Goal: Task Accomplishment & Management: Manage account settings

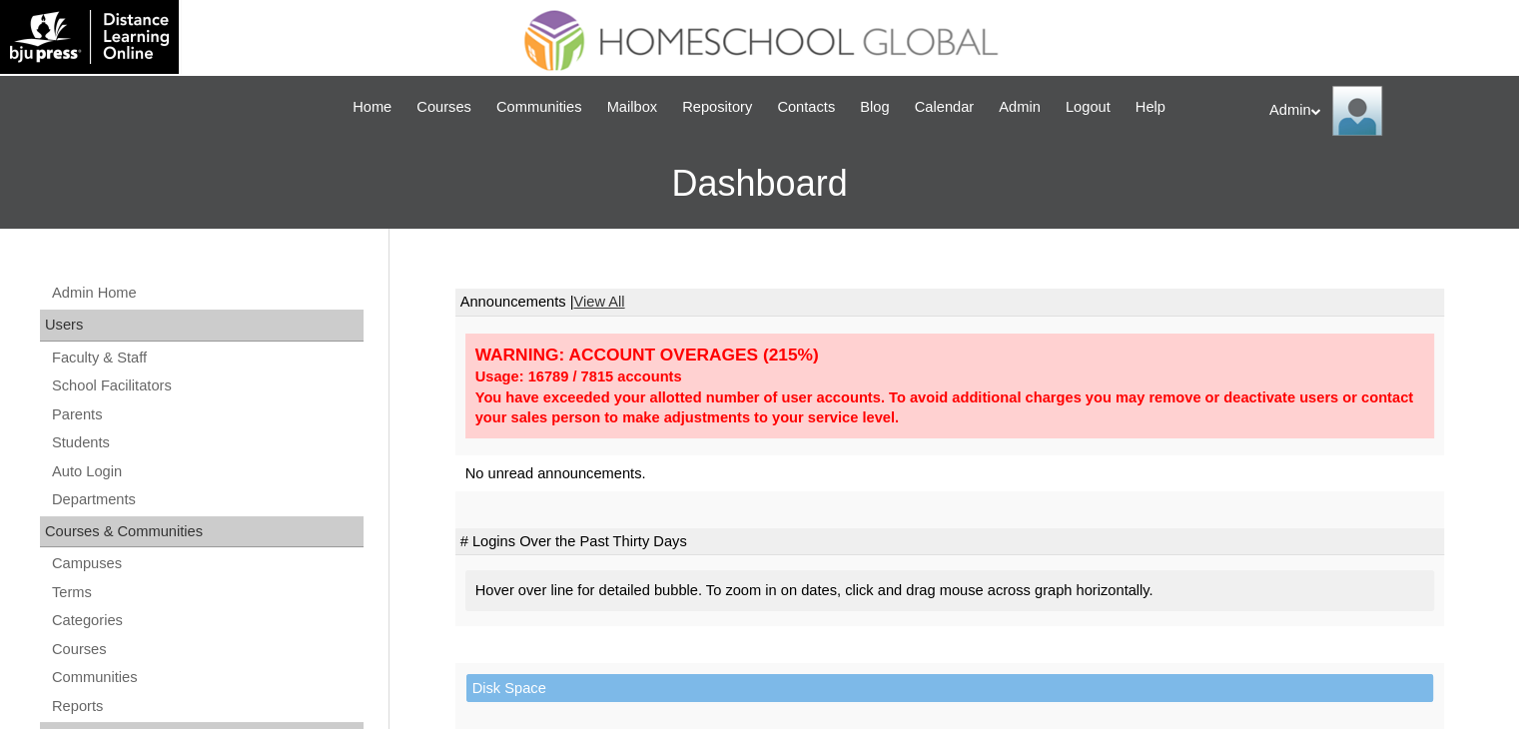
click at [87, 408] on link "Parents" at bounding box center [207, 414] width 314 height 25
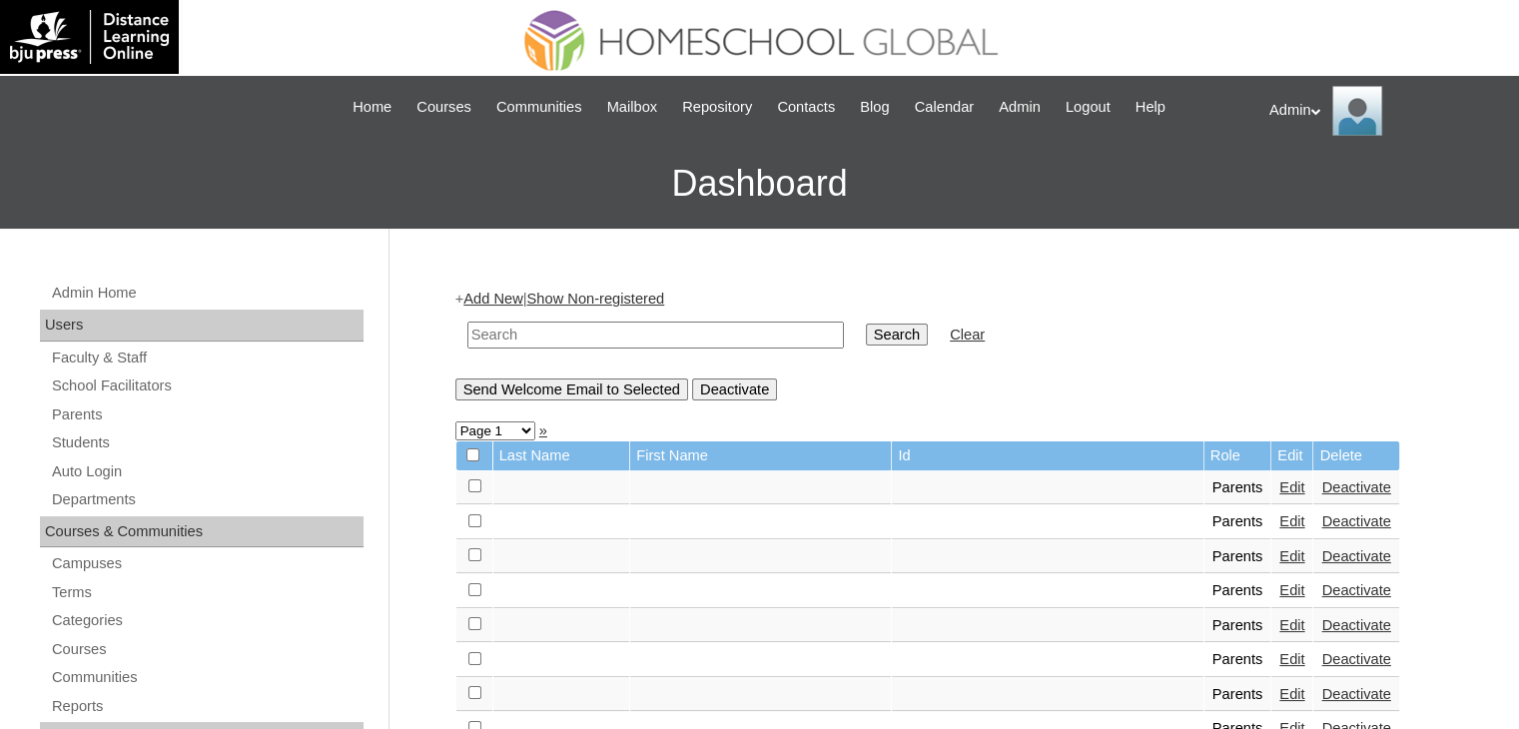
click at [546, 329] on input "text" at bounding box center [655, 335] width 377 height 27
type input "[PERSON_NAME]"
click at [856, 314] on td "Search" at bounding box center [897, 335] width 82 height 47
click at [866, 329] on input "Search" at bounding box center [897, 335] width 62 height 22
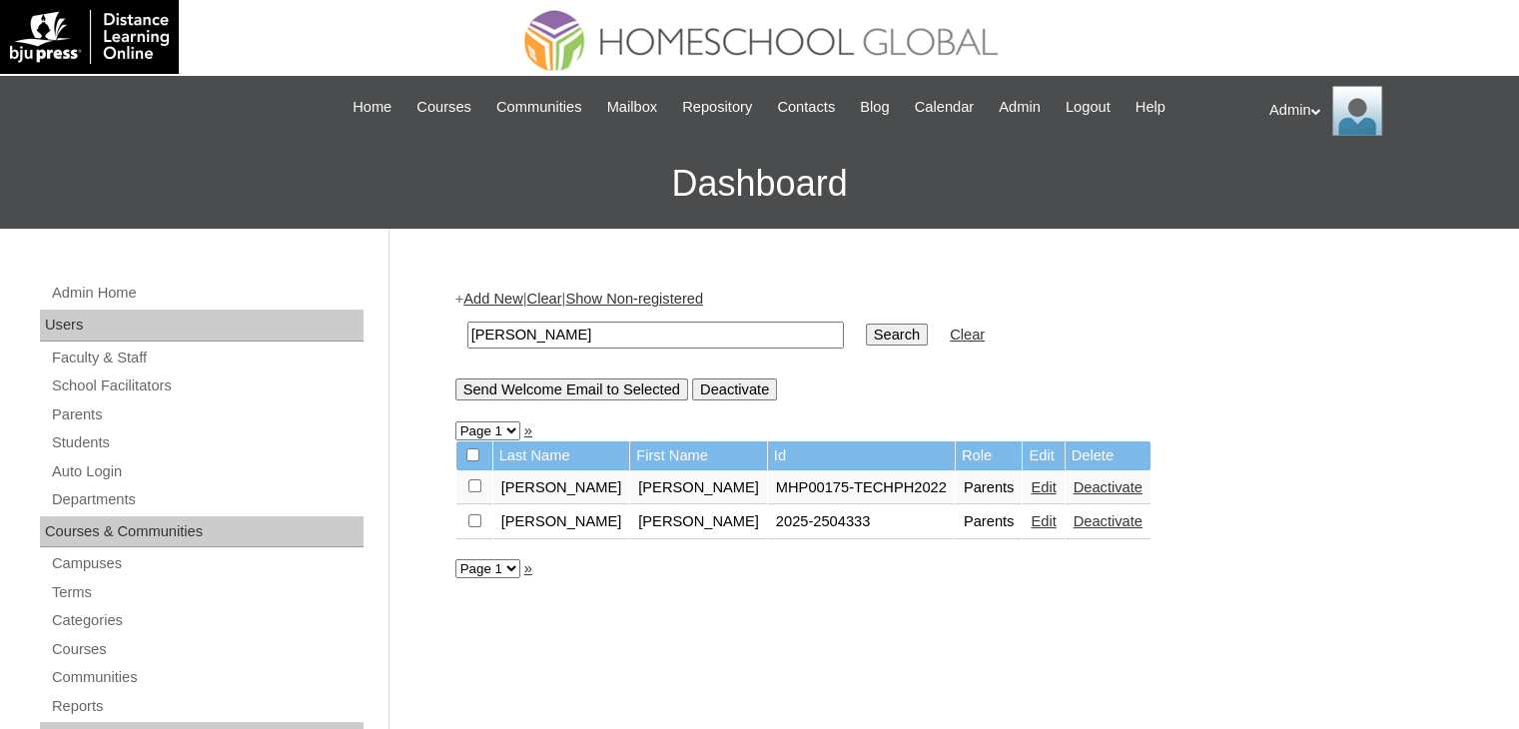
click at [1031, 519] on link "Edit" at bounding box center [1043, 521] width 25 height 16
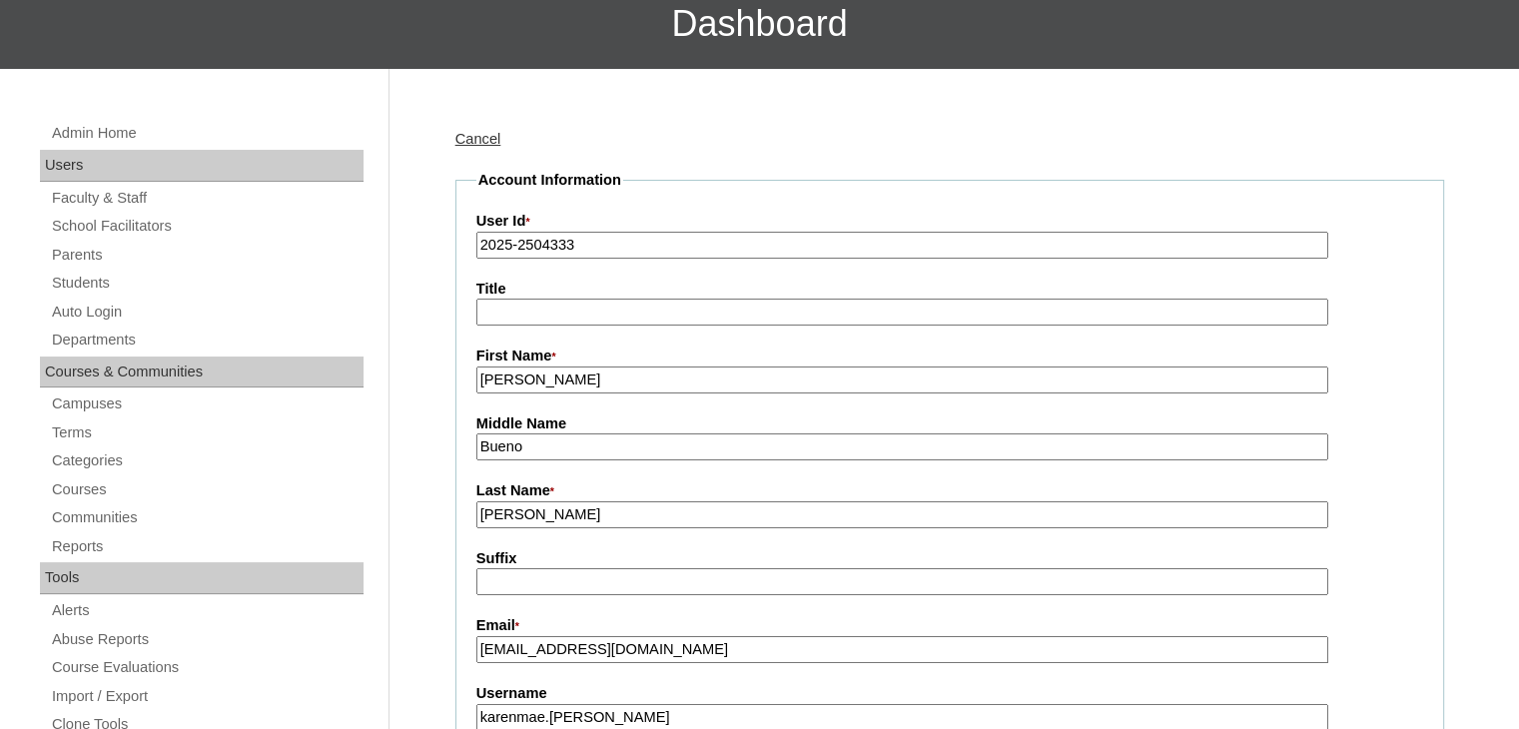
scroll to position [196, 0]
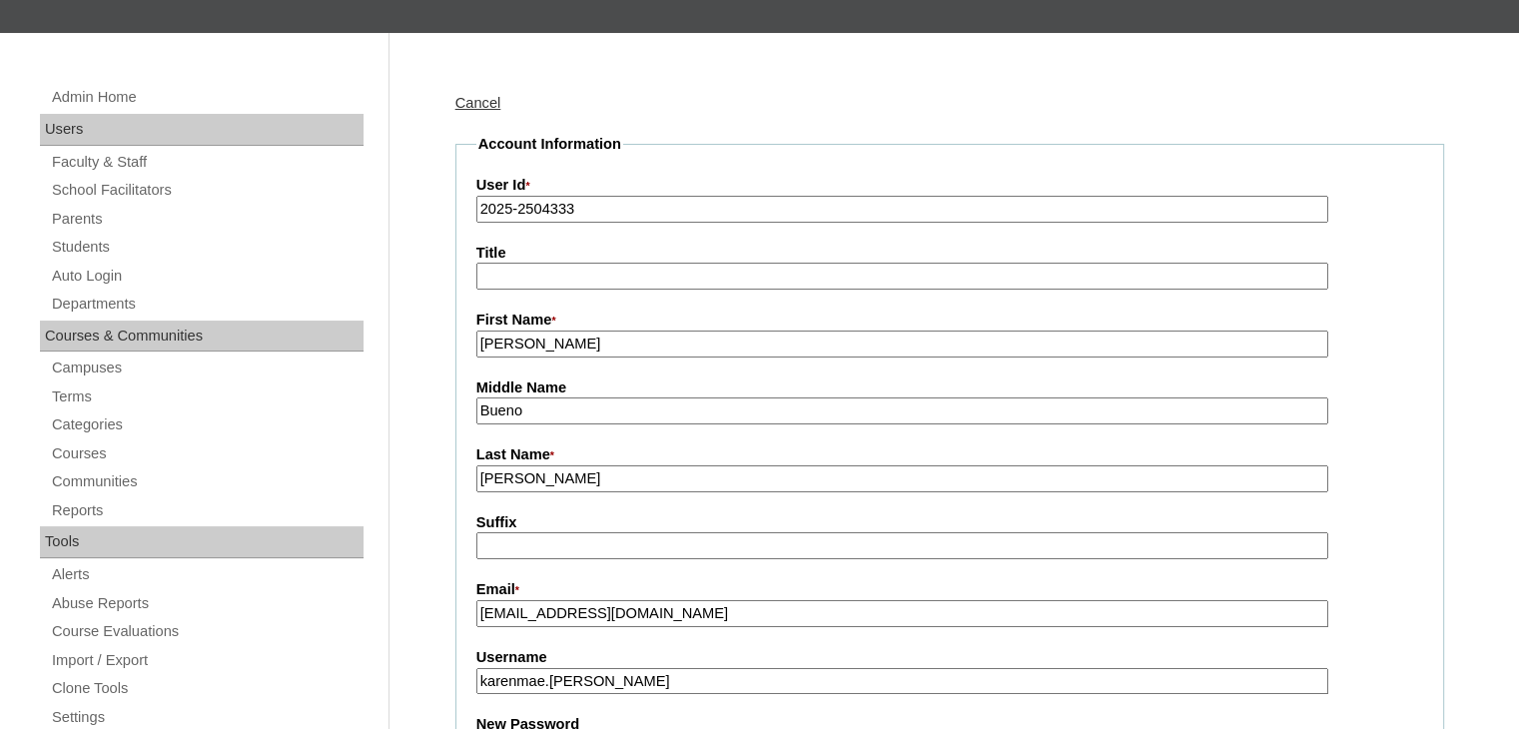
drag, startPoint x: 680, startPoint y: 615, endPoint x: 467, endPoint y: 624, distance: 212.9
click at [467, 624] on fieldset "Account Information User Id * 2025-2504333 Title First Name * Karen-Mae Middle …" at bounding box center [949, 731] width 989 height 1194
paste input "karenmaeubaldo999@gmail"
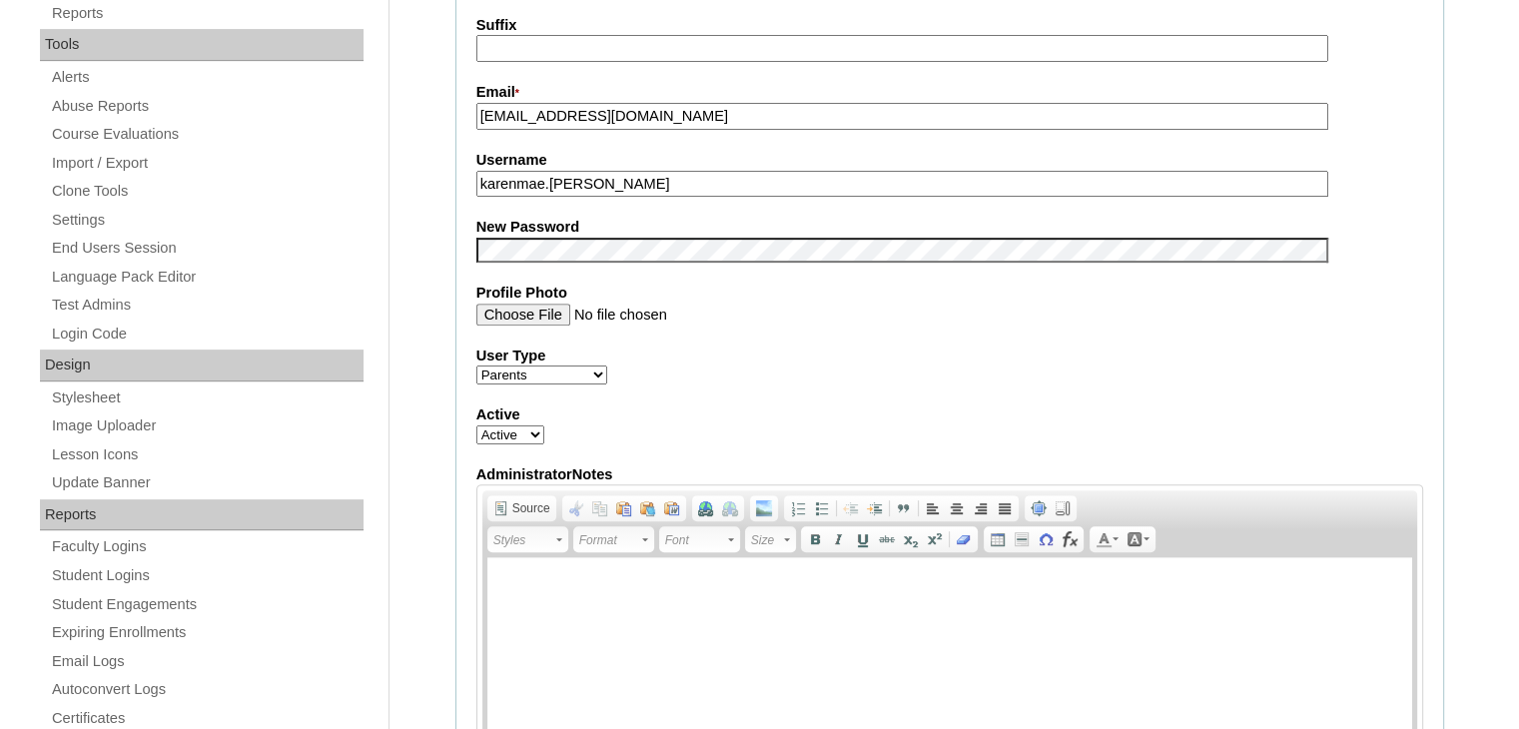
scroll to position [687, 0]
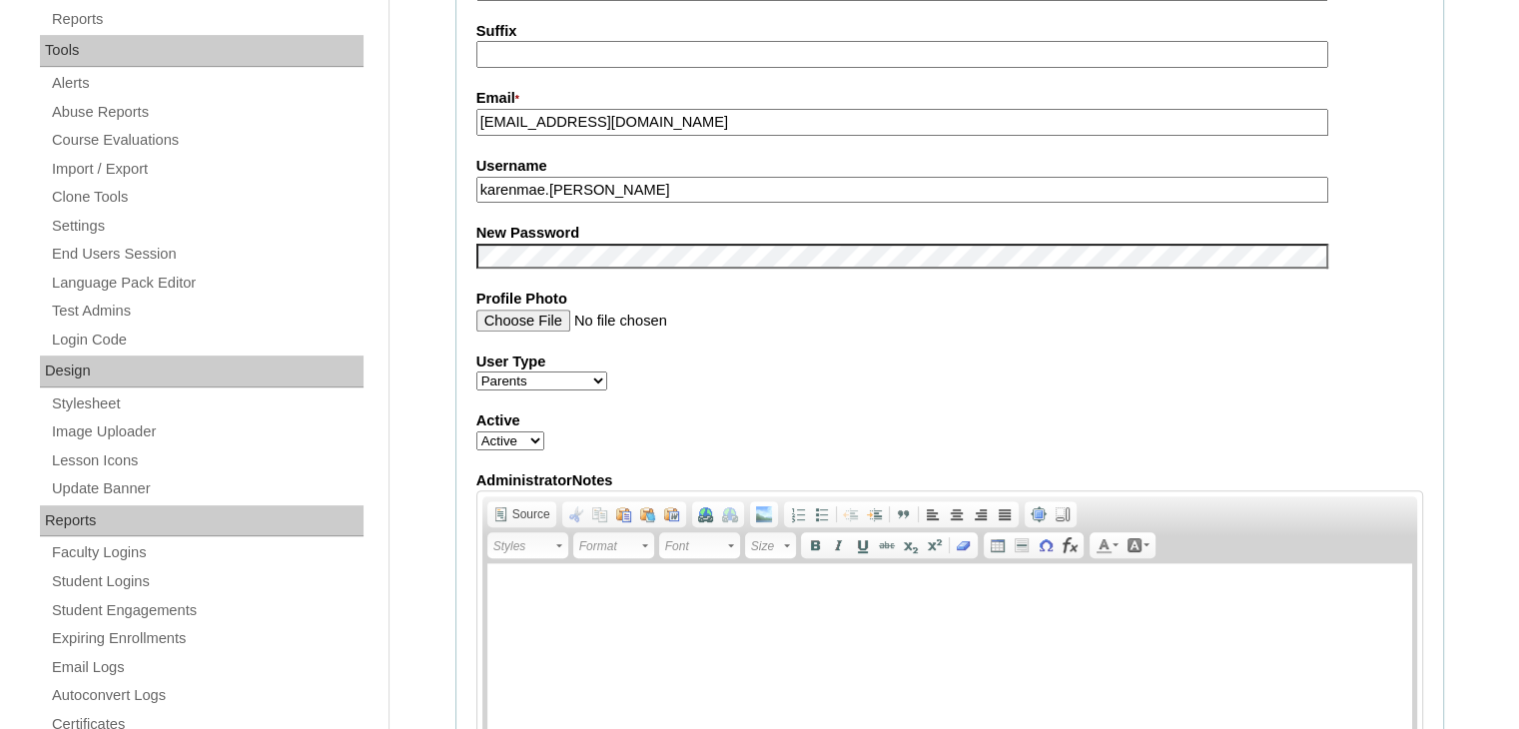
type input "karenmaeubaldo999@gmail.com"
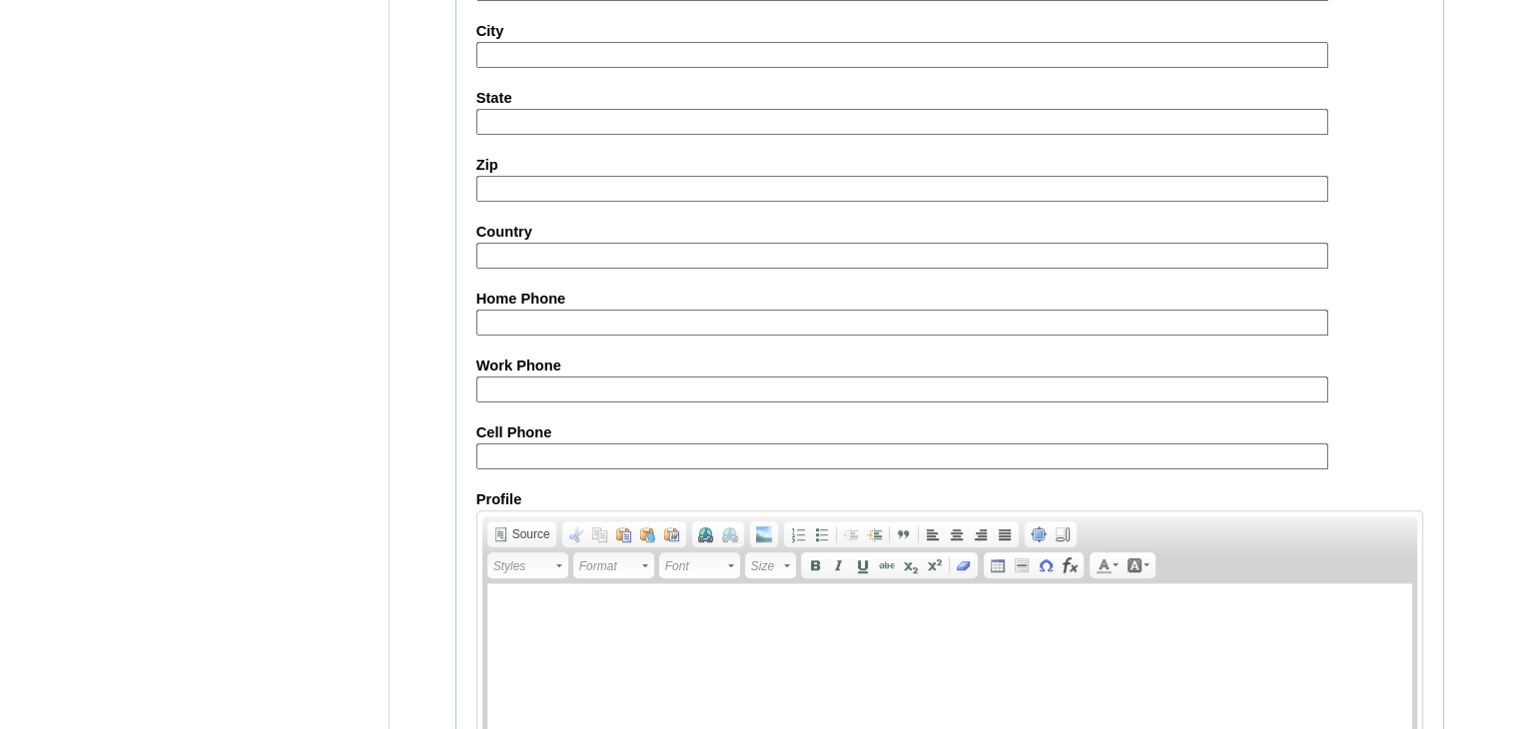
scroll to position [1877, 0]
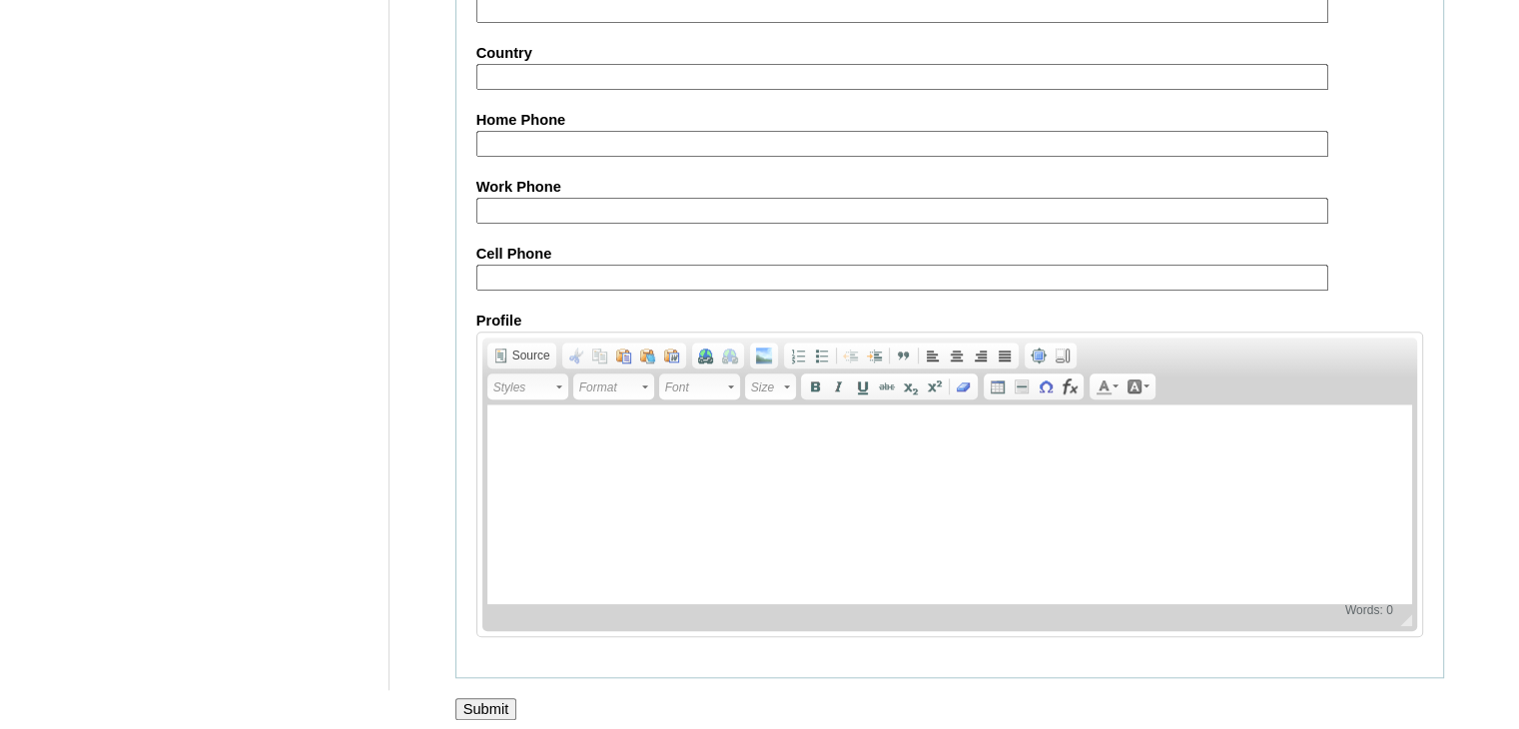
click at [481, 706] on input "Submit" at bounding box center [486, 709] width 62 height 22
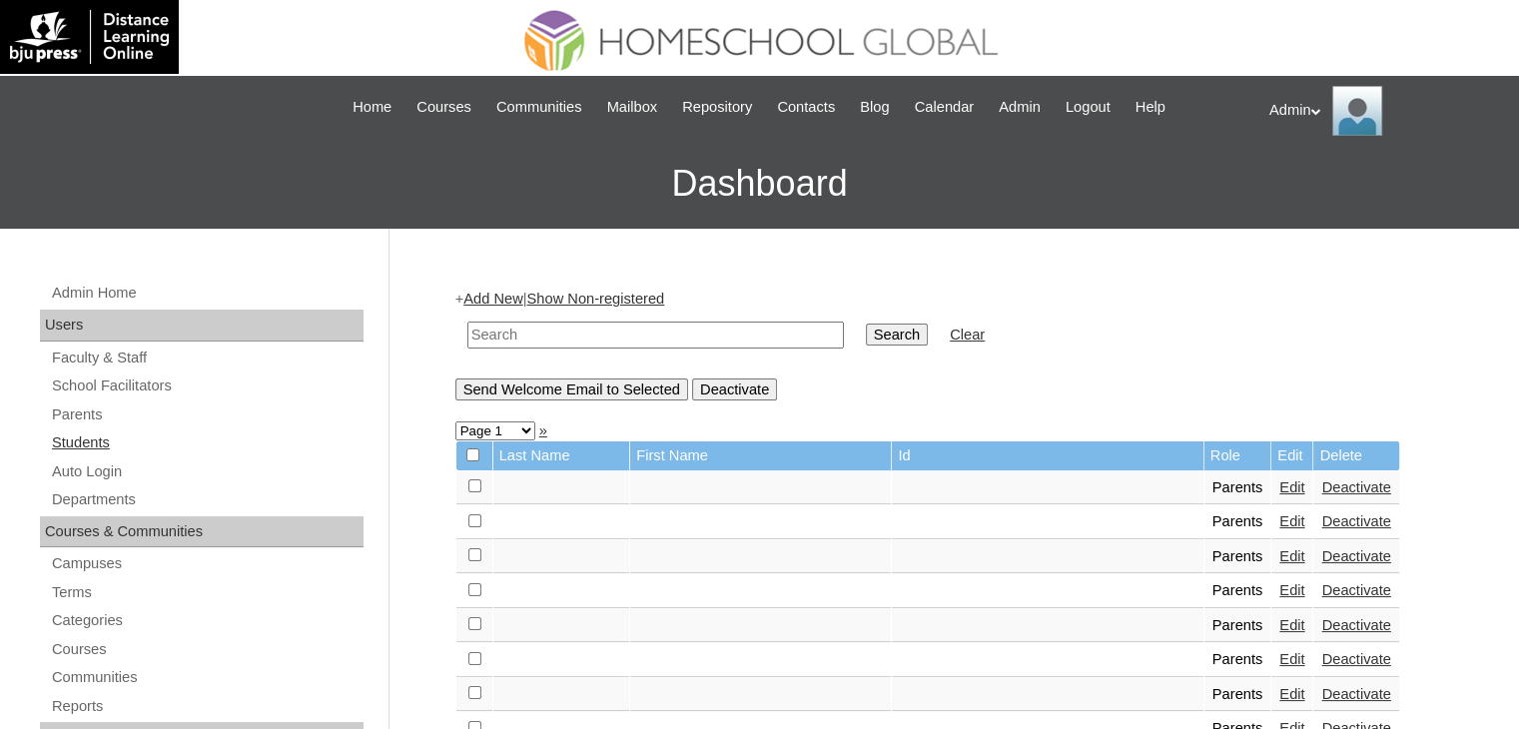
click at [123, 444] on link "Students" at bounding box center [207, 442] width 314 height 25
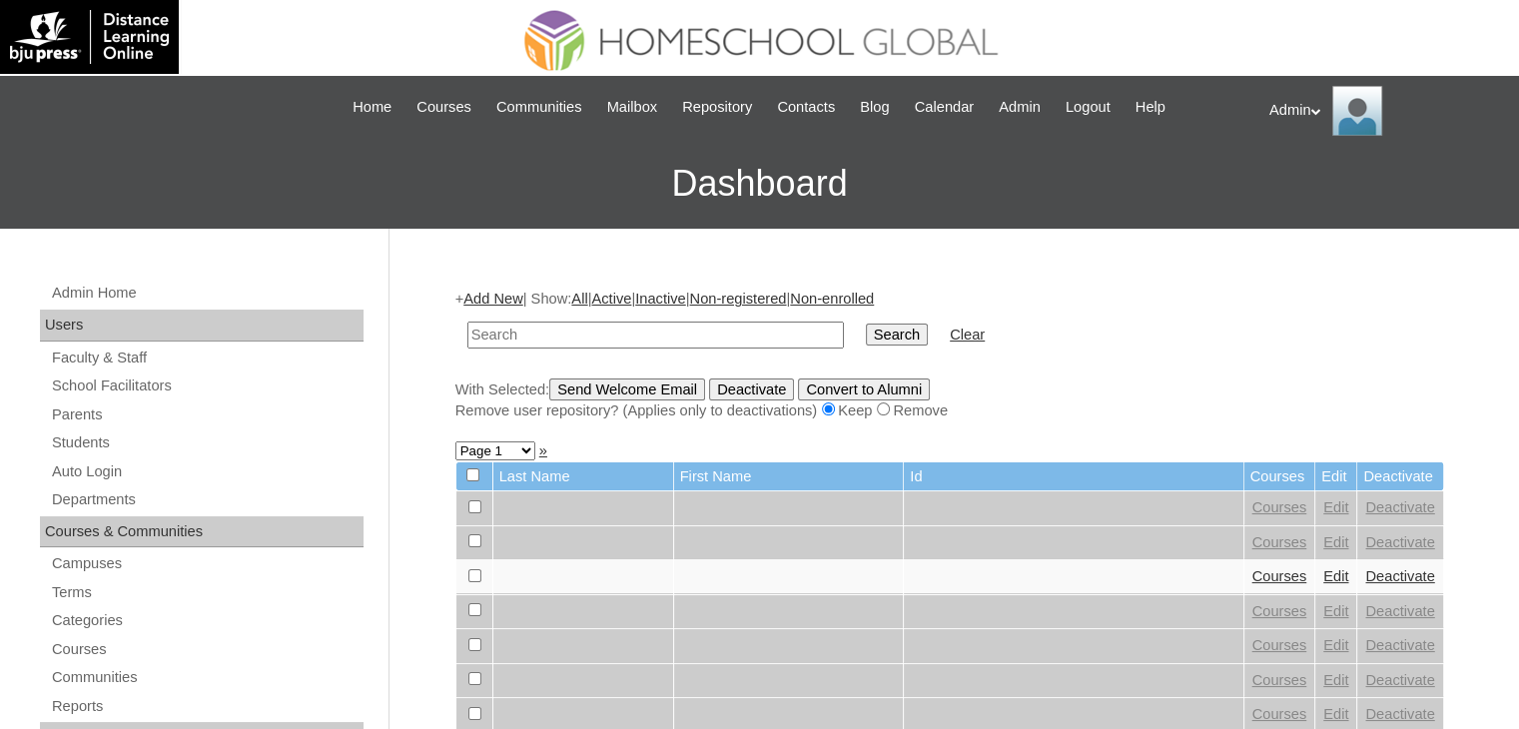
click at [708, 323] on input "text" at bounding box center [655, 335] width 377 height 27
type input "[PERSON_NAME]"
click at [866, 332] on input "Search" at bounding box center [897, 335] width 62 height 22
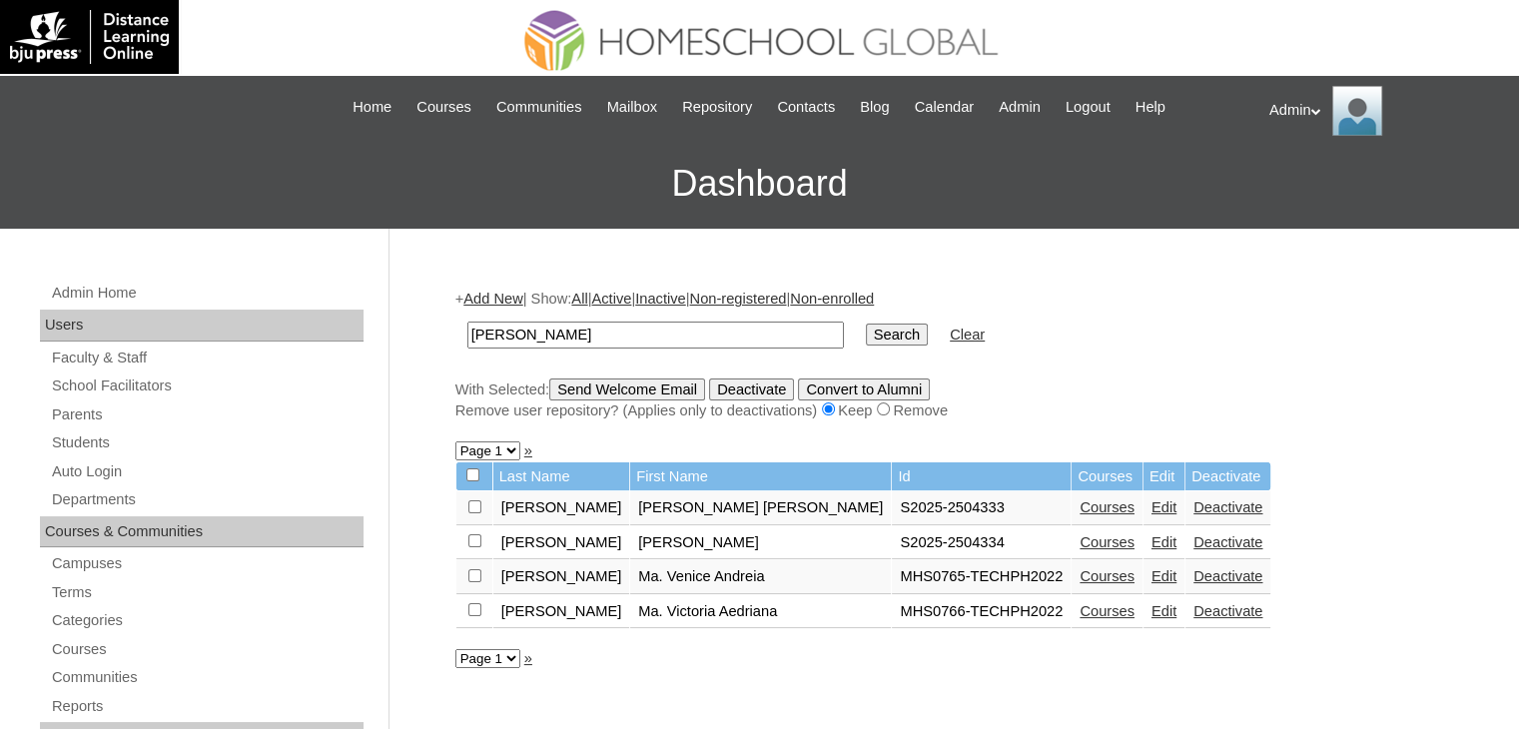
click at [1152, 508] on link "Edit" at bounding box center [1164, 507] width 25 height 16
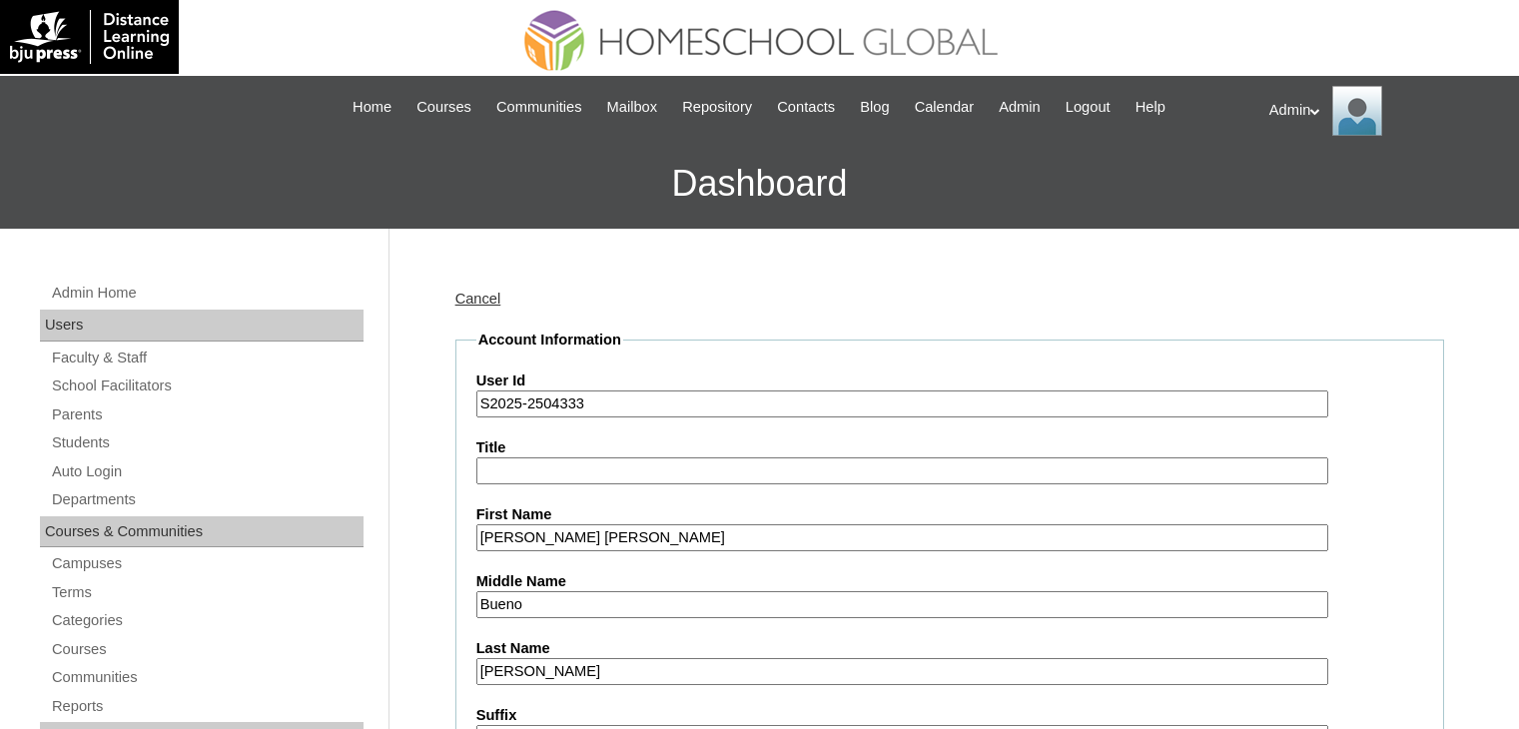
scroll to position [236, 0]
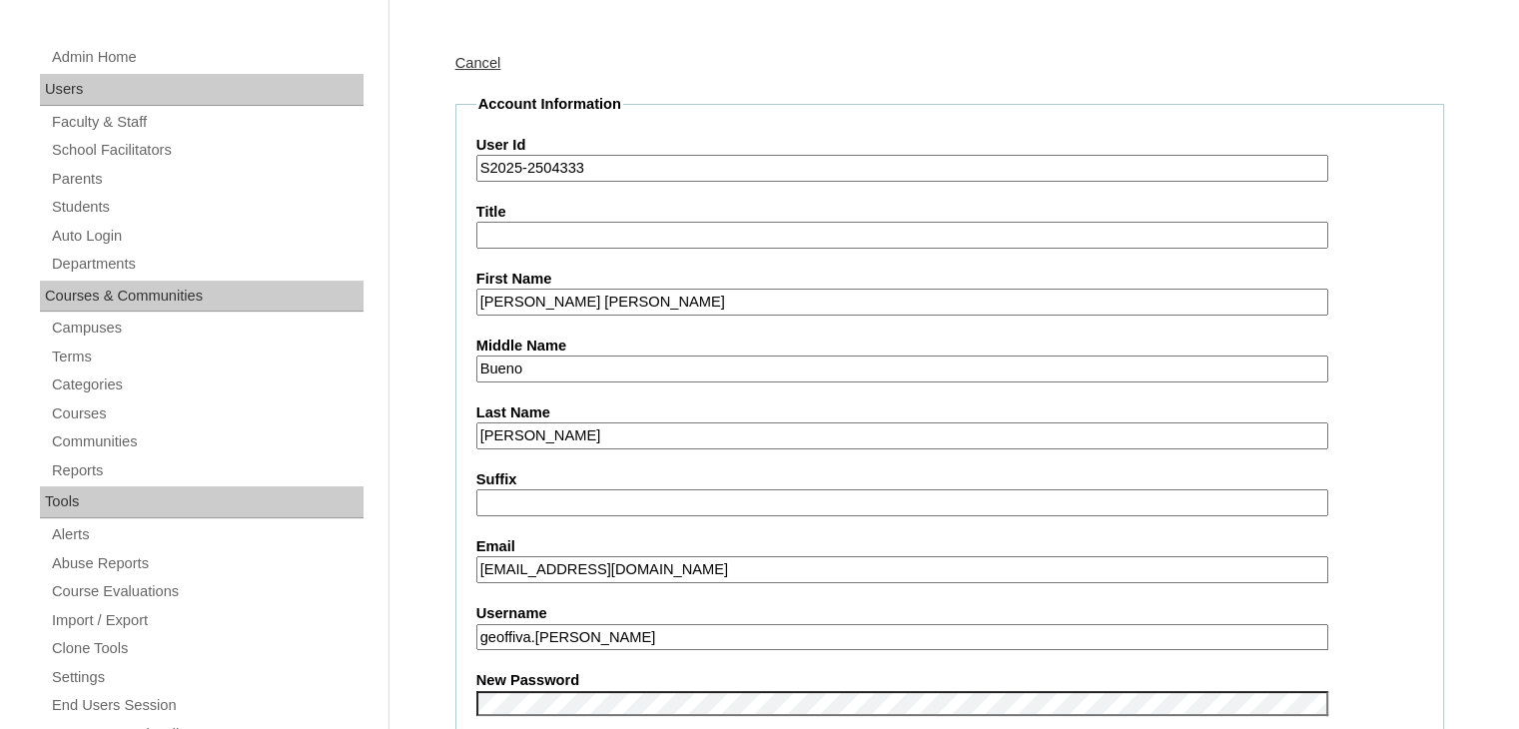
drag, startPoint x: 711, startPoint y: 558, endPoint x: 440, endPoint y: 571, distance: 271.0
paste input "karenmaeubaldo999@gmail"
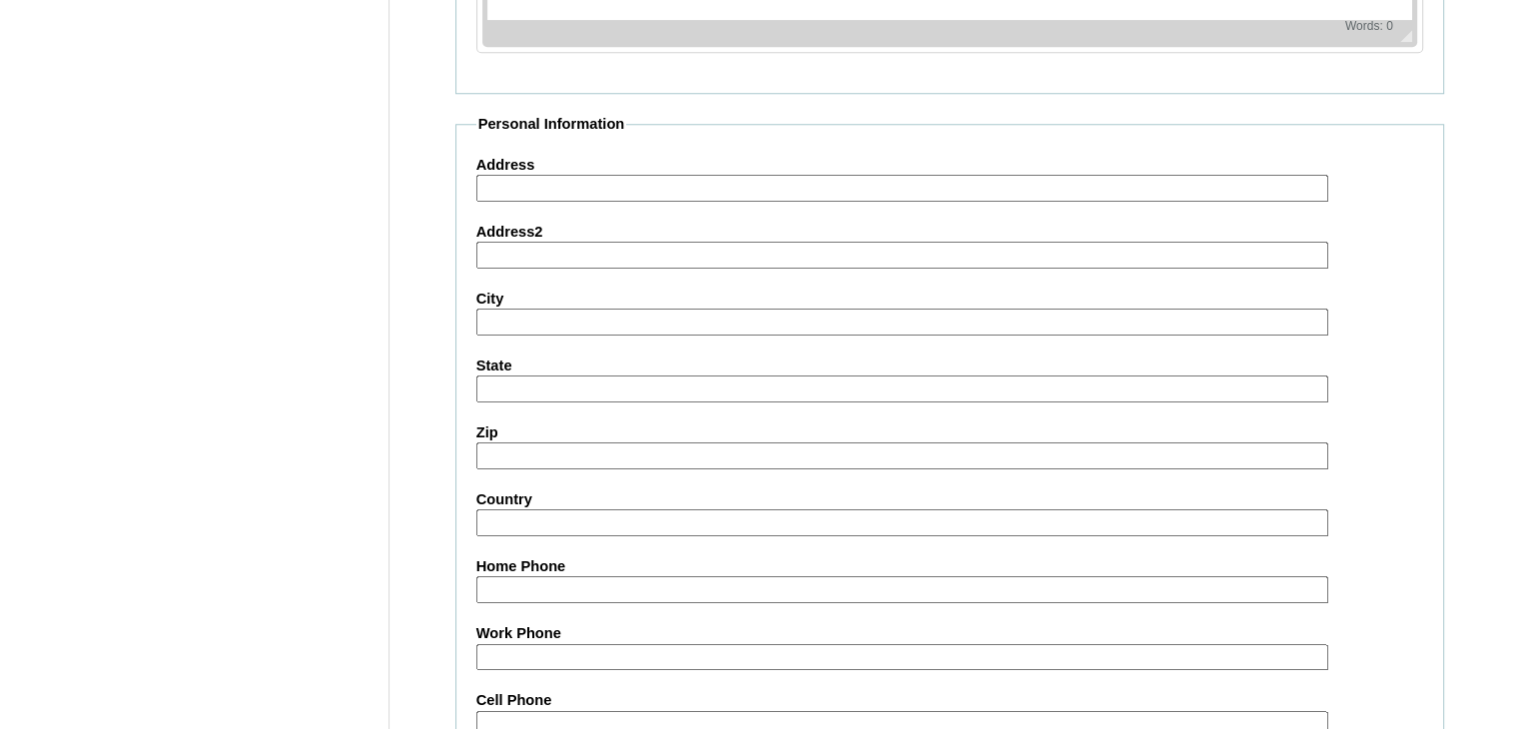
scroll to position [2293, 0]
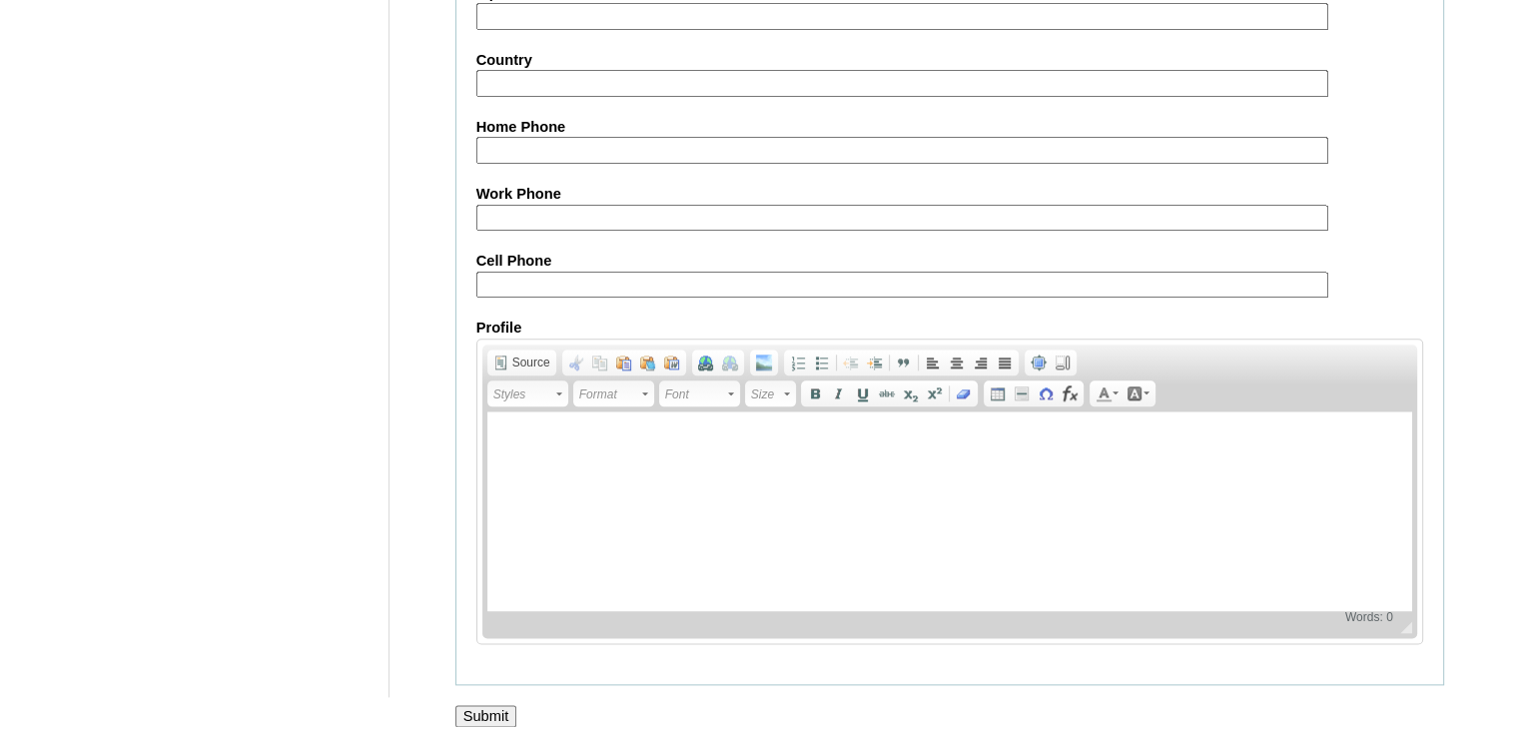
type input "karenmaeubaldo999@gmail.com"
click at [491, 705] on input "Submit" at bounding box center [486, 716] width 62 height 22
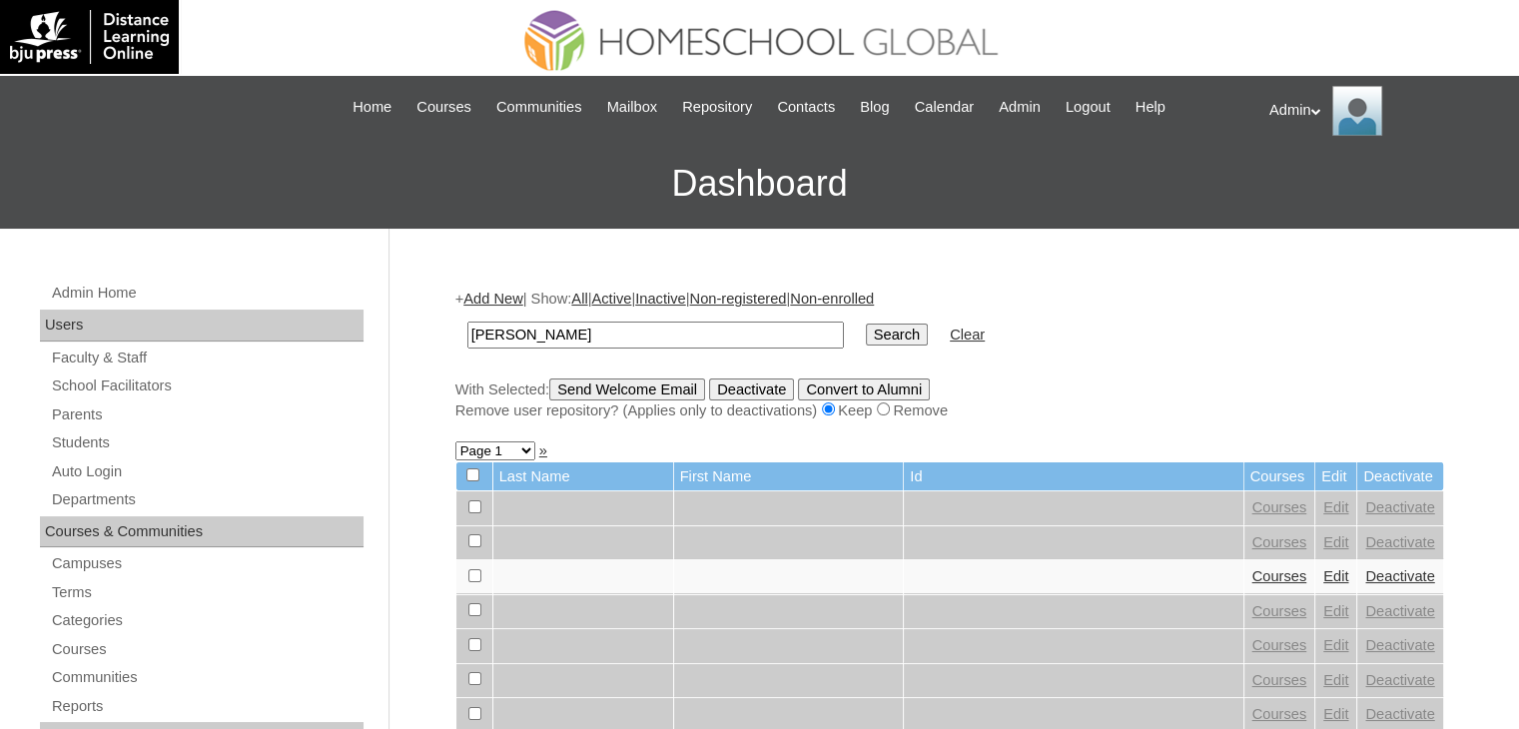
type input "[PERSON_NAME]"
click at [866, 331] on input "Search" at bounding box center [897, 335] width 62 height 22
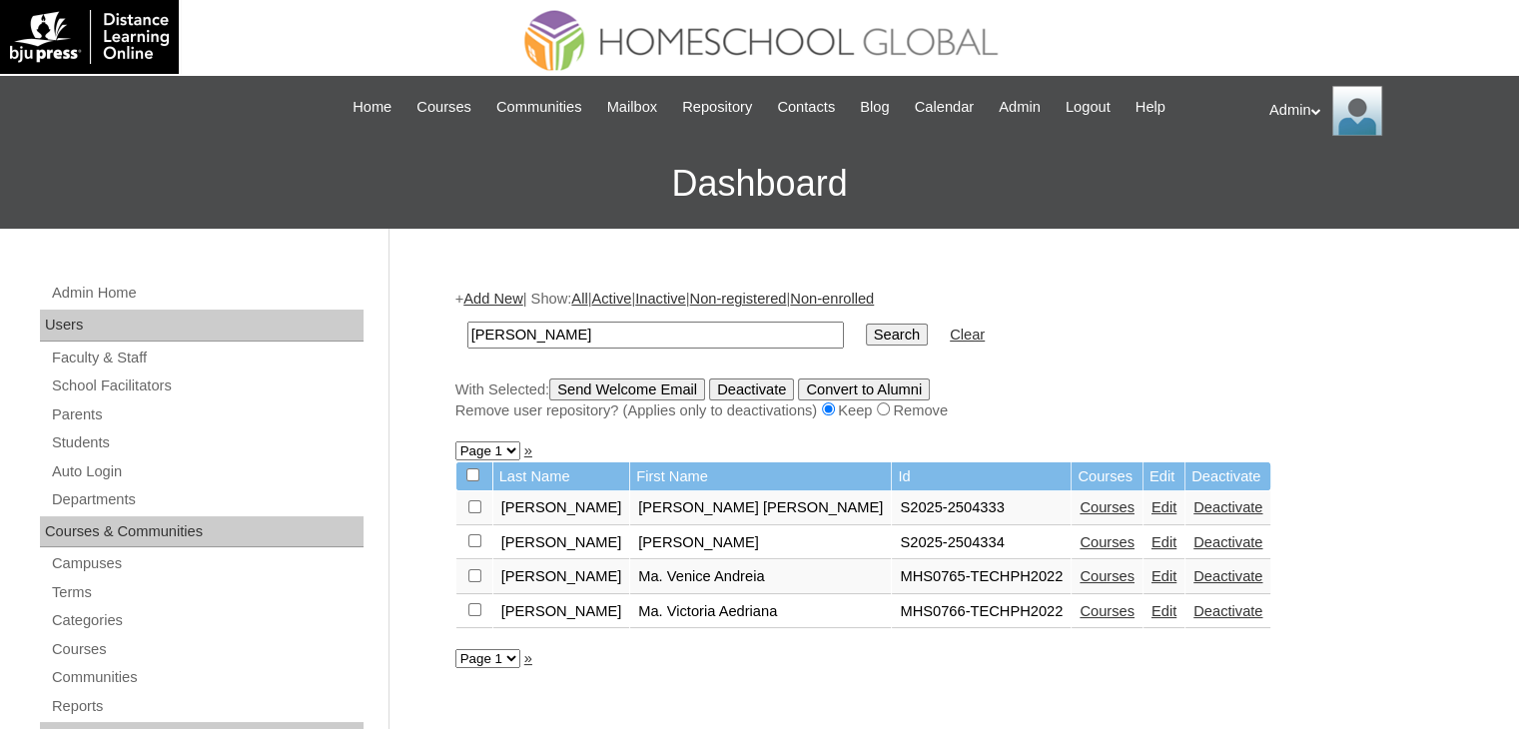
click at [1152, 544] on link "Edit" at bounding box center [1164, 542] width 25 height 16
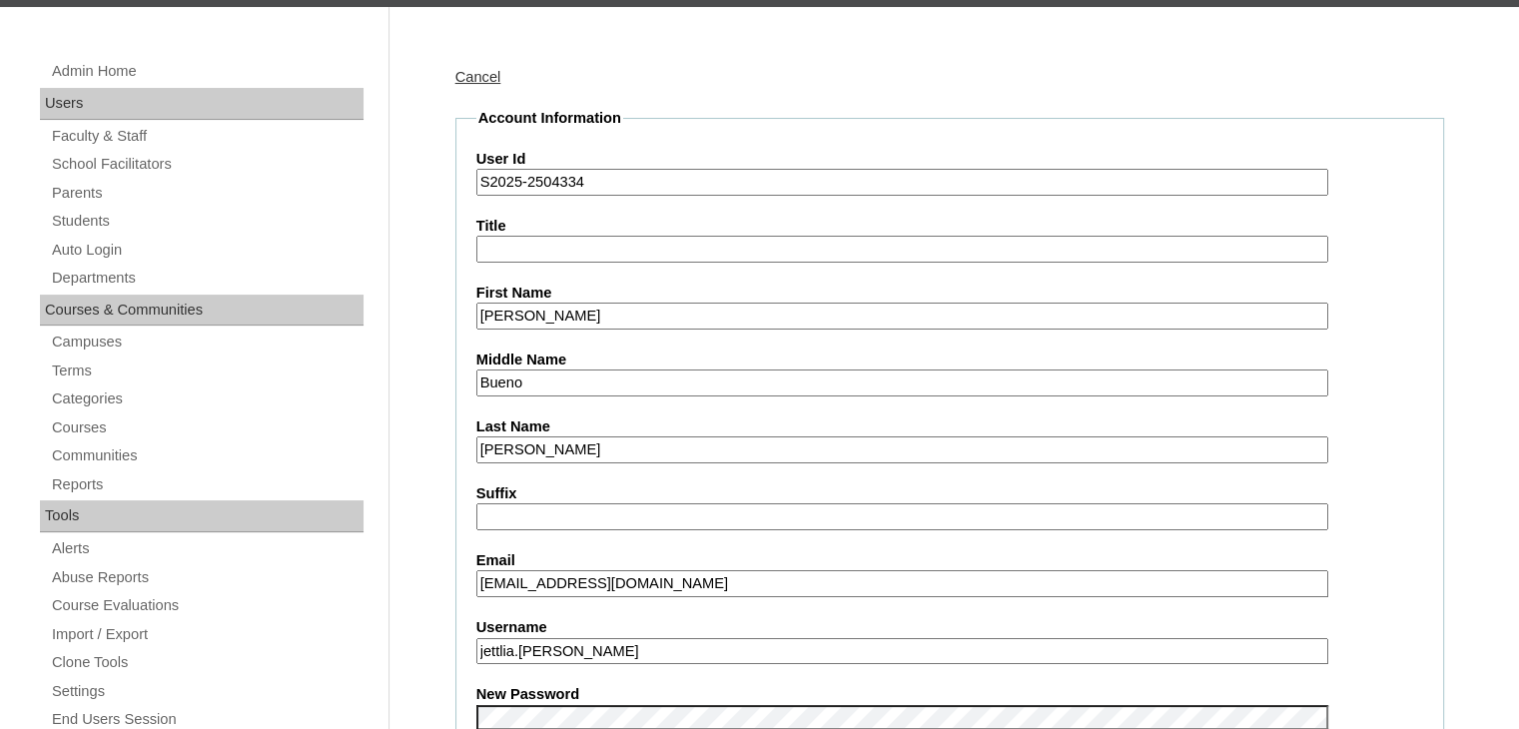
scroll to position [224, 0]
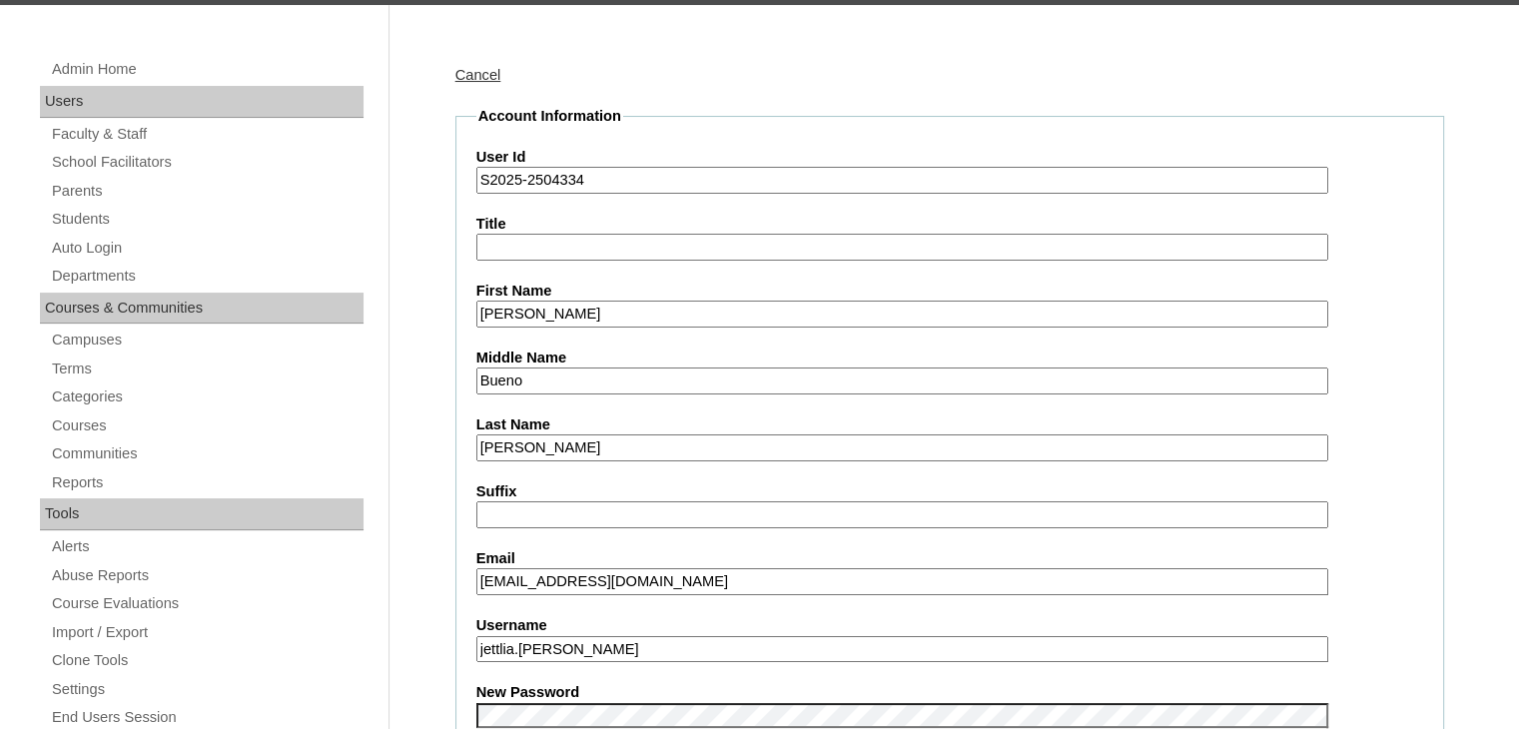
drag, startPoint x: 691, startPoint y: 584, endPoint x: 455, endPoint y: 593, distance: 235.9
paste input "karenmaeubaldo999@gmail"
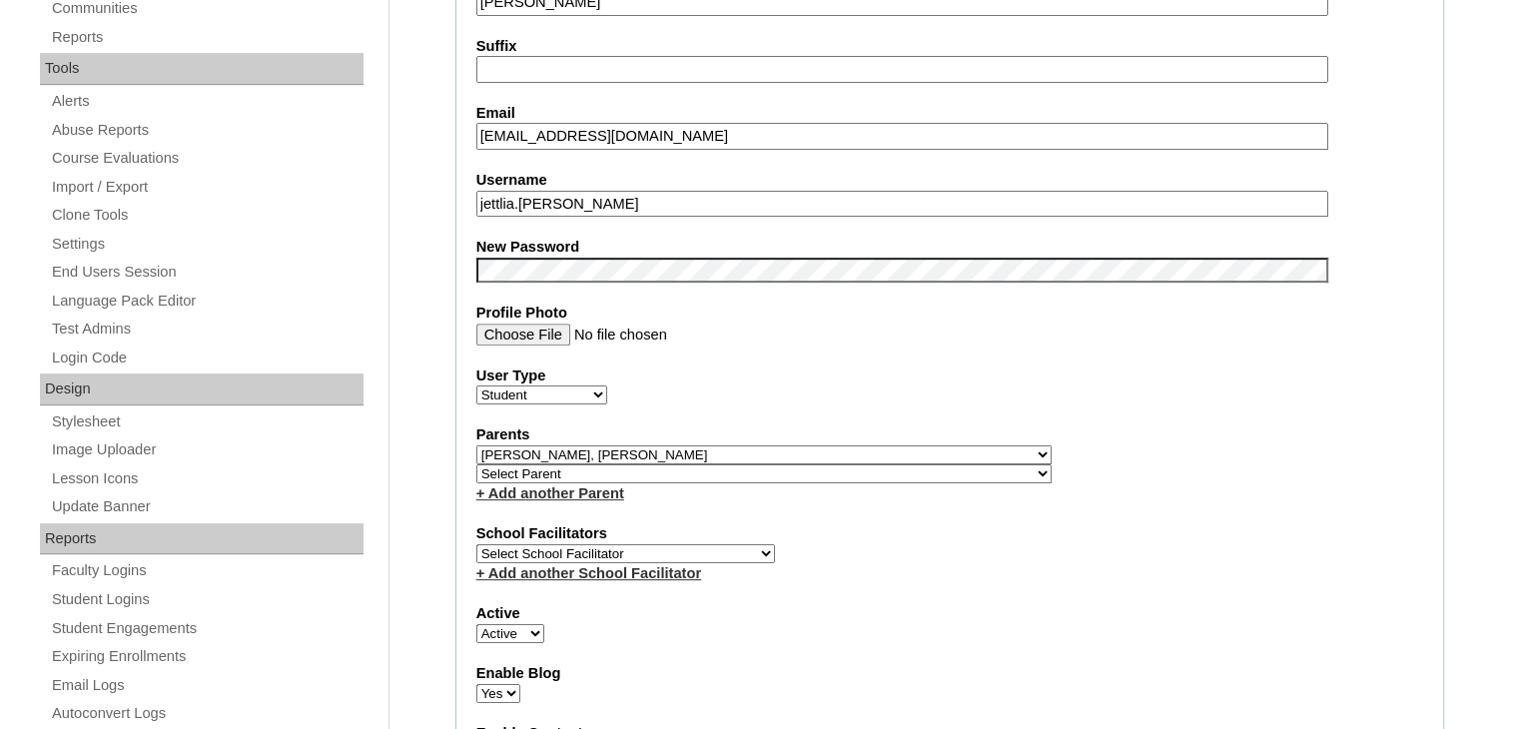
scroll to position [579, 0]
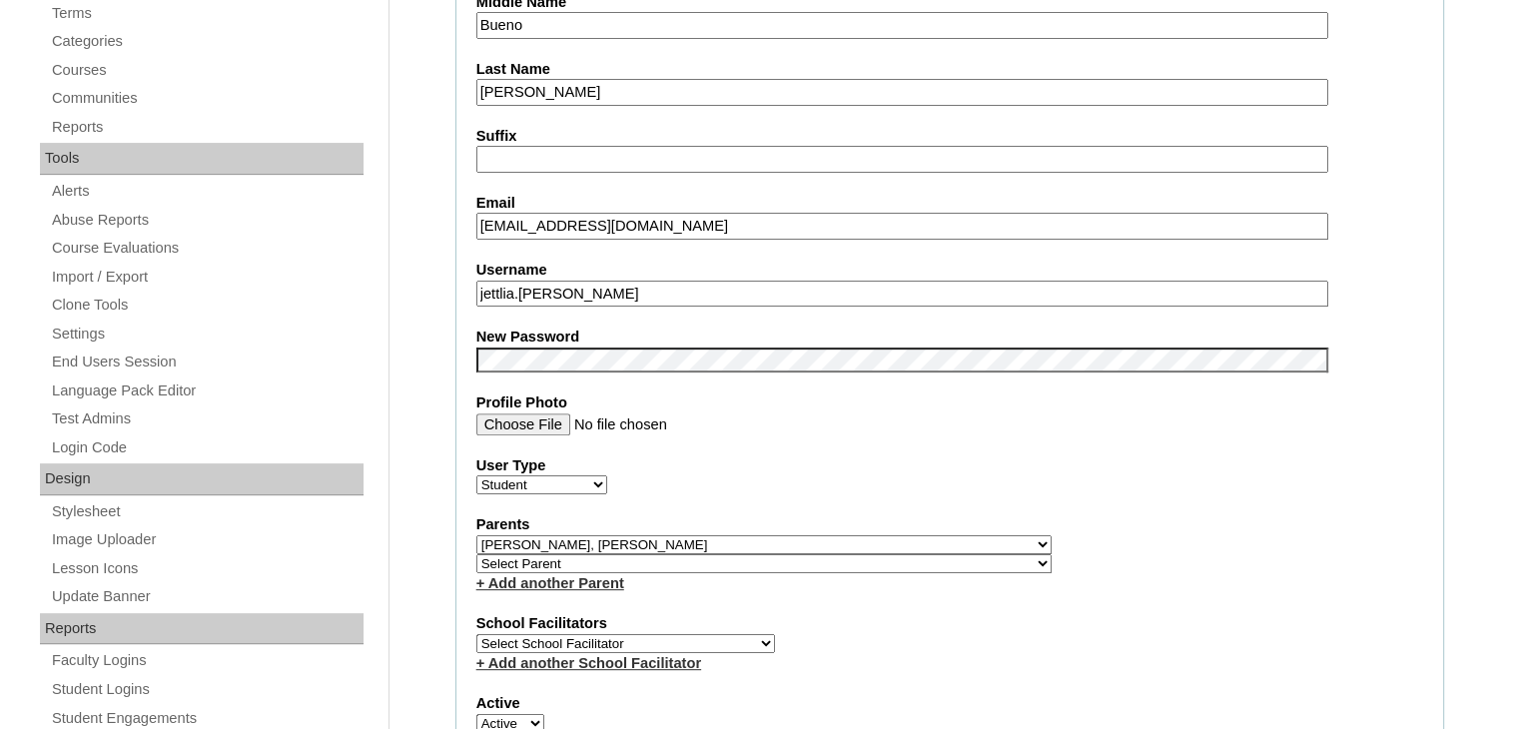
type input "karenmaeubaldo999@gmail.com"
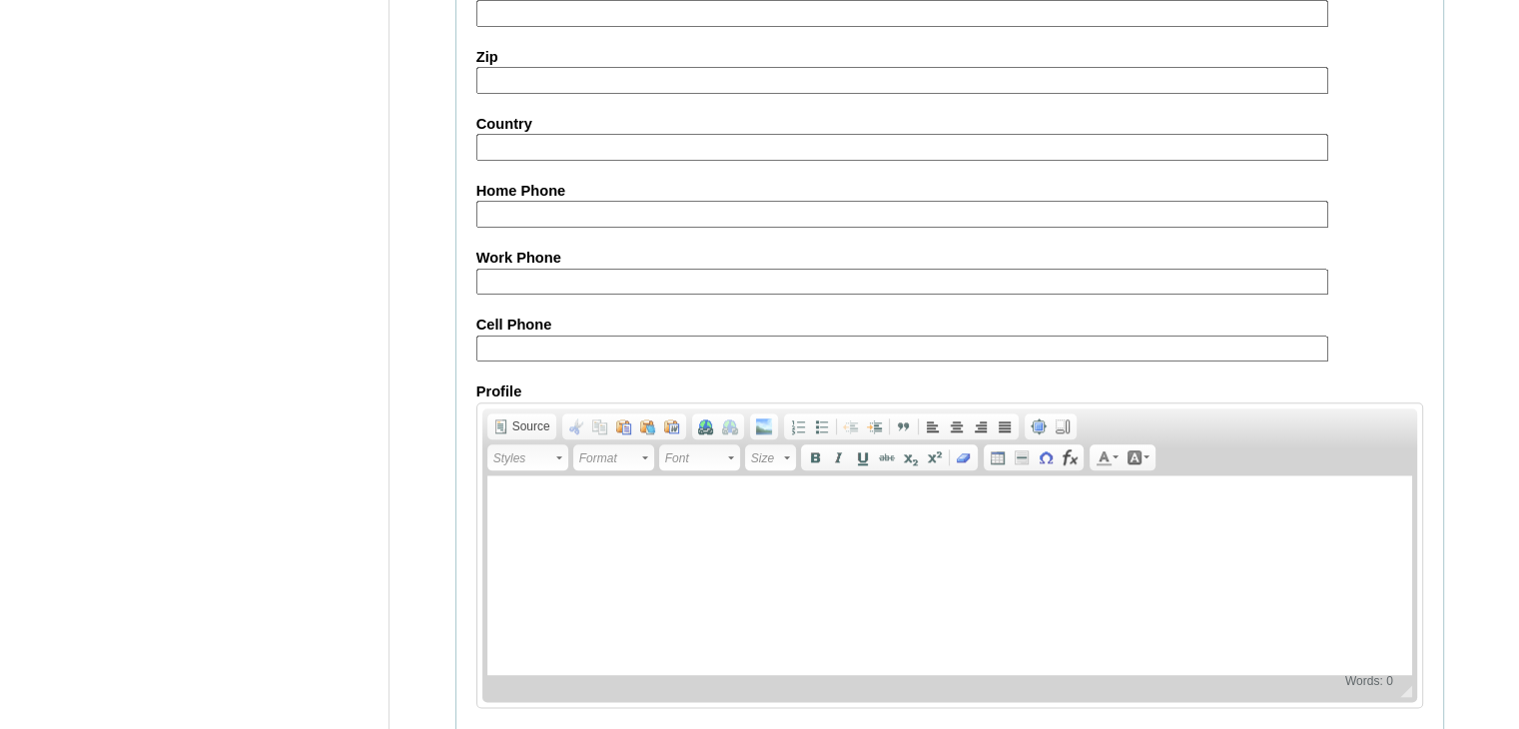
scroll to position [2293, 0]
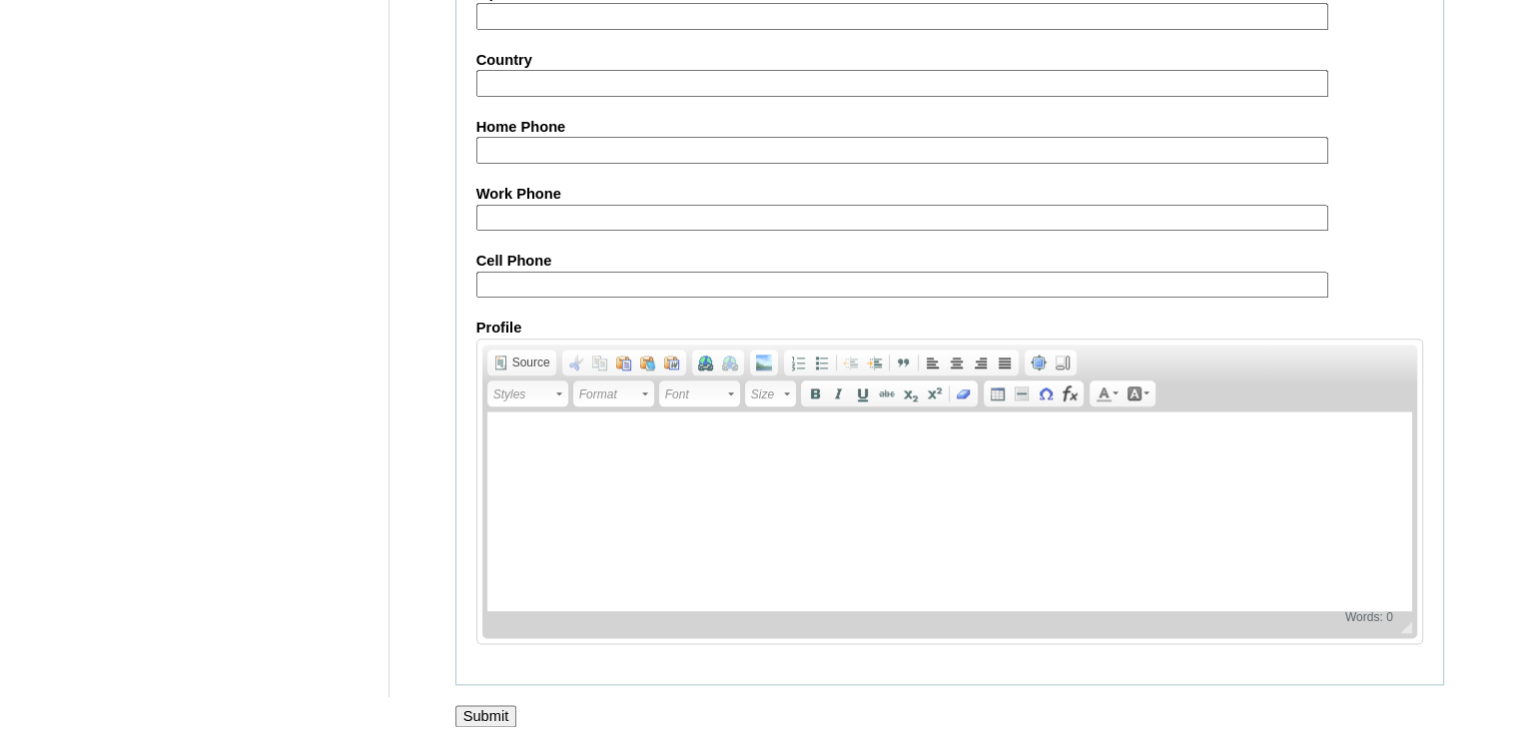
click at [483, 705] on input "Submit" at bounding box center [486, 716] width 62 height 22
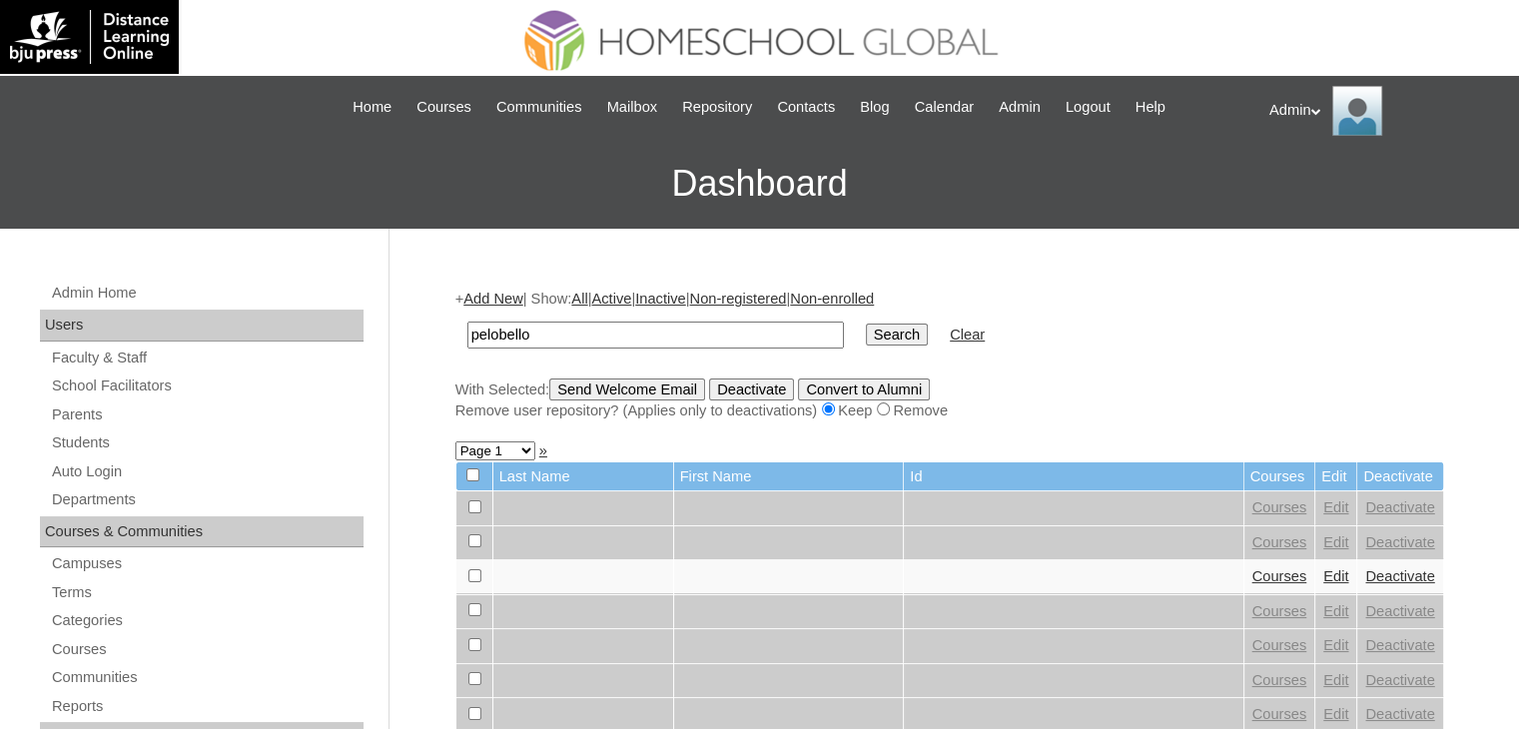
type input "pelobello"
click at [866, 340] on input "Search" at bounding box center [897, 335] width 62 height 22
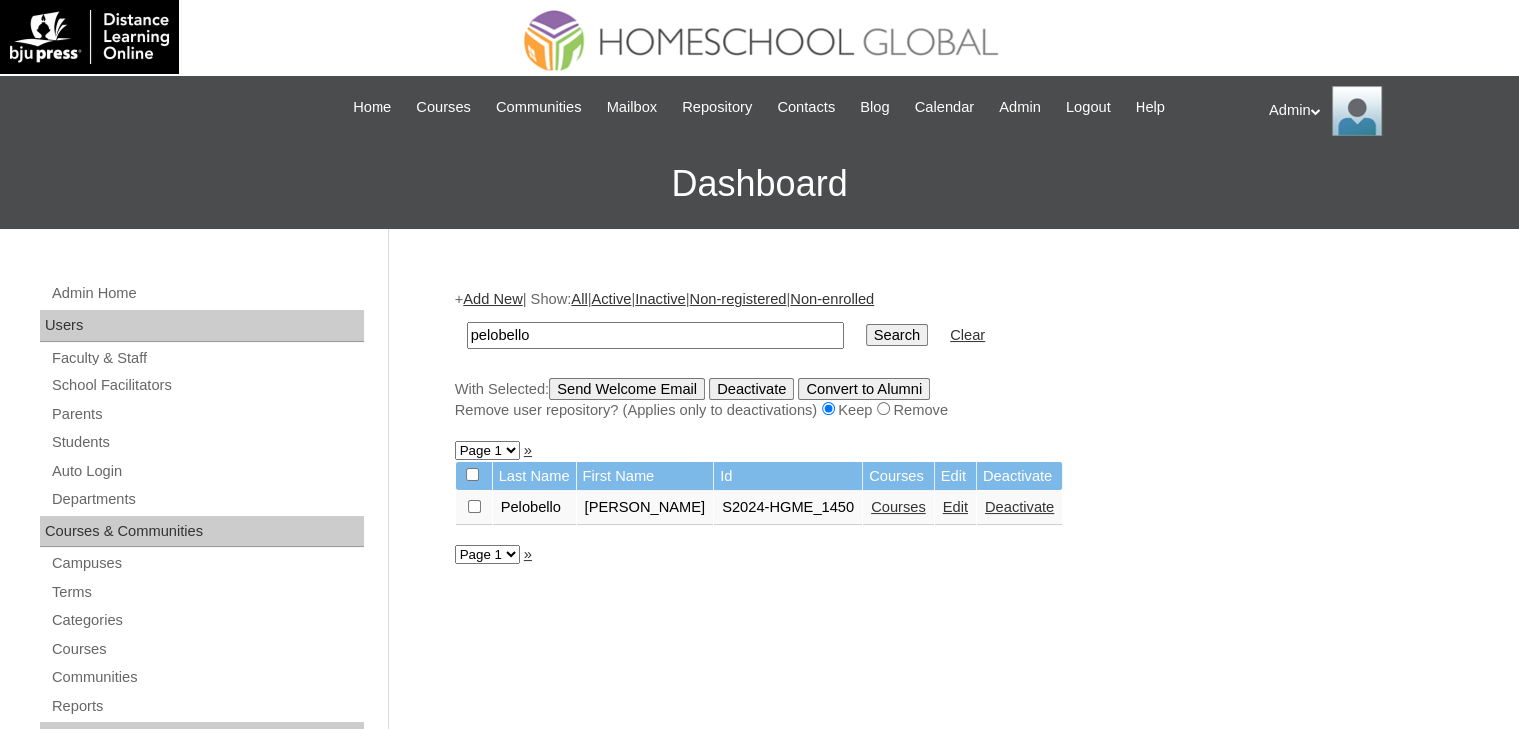
click at [879, 500] on link "Courses" at bounding box center [898, 507] width 55 height 16
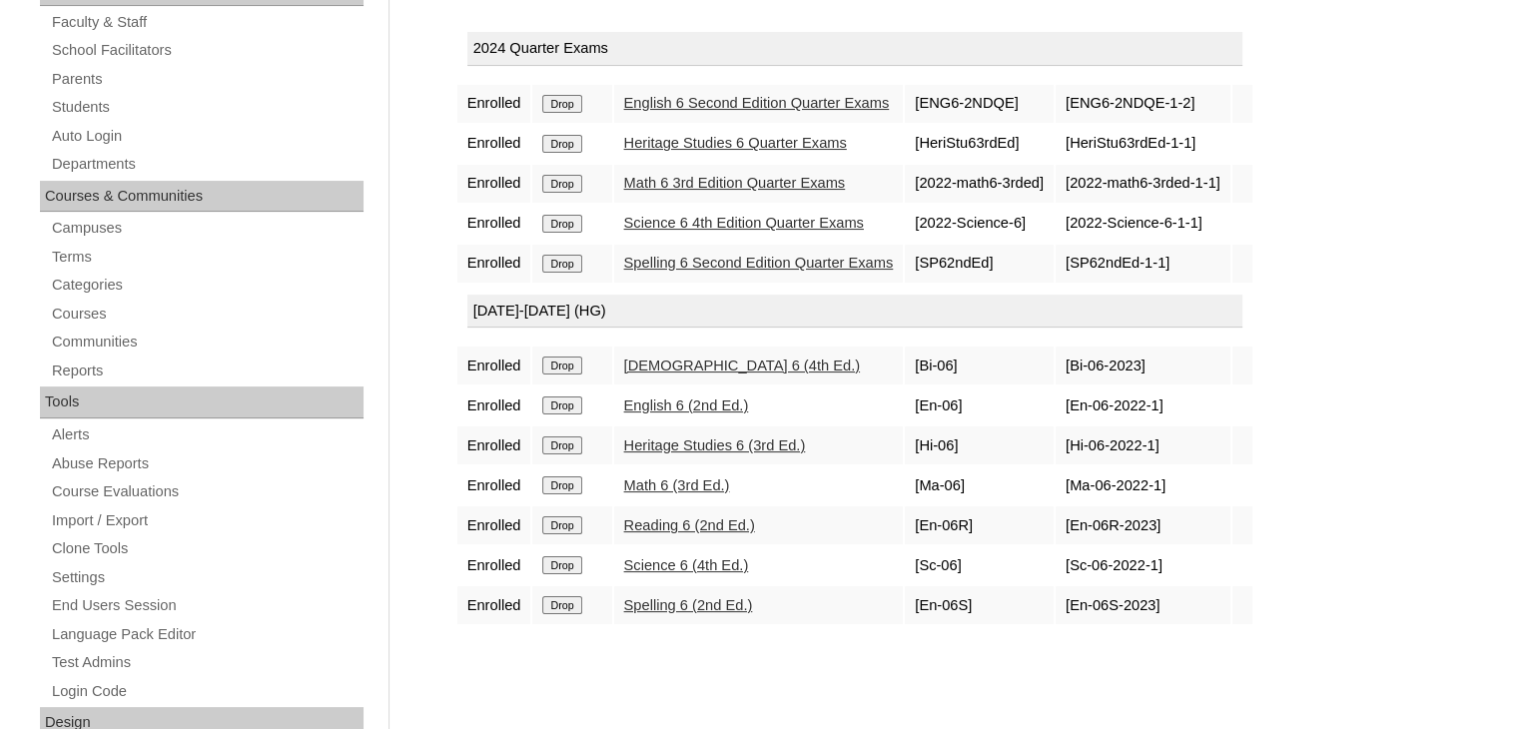
scroll to position [347, 0]
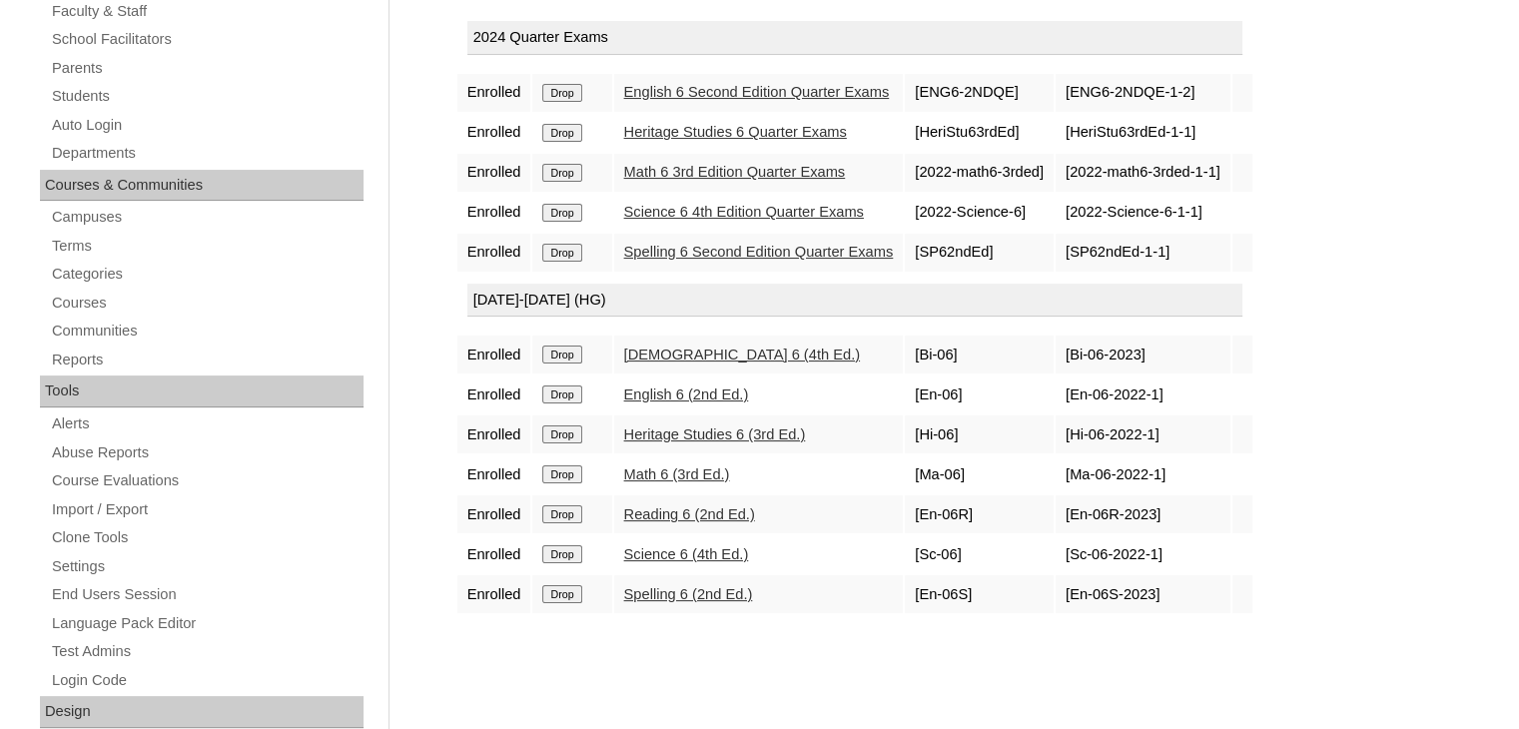
click at [683, 168] on link "Math 6 3rd Edition Quarter Exams" at bounding box center [735, 172] width 222 height 16
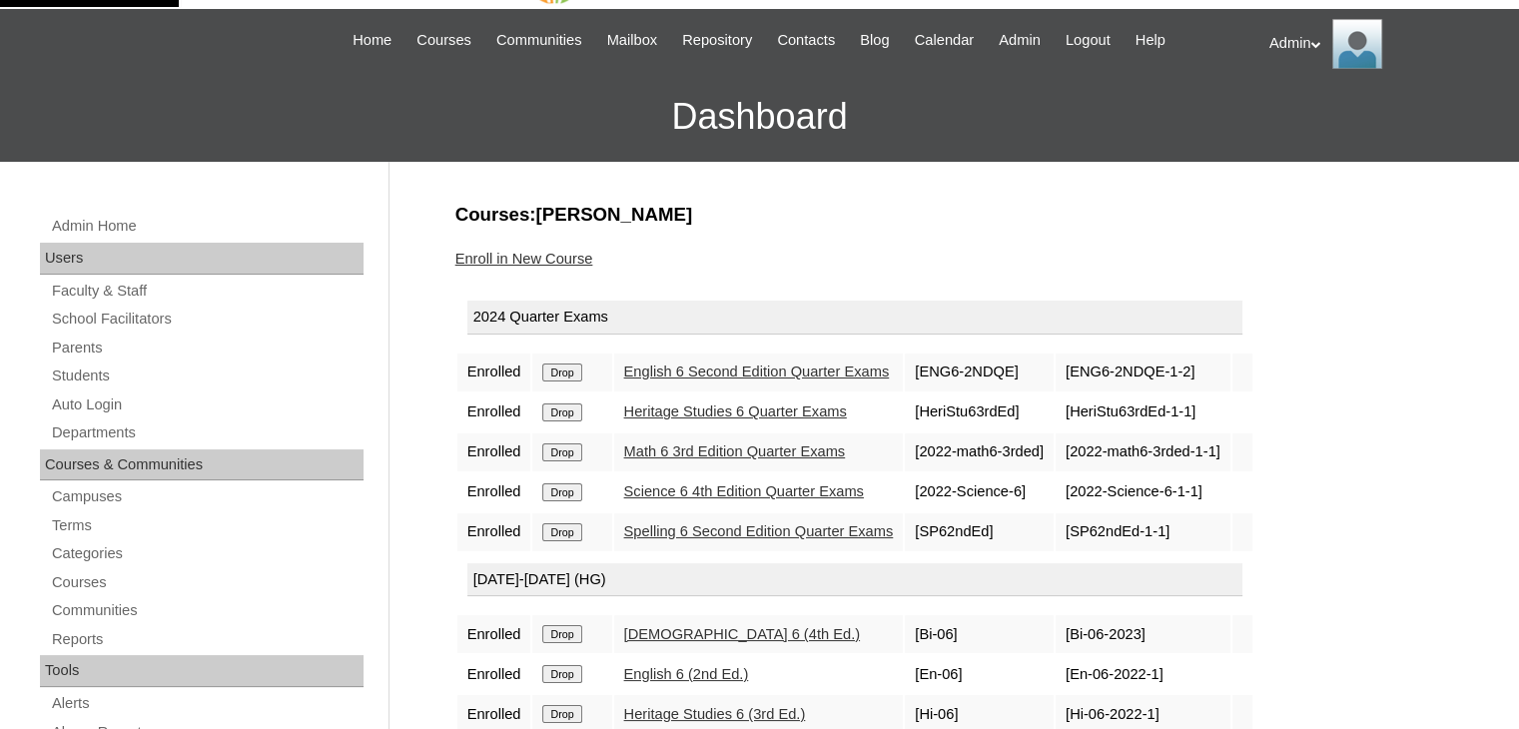
scroll to position [0, 0]
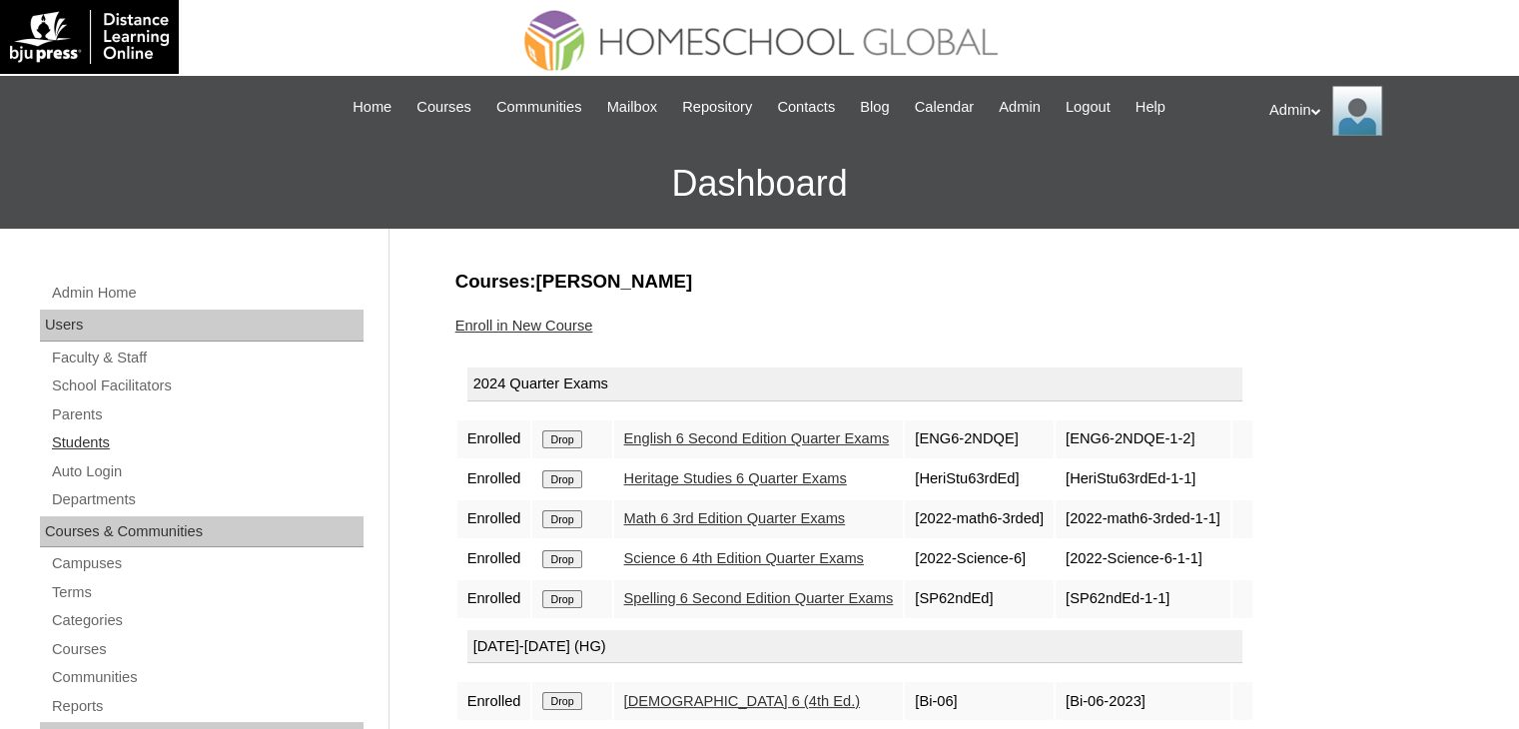
click at [91, 437] on link "Students" at bounding box center [207, 442] width 314 height 25
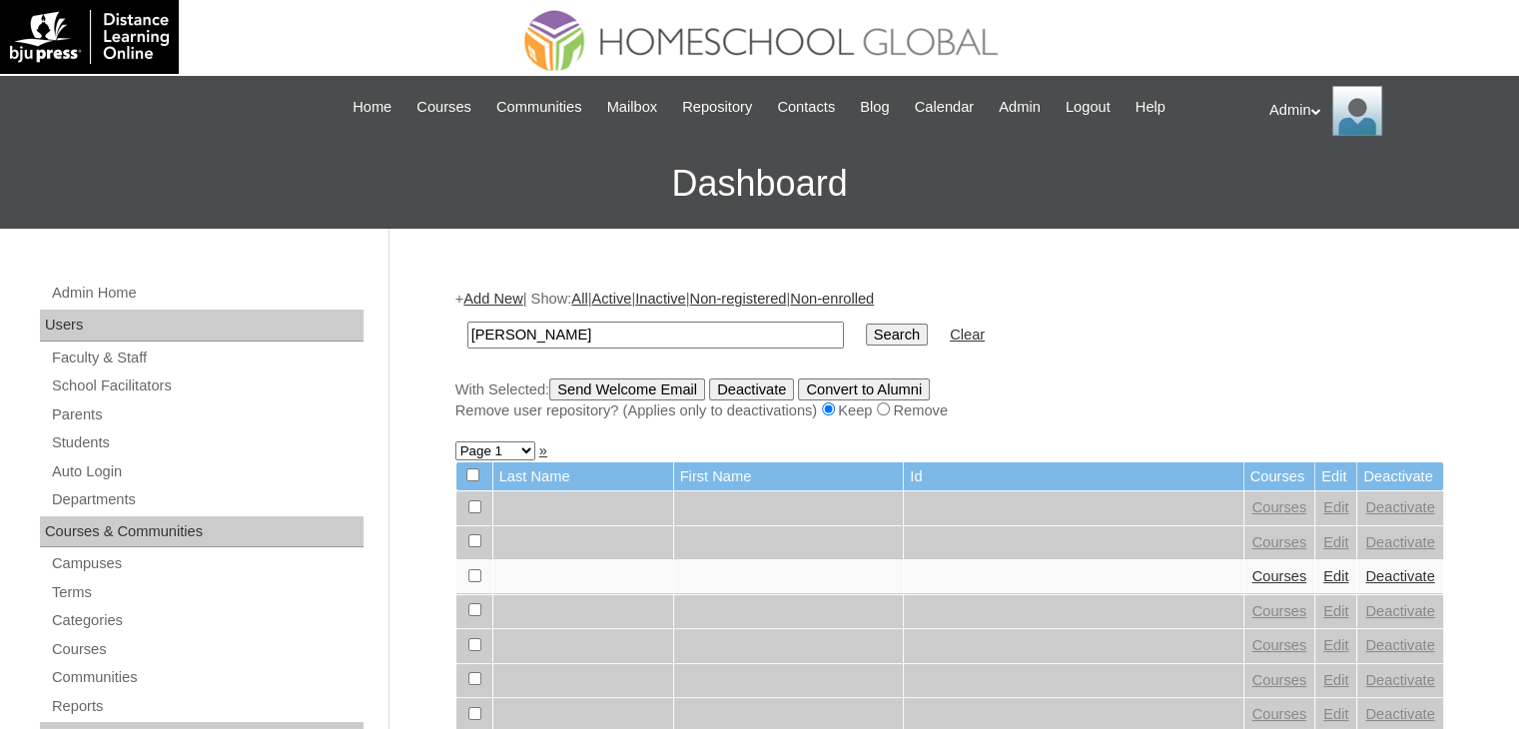
type input "[PERSON_NAME]"
click at [866, 343] on input "Search" at bounding box center [897, 335] width 62 height 22
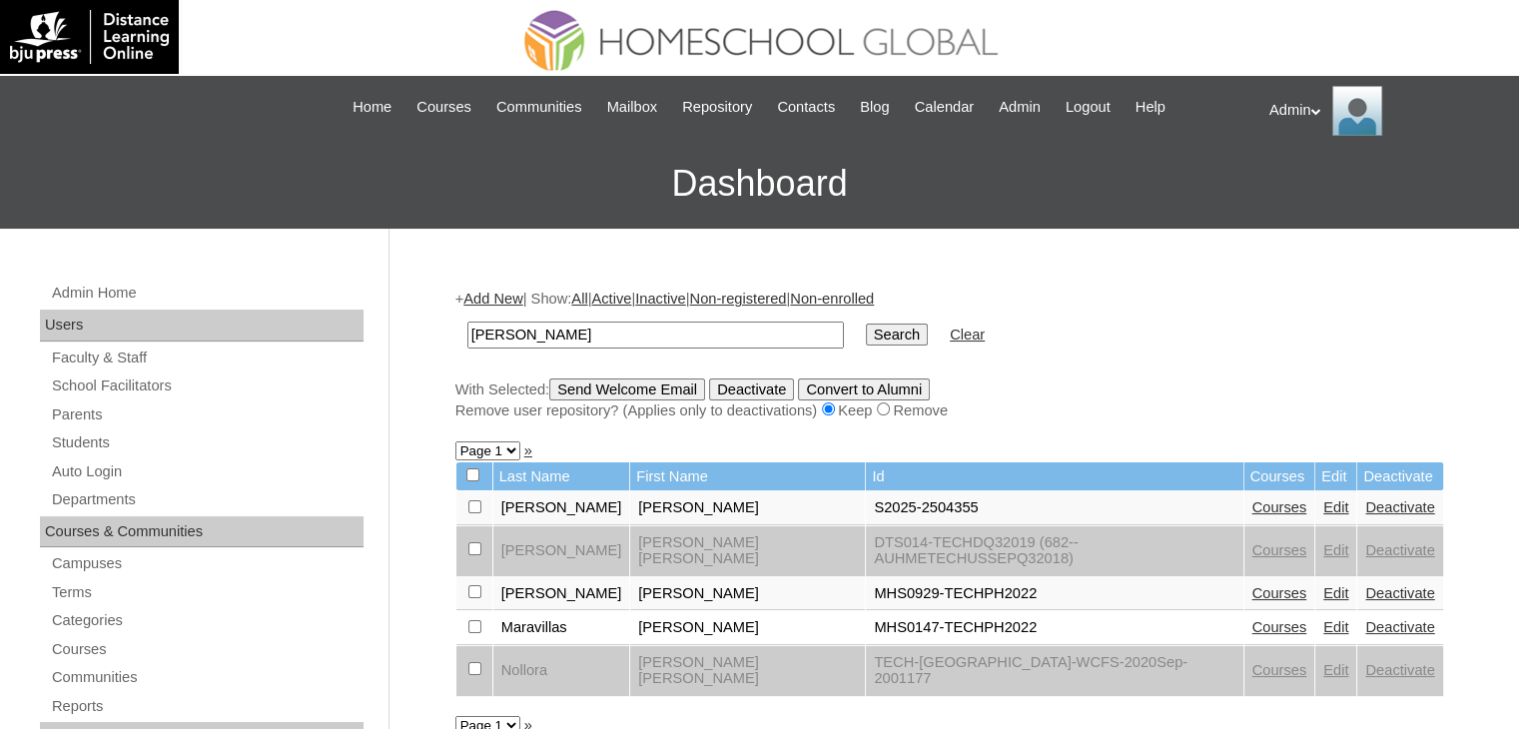
click at [1252, 503] on link "Courses" at bounding box center [1279, 507] width 55 height 16
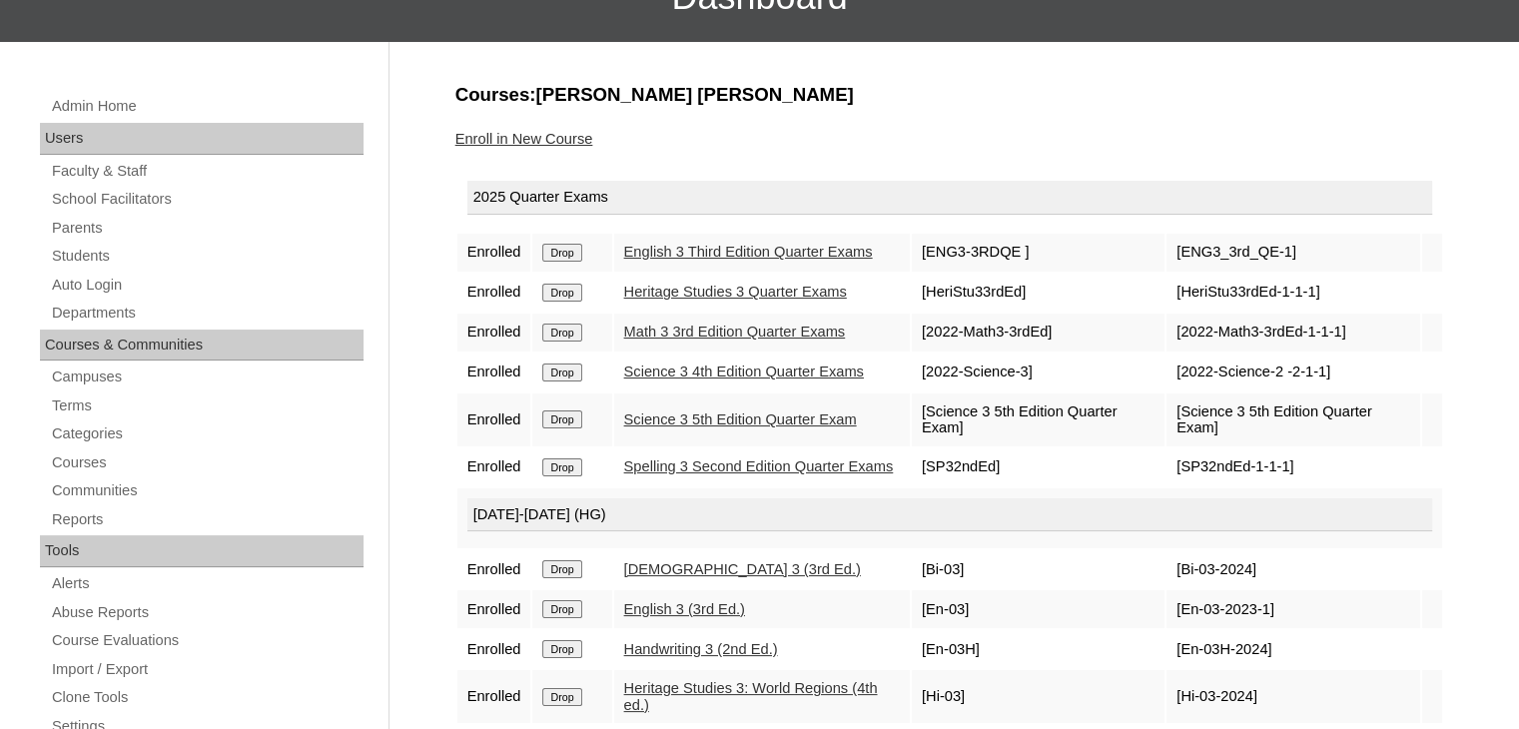
scroll to position [123, 0]
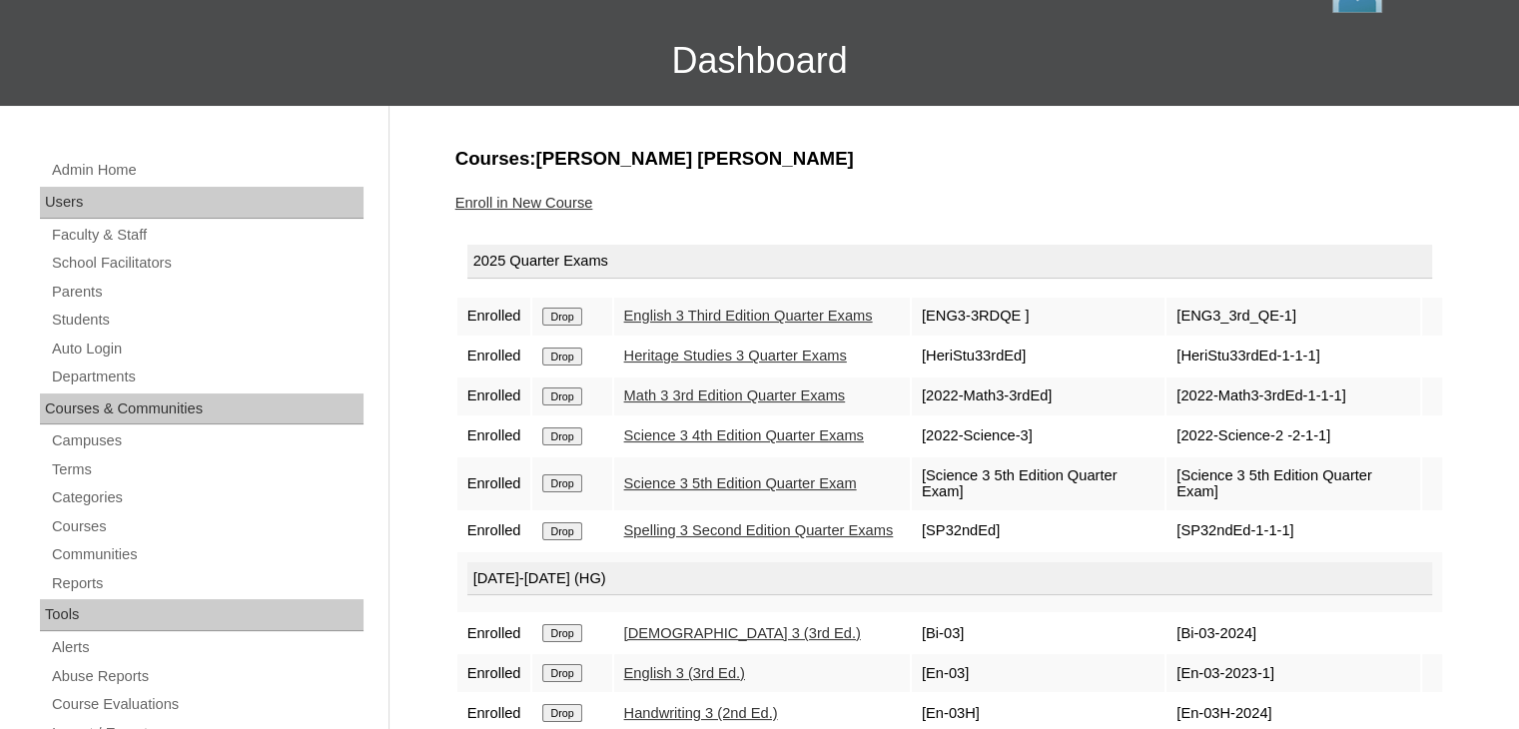
click at [535, 204] on link "Enroll in New Course" at bounding box center [524, 203] width 138 height 16
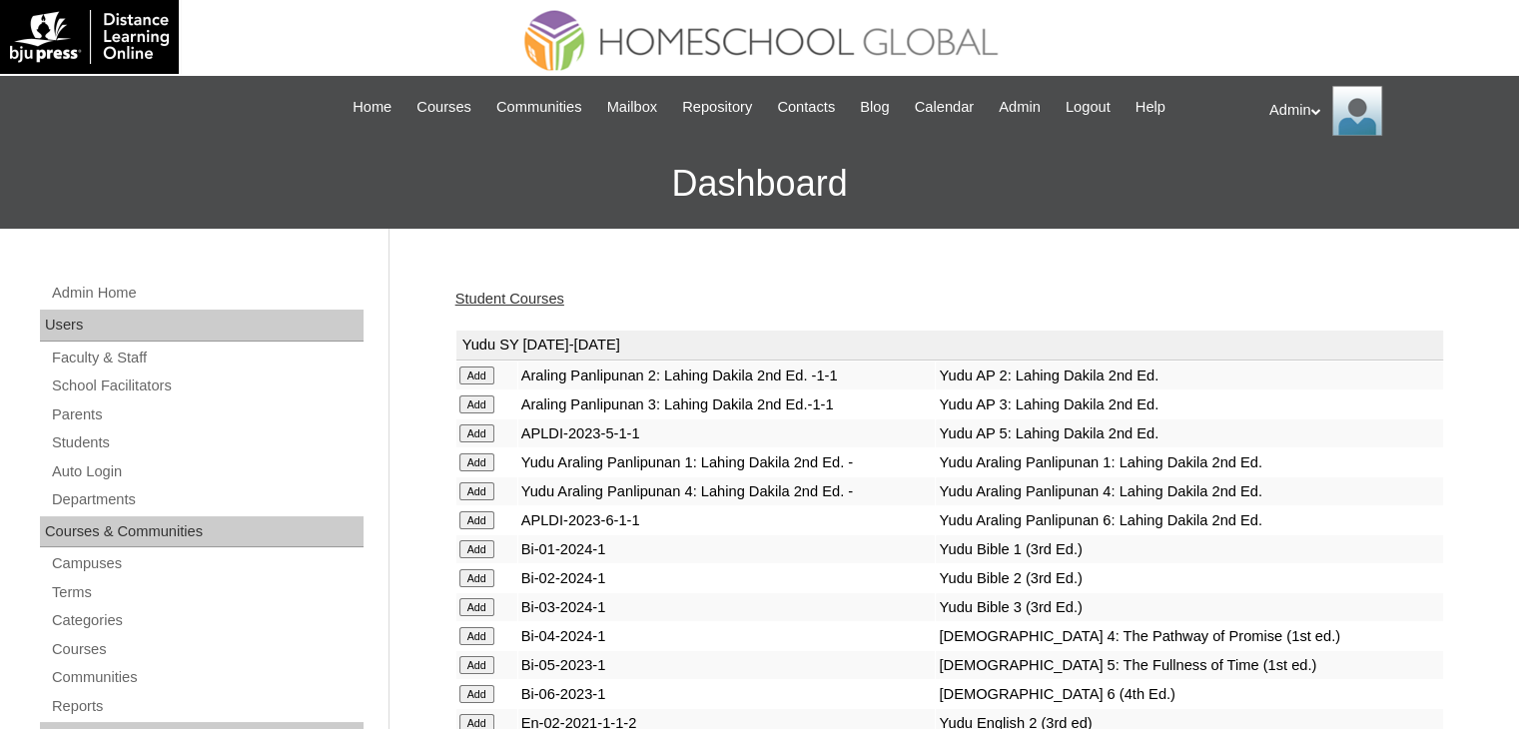
click at [532, 296] on link "Student Courses" at bounding box center [509, 299] width 109 height 16
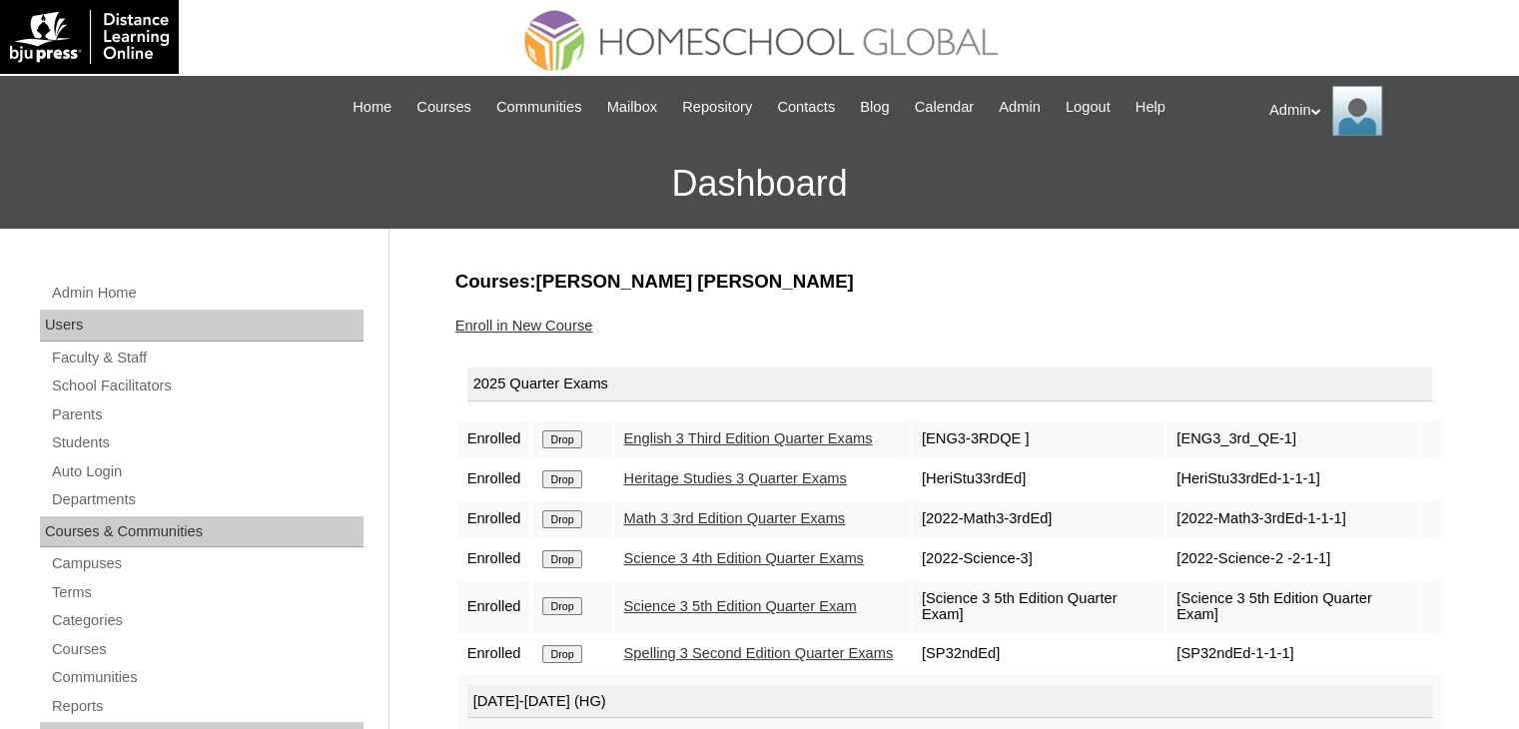
click at [575, 550] on input "Drop" at bounding box center [561, 559] width 39 height 18
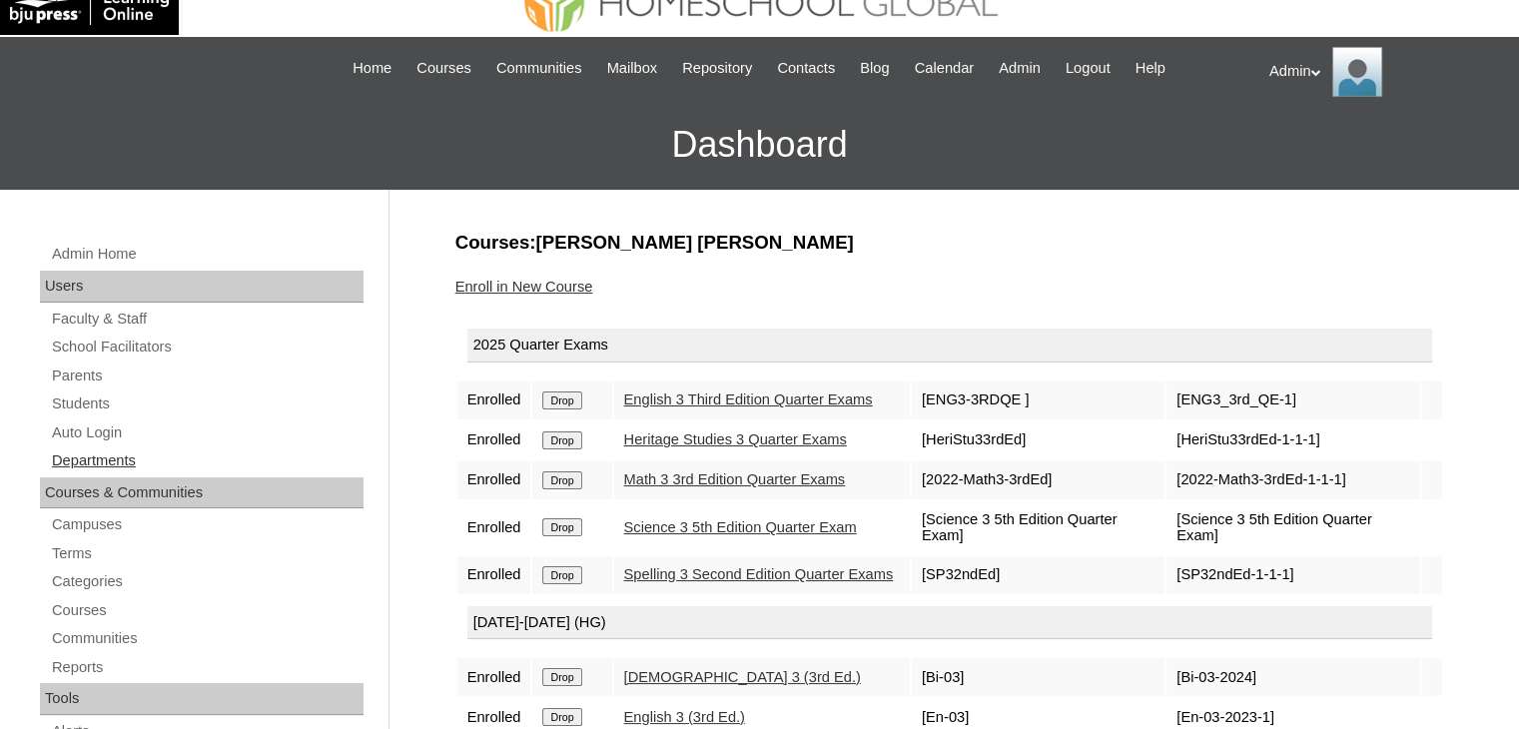
scroll to position [35, 0]
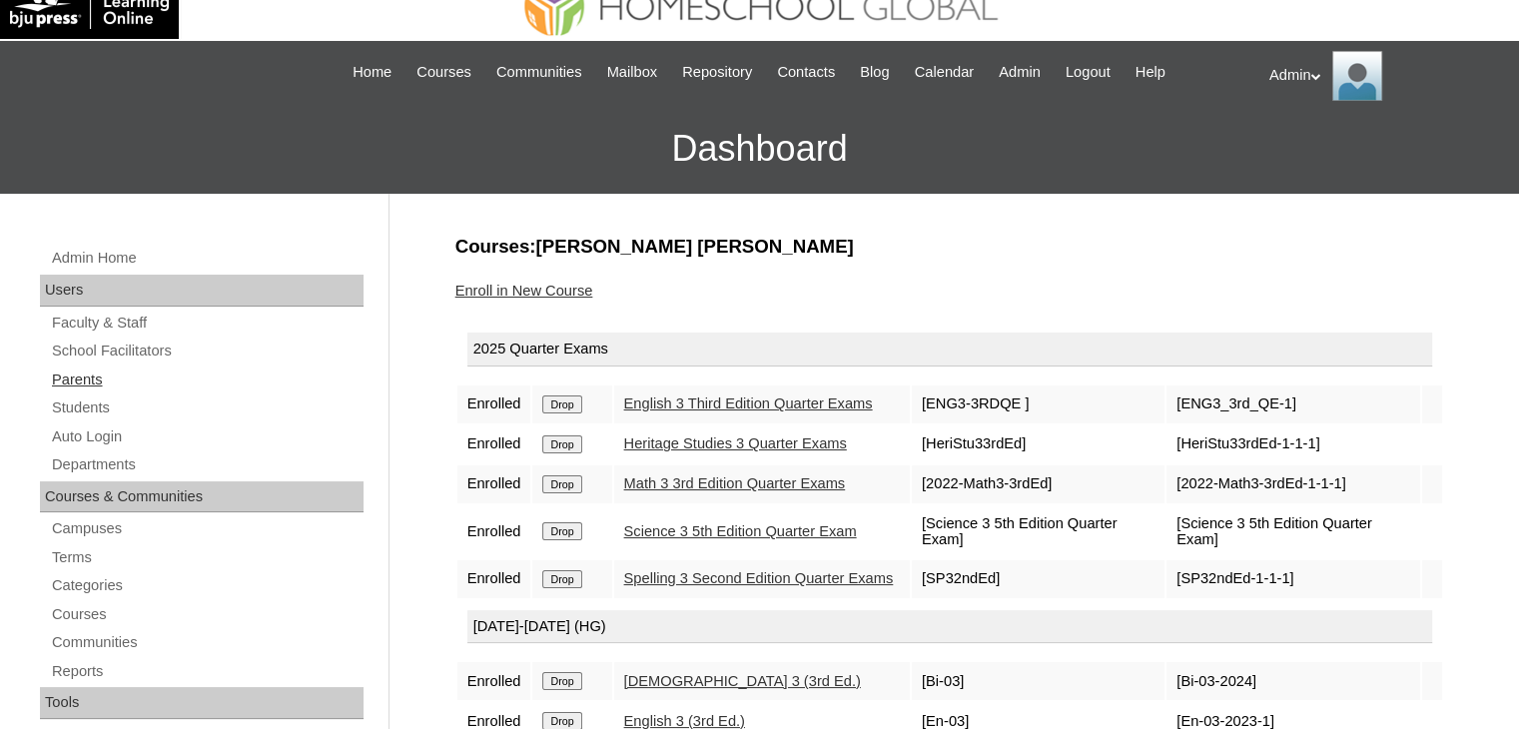
click at [92, 386] on link "Parents" at bounding box center [207, 380] width 314 height 25
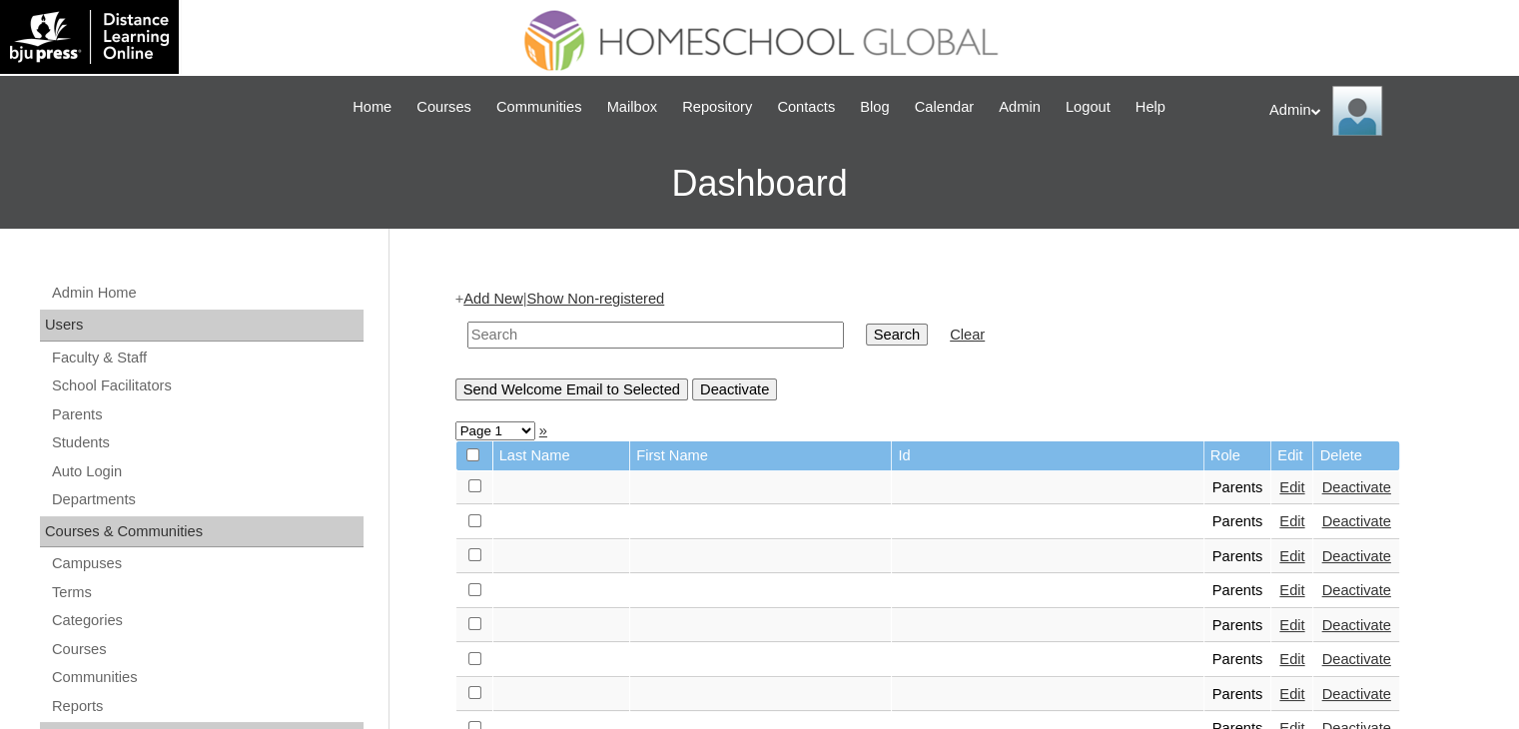
click at [626, 328] on input "text" at bounding box center [655, 335] width 377 height 27
type input "[PERSON_NAME]"
click at [866, 345] on input "Search" at bounding box center [897, 335] width 62 height 22
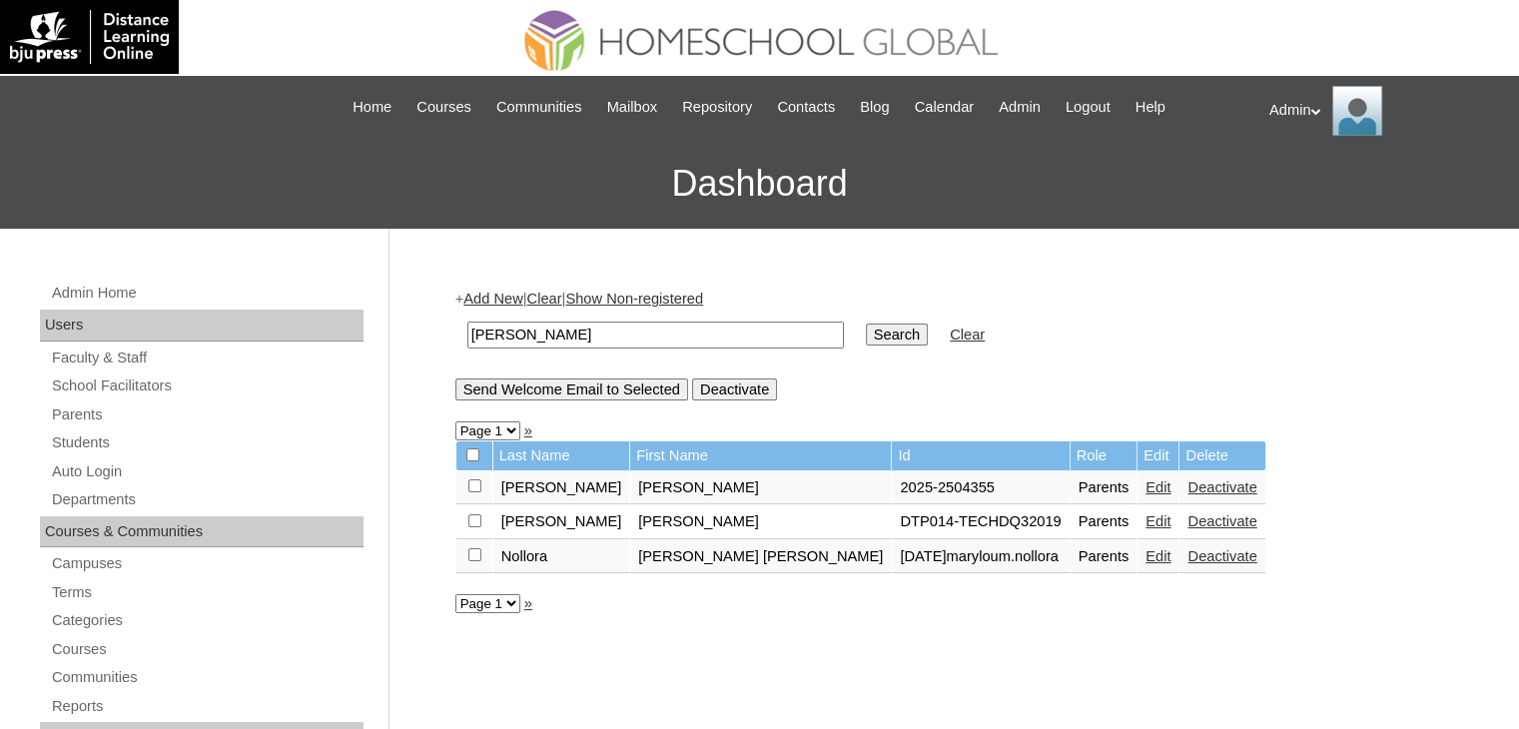
click at [1146, 487] on link "Edit" at bounding box center [1158, 487] width 25 height 16
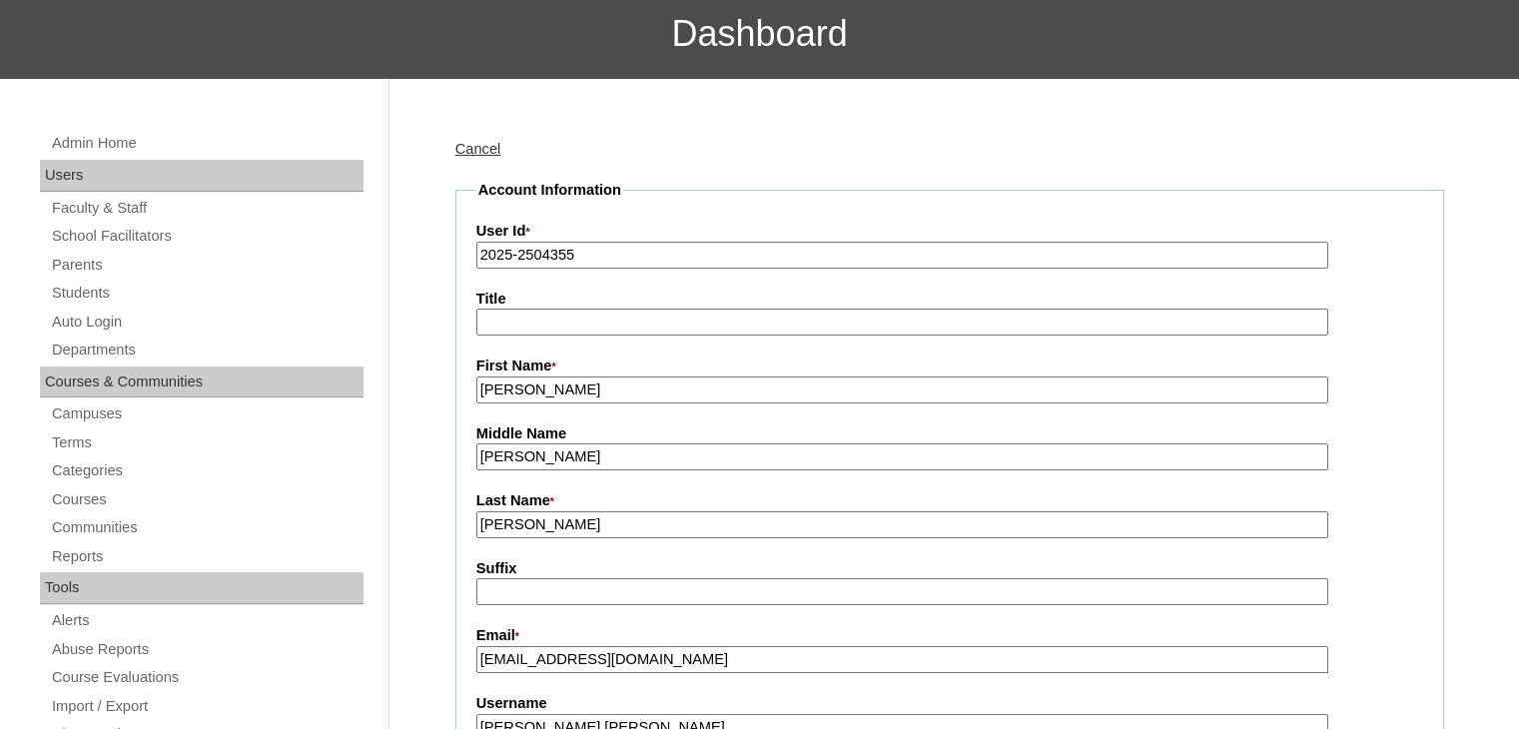
scroll to position [120, 0]
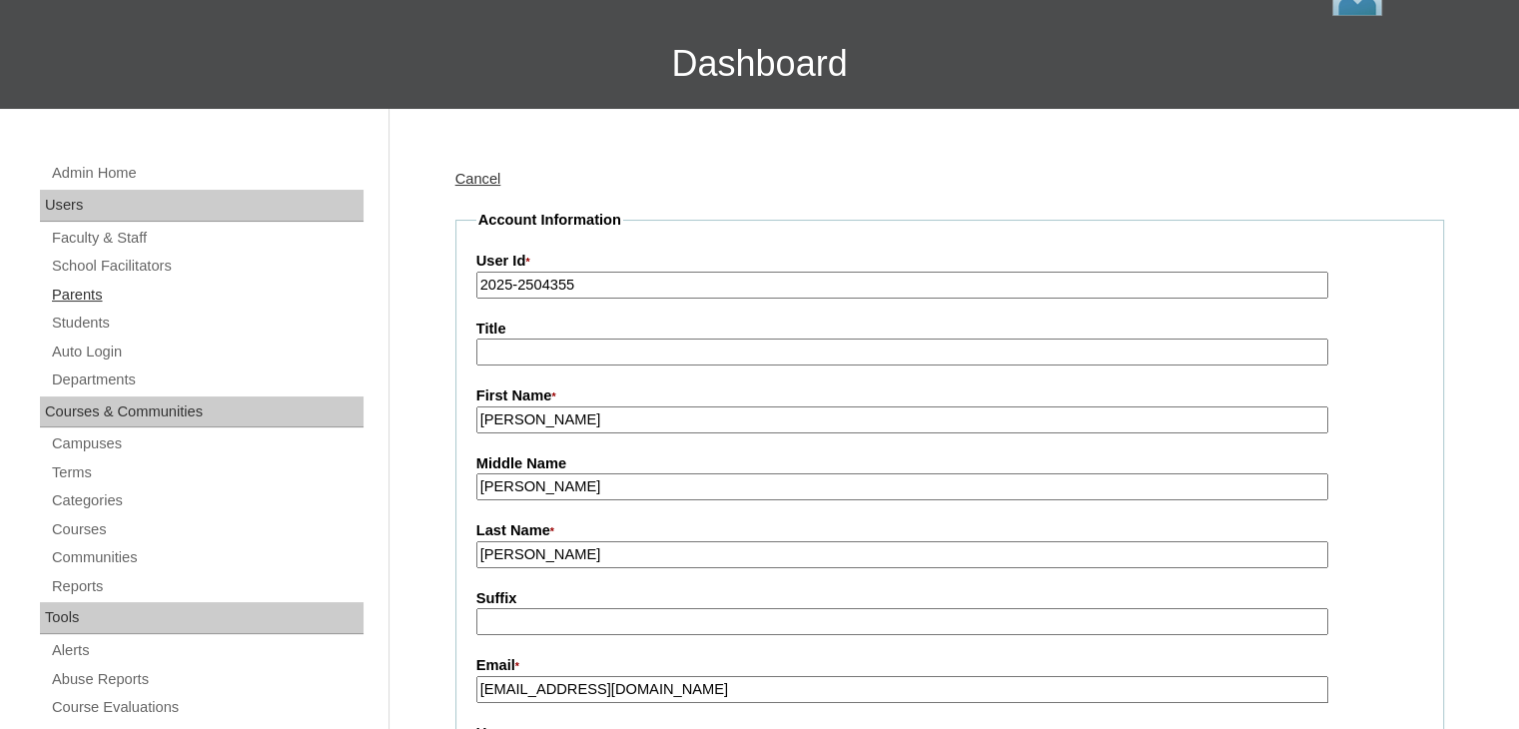
click at [83, 288] on link "Parents" at bounding box center [207, 295] width 314 height 25
click at [104, 357] on link "Auto Login" at bounding box center [207, 352] width 314 height 25
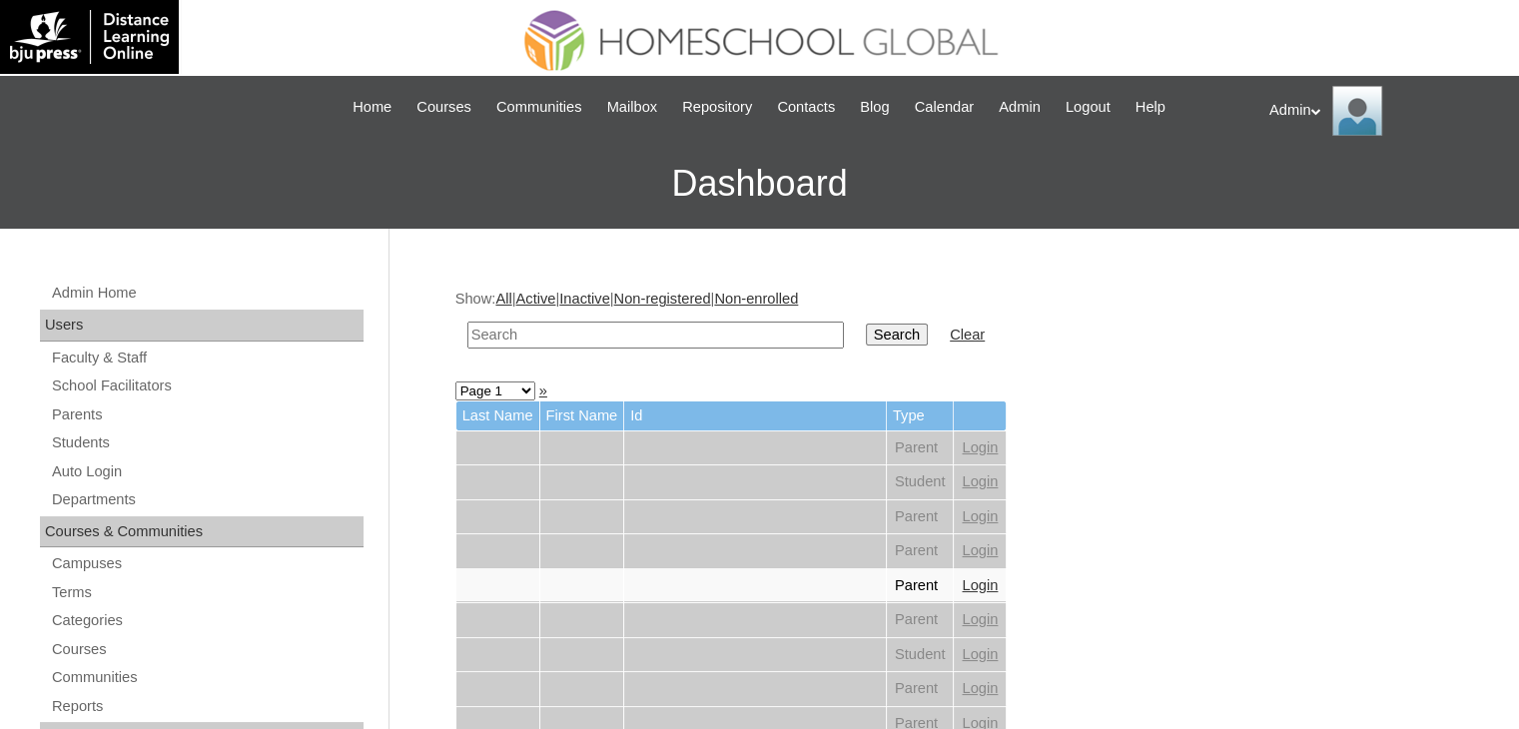
drag, startPoint x: 569, startPoint y: 349, endPoint x: 571, endPoint y: 336, distance: 13.1
click at [571, 336] on td at bounding box center [655, 335] width 396 height 47
click at [571, 336] on input "text" at bounding box center [655, 335] width 377 height 27
type input "[PERSON_NAME]"
click at [866, 341] on input "Search" at bounding box center [897, 335] width 62 height 22
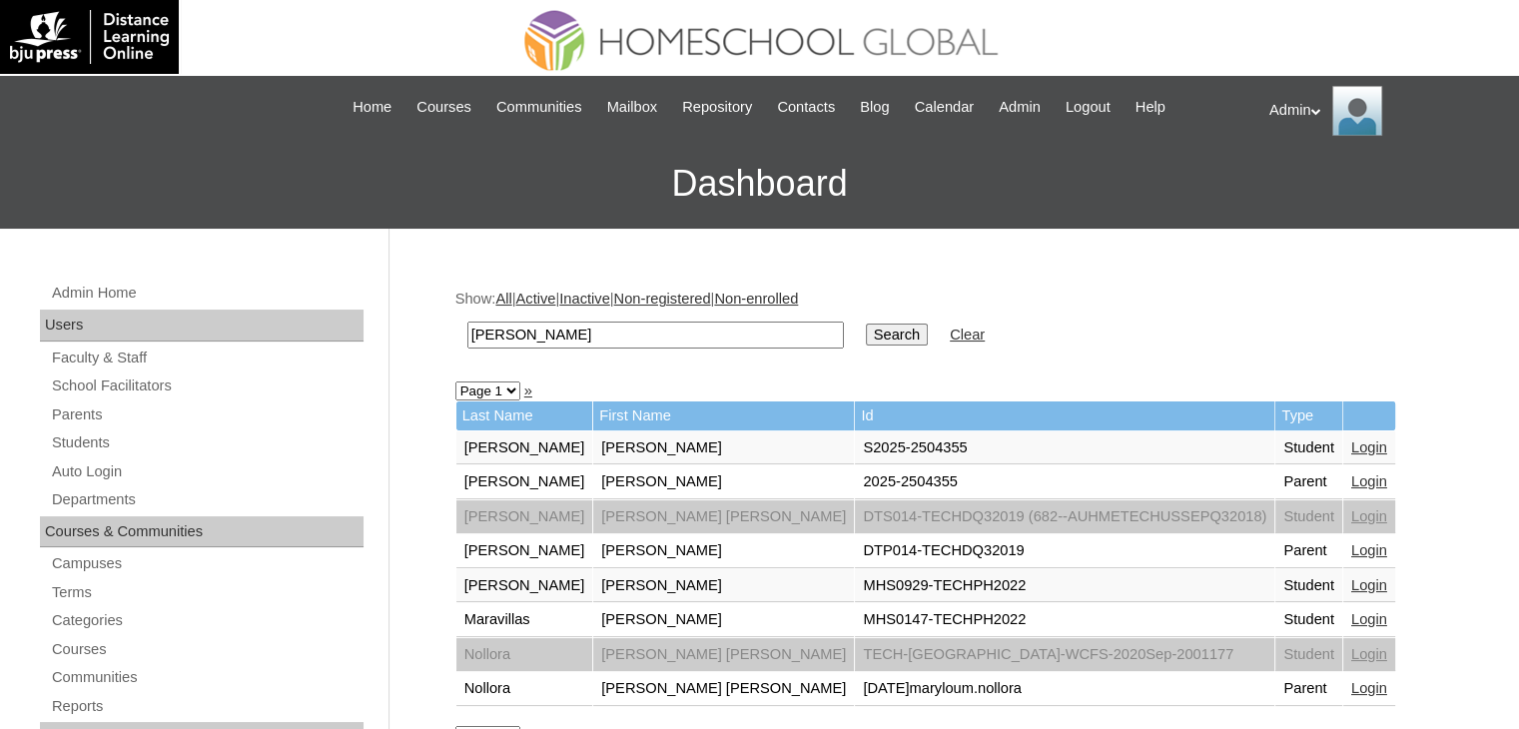
click at [1351, 481] on link "Login" at bounding box center [1369, 481] width 36 height 16
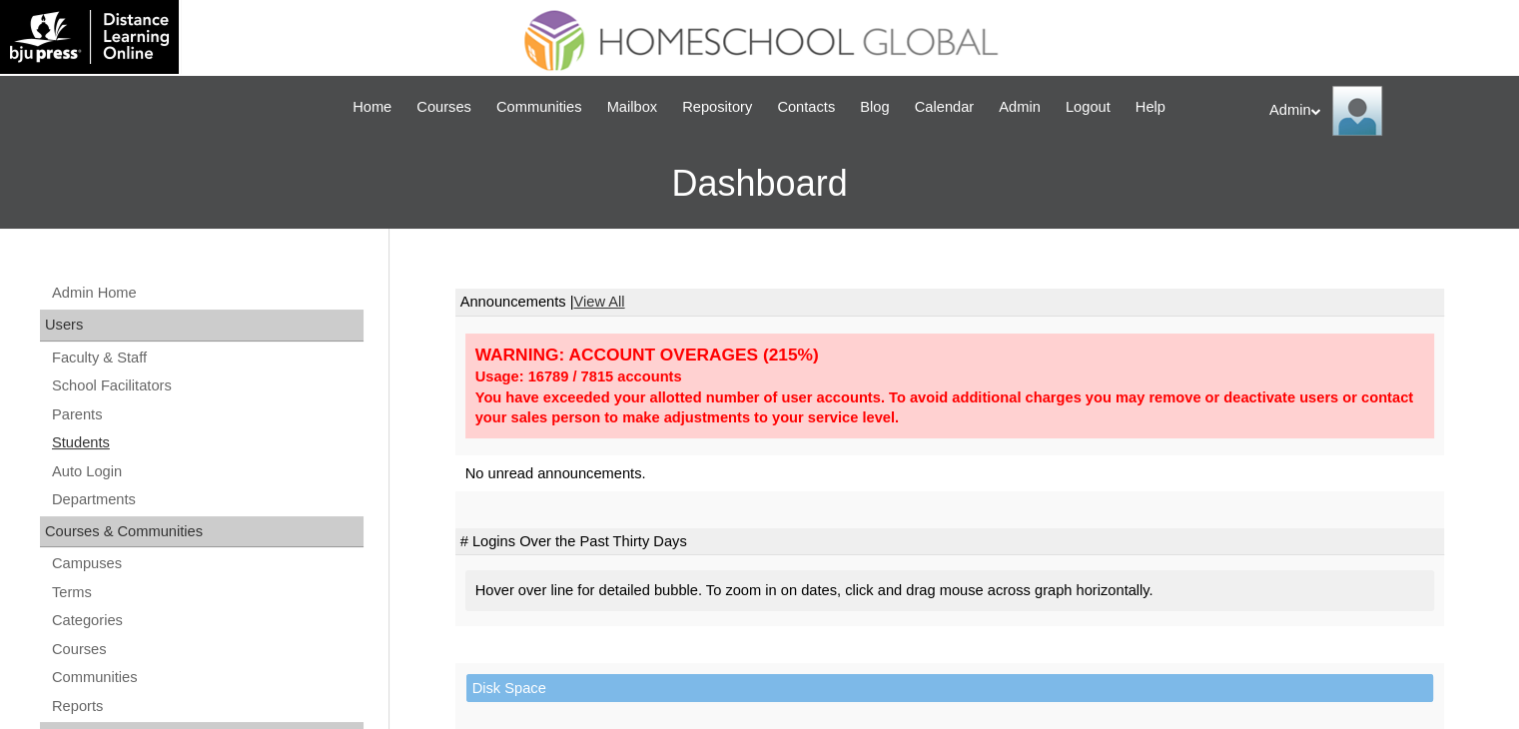
click at [79, 436] on link "Students" at bounding box center [207, 442] width 314 height 25
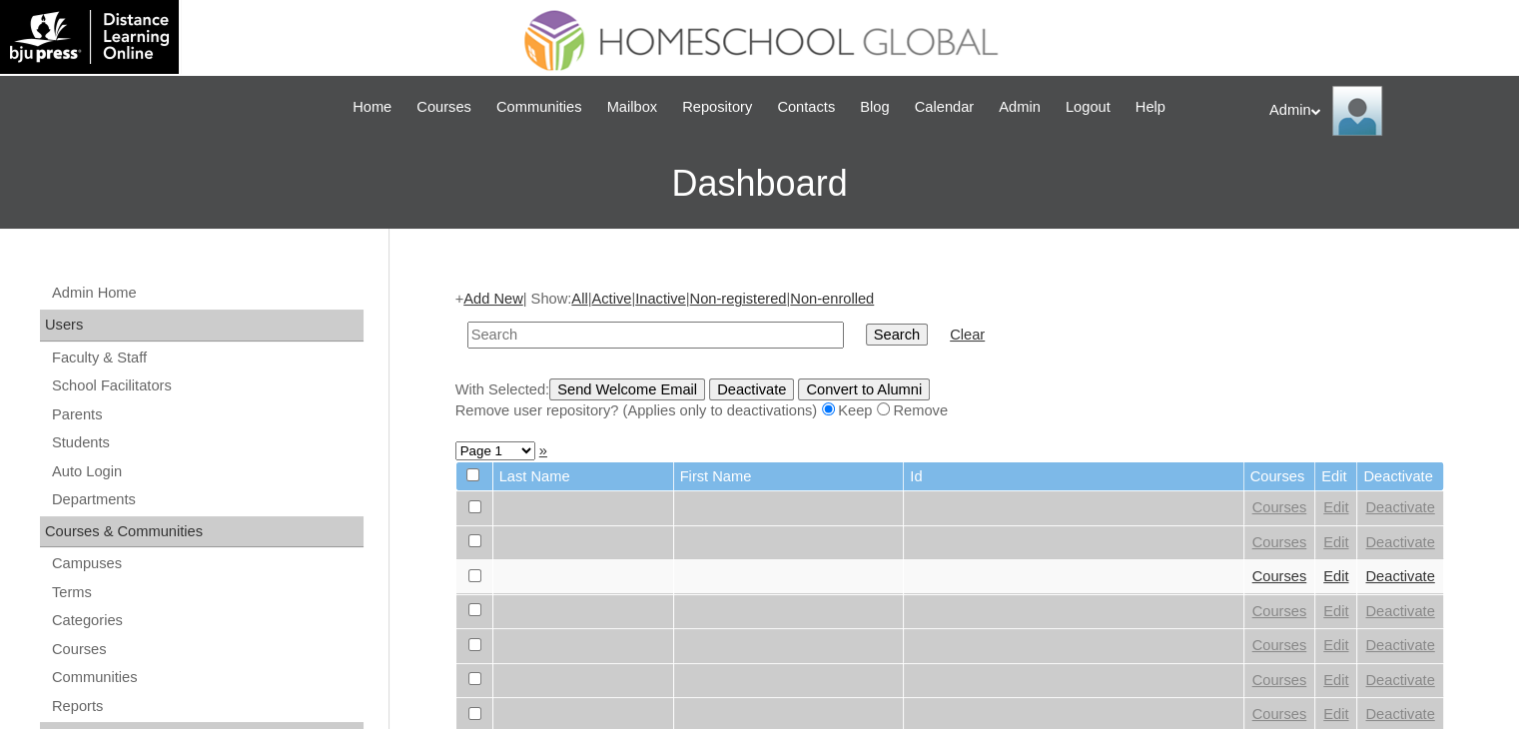
click at [585, 340] on input "text" at bounding box center [655, 335] width 377 height 27
type input "Sena"
click at [866, 328] on input "Search" at bounding box center [897, 335] width 62 height 22
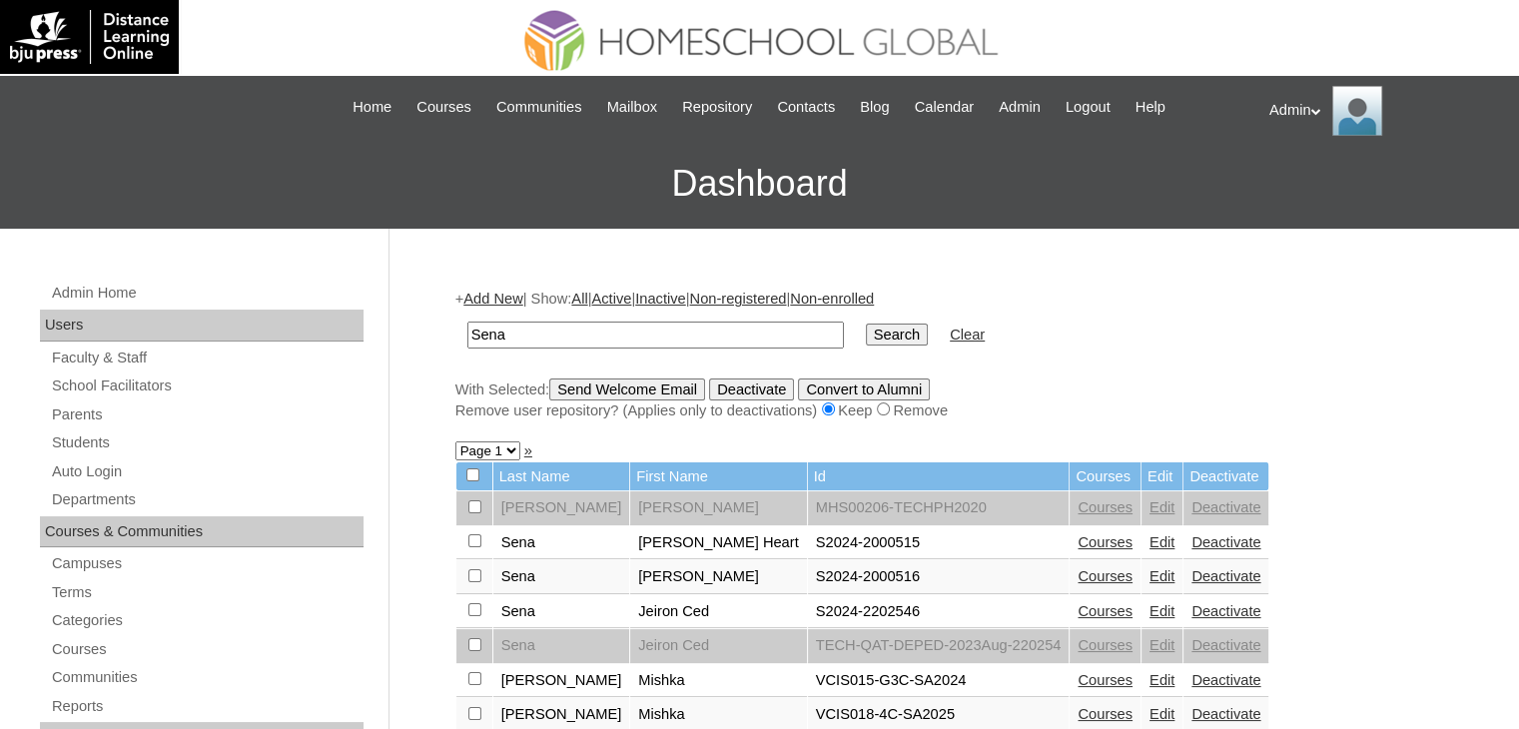
click at [1078, 544] on link "Courses" at bounding box center [1105, 542] width 55 height 16
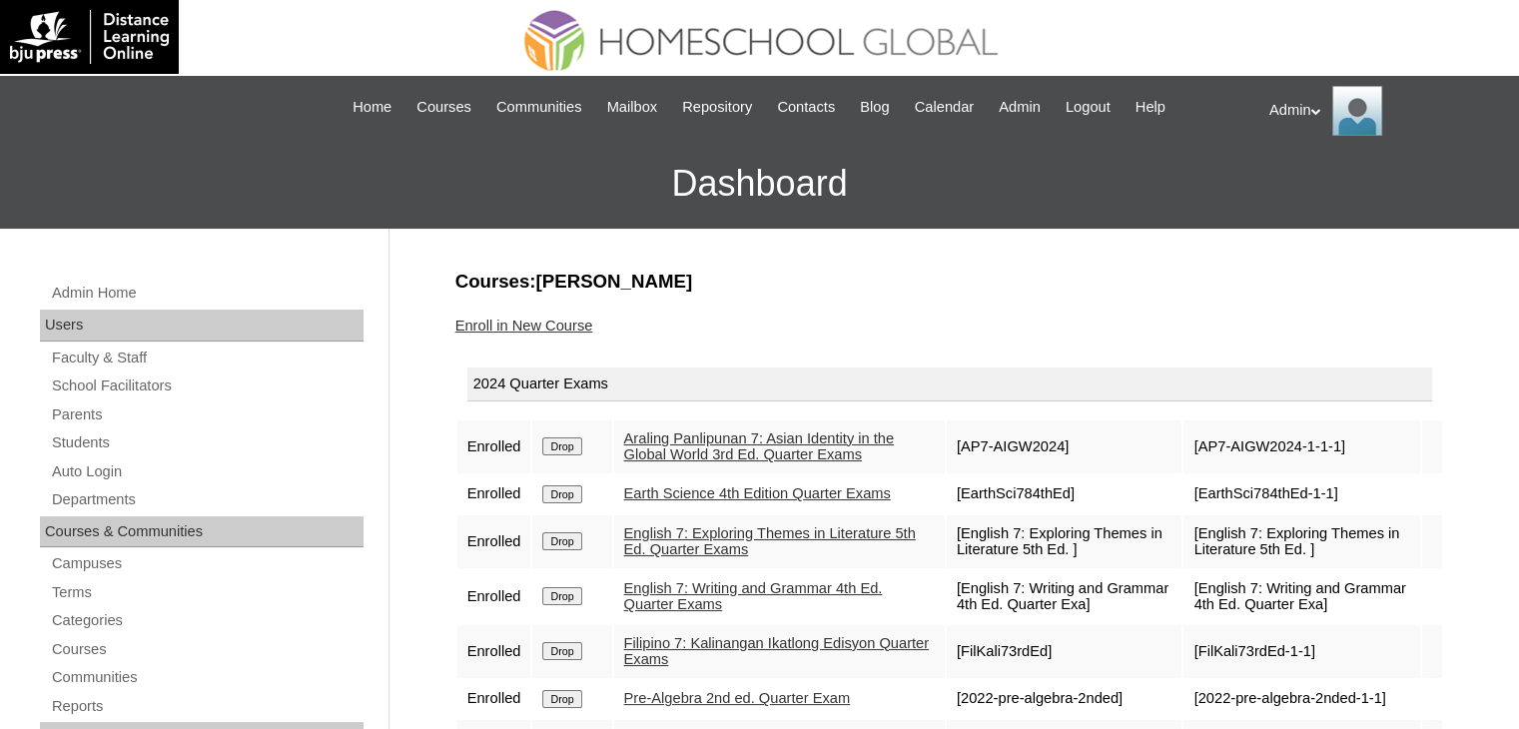
scroll to position [192, 0]
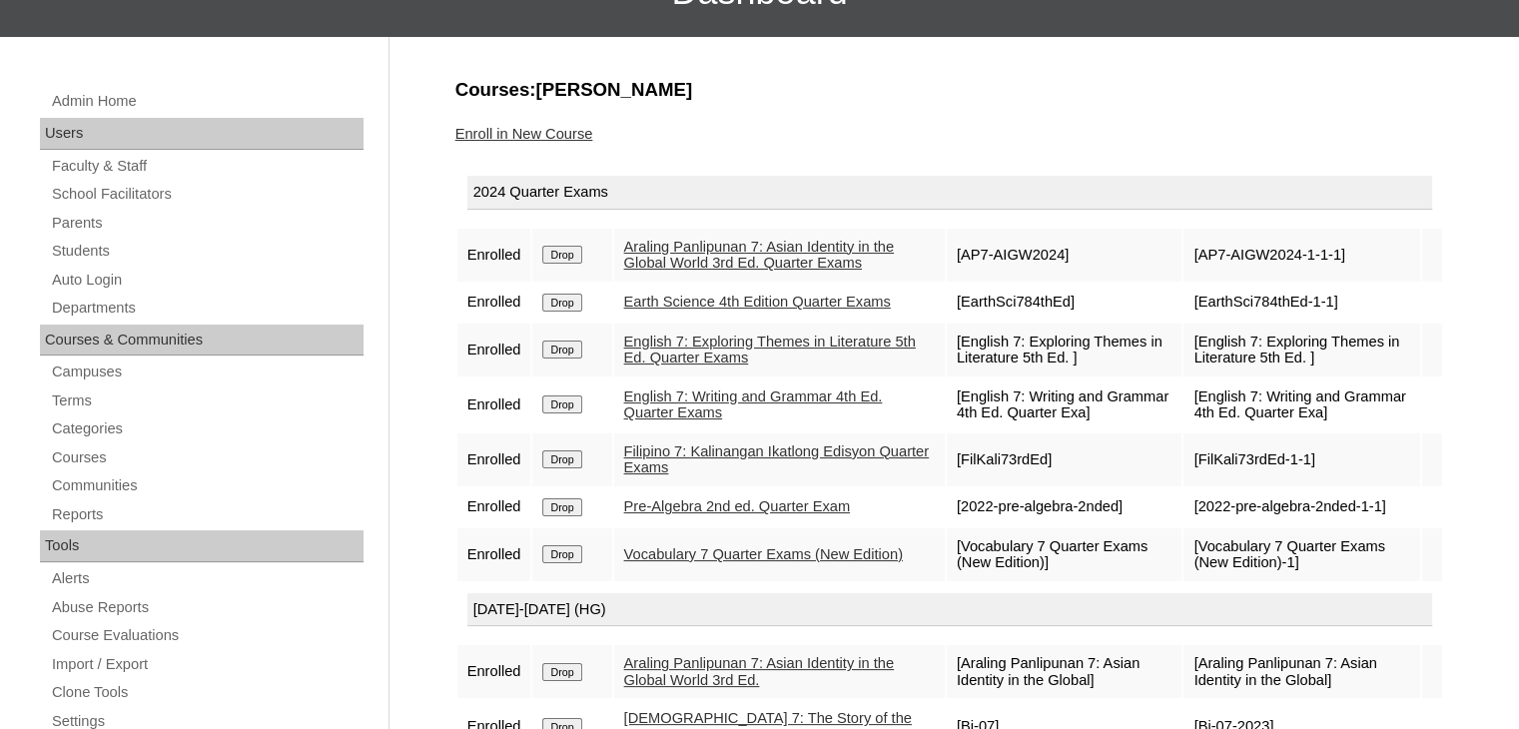
click at [766, 247] on link "Araling Panlipunan 7: Asian Identity in the Global World 3rd Ed. Quarter Exams" at bounding box center [759, 255] width 271 height 33
click at [699, 307] on link "Earth Science 4th Edition Quarter Exams" at bounding box center [757, 302] width 267 height 16
click at [687, 357] on link "English 7: Exploring Themes in Literature 5th Ed. Quarter Exams" at bounding box center [770, 350] width 292 height 33
click at [690, 415] on link "English 7: Writing and Grammar 4th Ed. Quarter Exams" at bounding box center [753, 405] width 259 height 33
click at [687, 470] on link "Filipino 7: Kalinangan Ikatlong Edisyon Quarter Exams" at bounding box center [777, 459] width 306 height 33
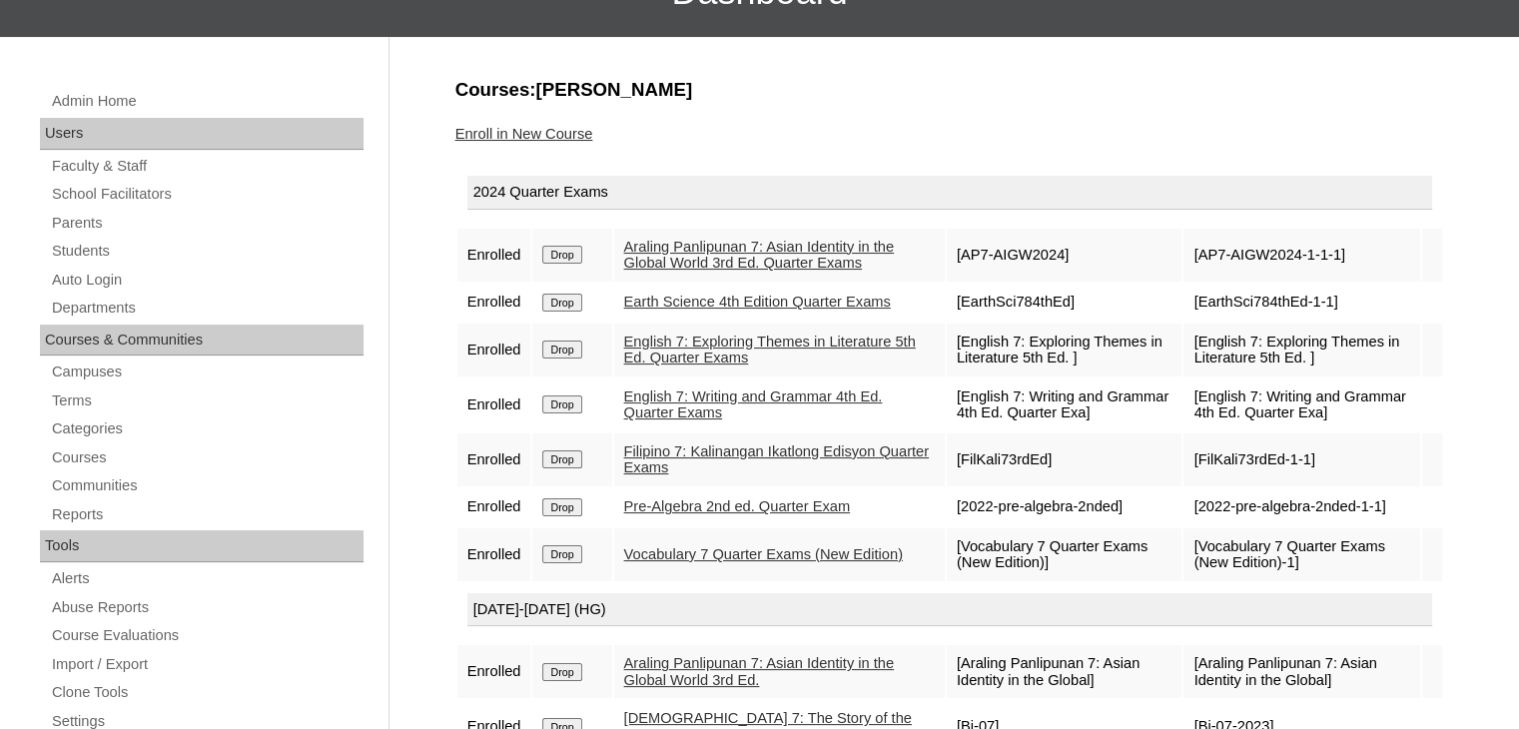
click at [676, 514] on link "Pre-Algebra 2nd ed. Quarter Exam" at bounding box center [737, 506] width 226 height 16
click at [663, 562] on link "Vocabulary 7 Quarter Exams (New Edition)" at bounding box center [763, 554] width 279 height 16
click at [88, 246] on link "Students" at bounding box center [207, 251] width 314 height 25
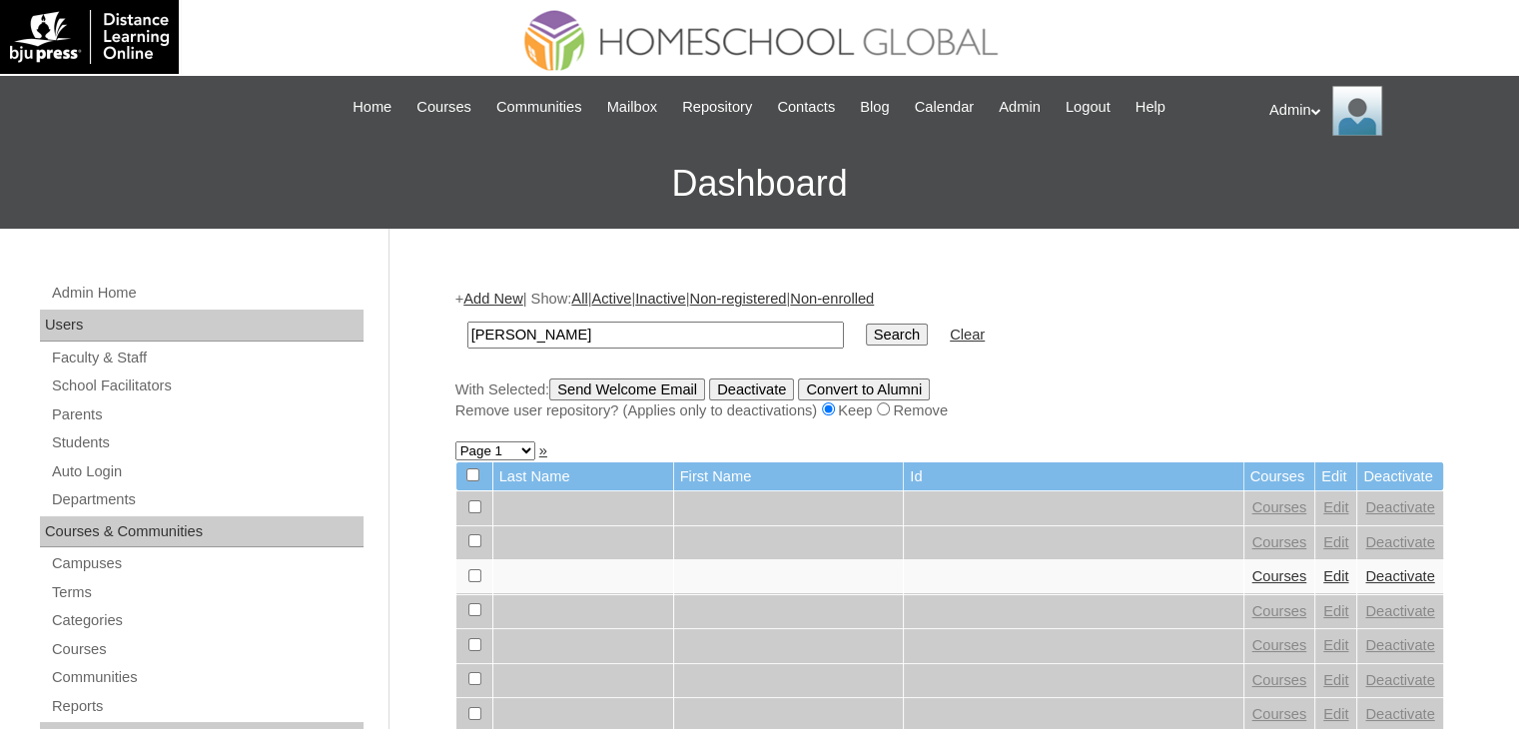
type input "[PERSON_NAME]"
click at [856, 320] on td "Search" at bounding box center [897, 335] width 82 height 47
click at [866, 324] on input "Search" at bounding box center [897, 335] width 62 height 22
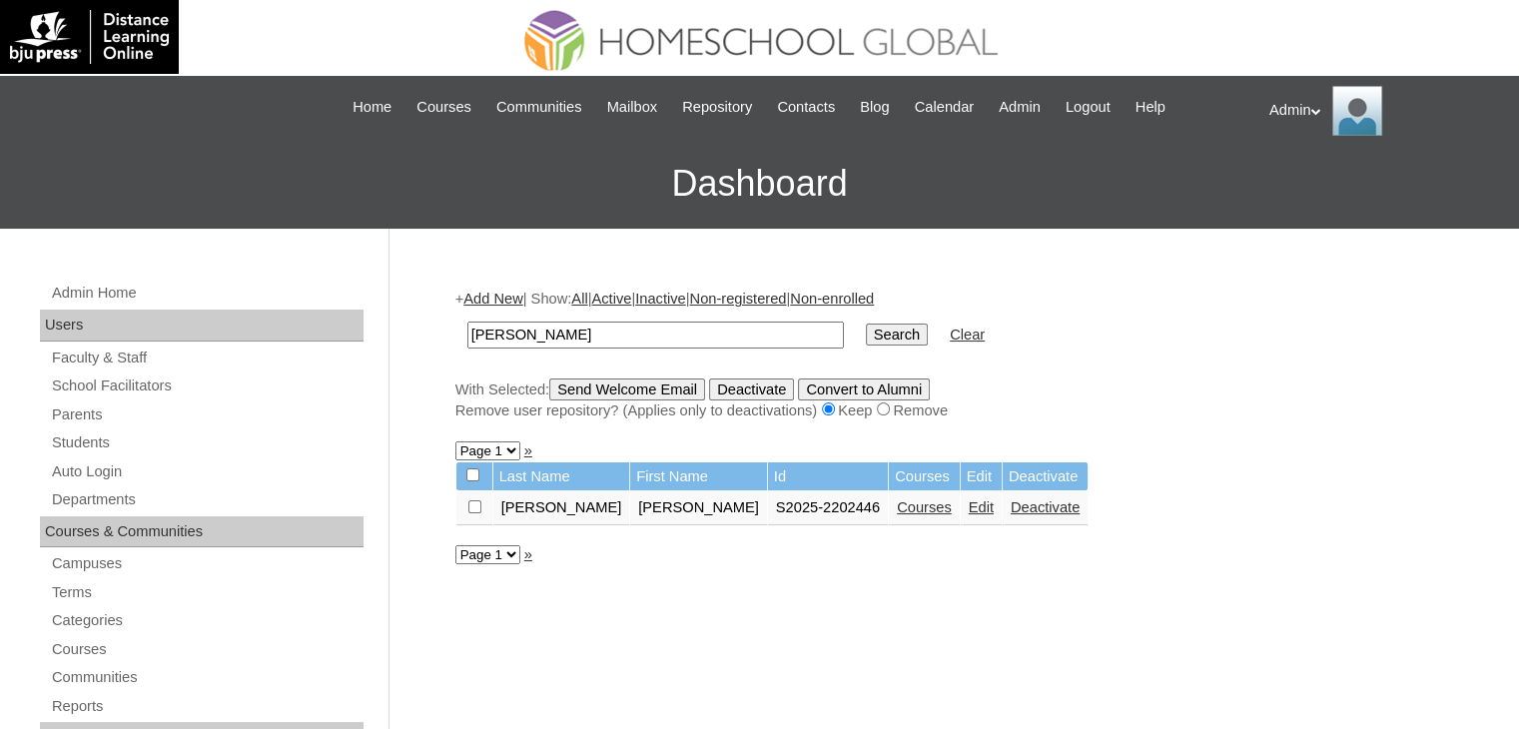
click at [897, 500] on link "Courses" at bounding box center [924, 507] width 55 height 16
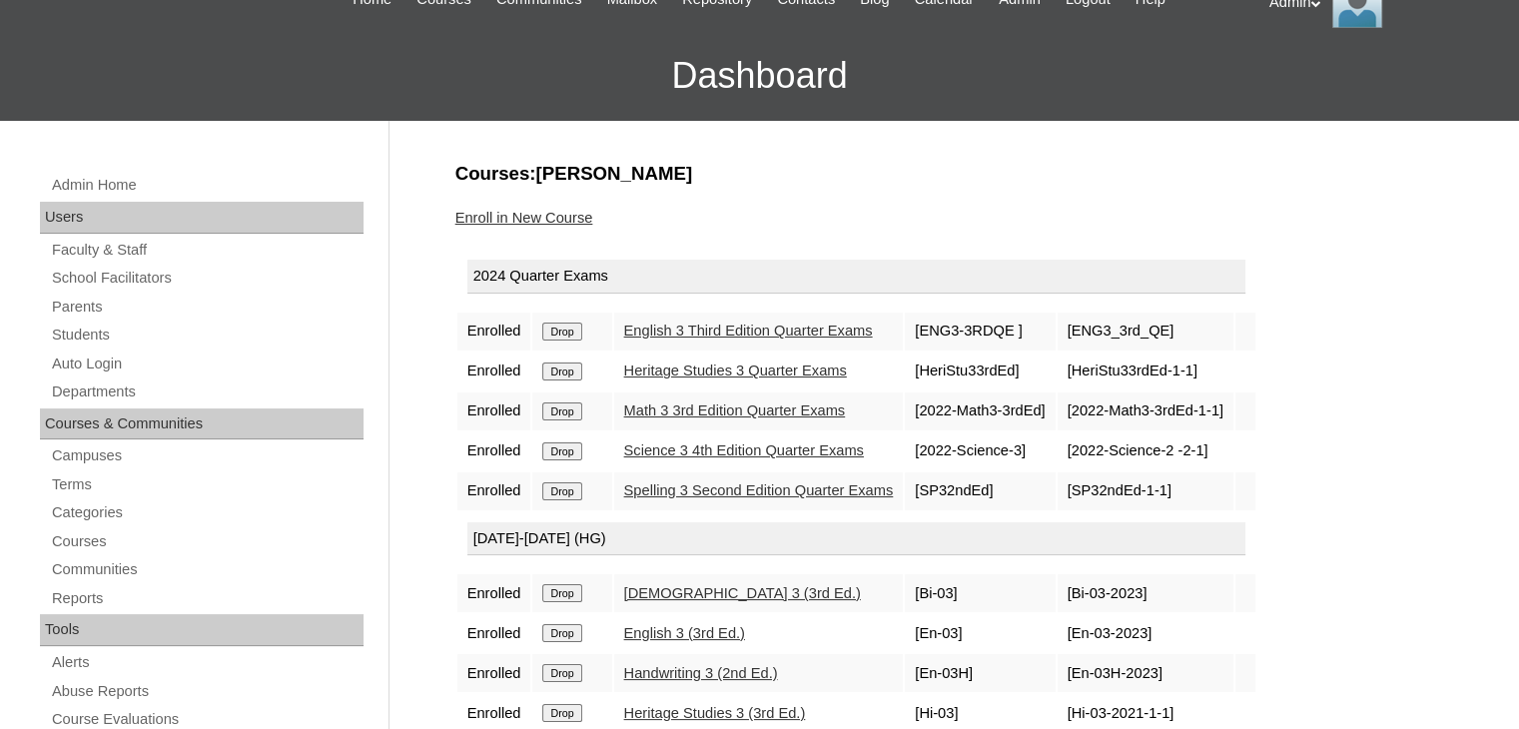
scroll to position [108, 0]
click at [540, 218] on link "Enroll in New Course" at bounding box center [524, 218] width 138 height 16
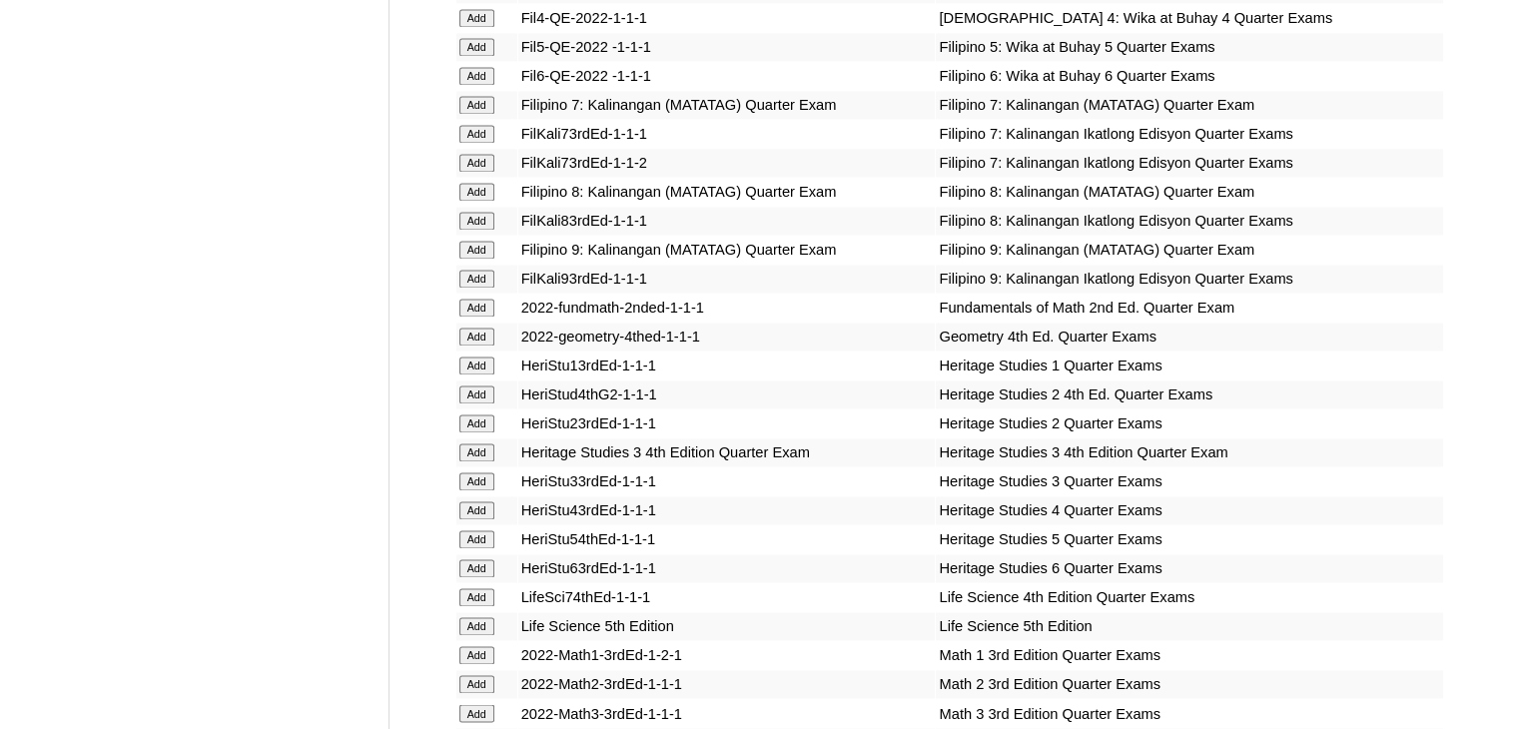
scroll to position [7033, 0]
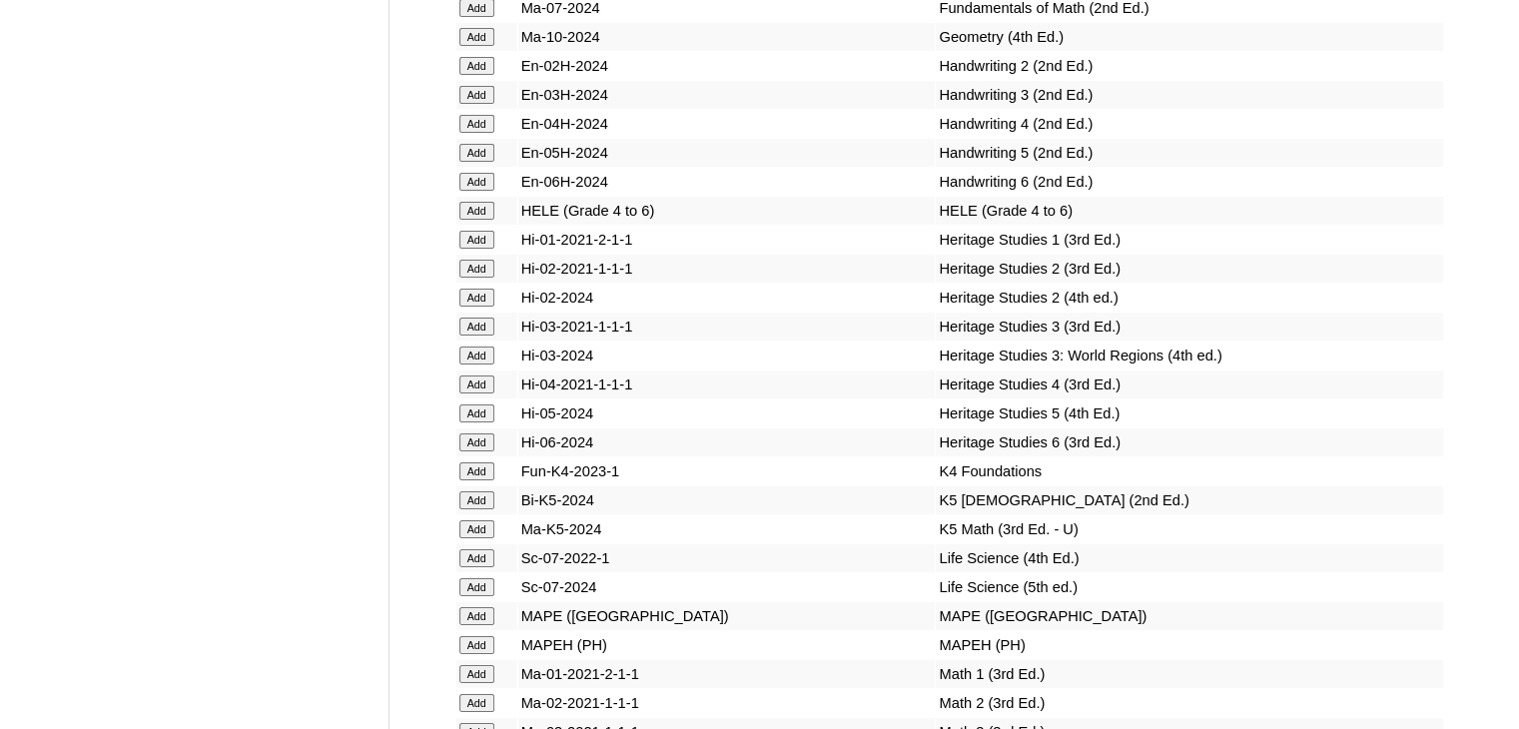
click at [475, 365] on input "Add" at bounding box center [476, 356] width 35 height 18
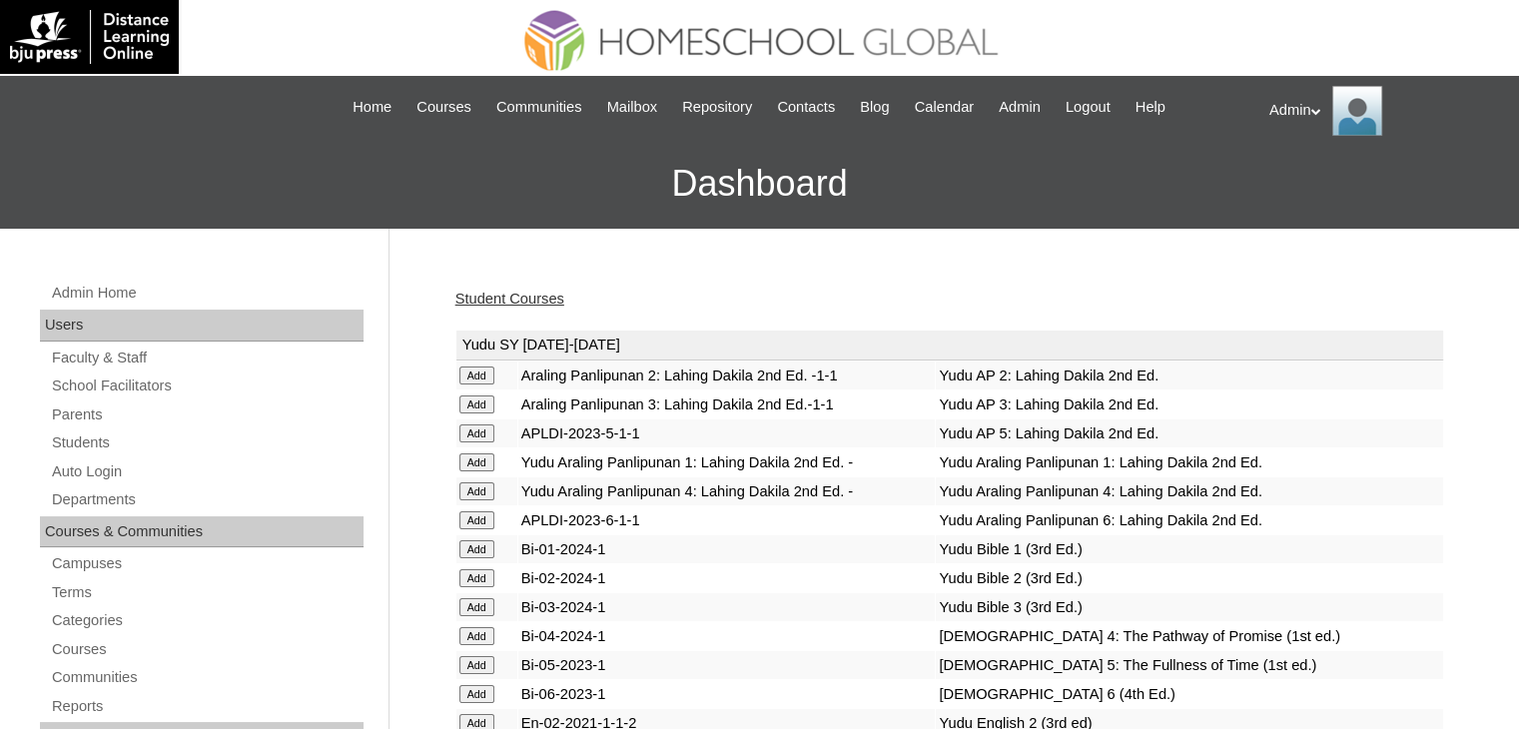
scroll to position [3182, 0]
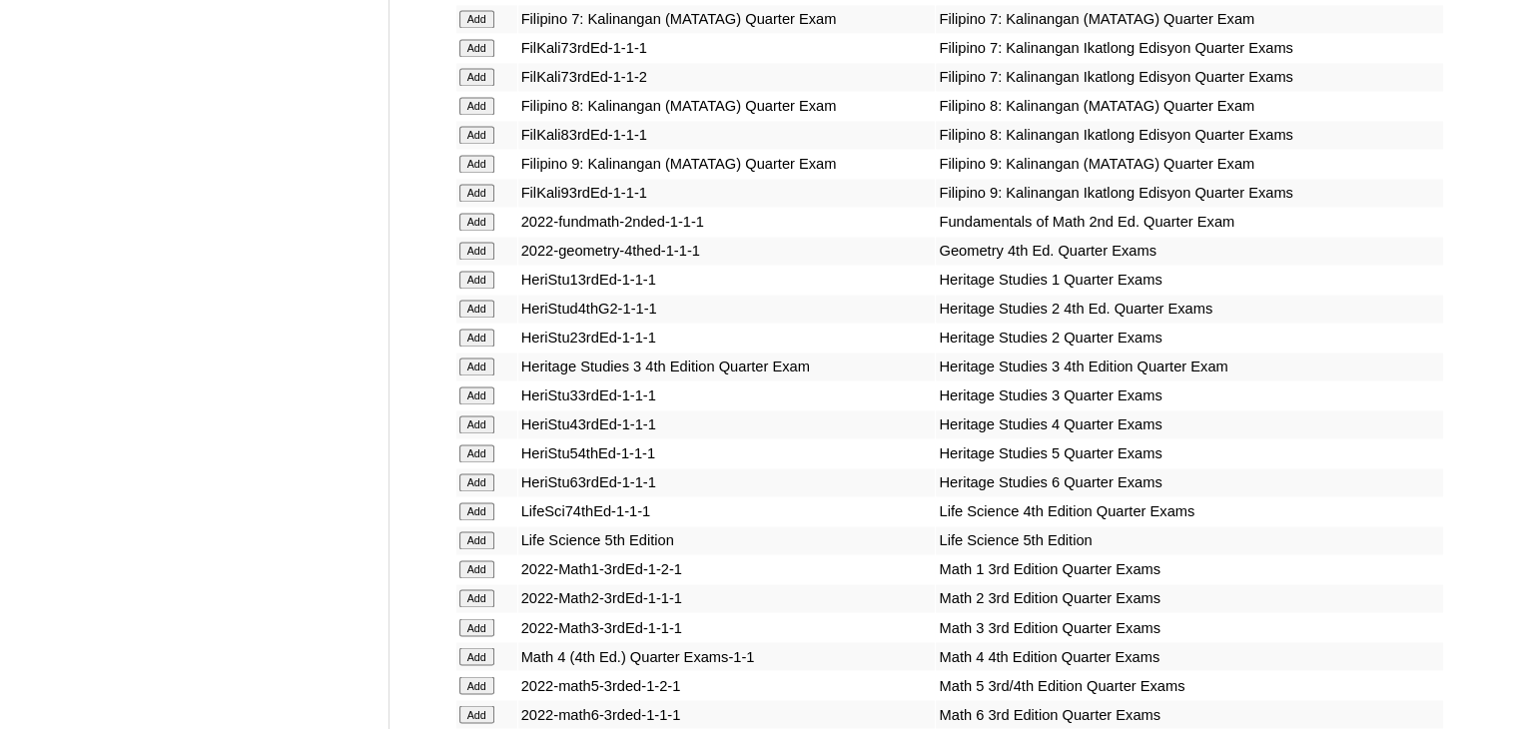
click at [479, 362] on input "Add" at bounding box center [476, 367] width 35 height 18
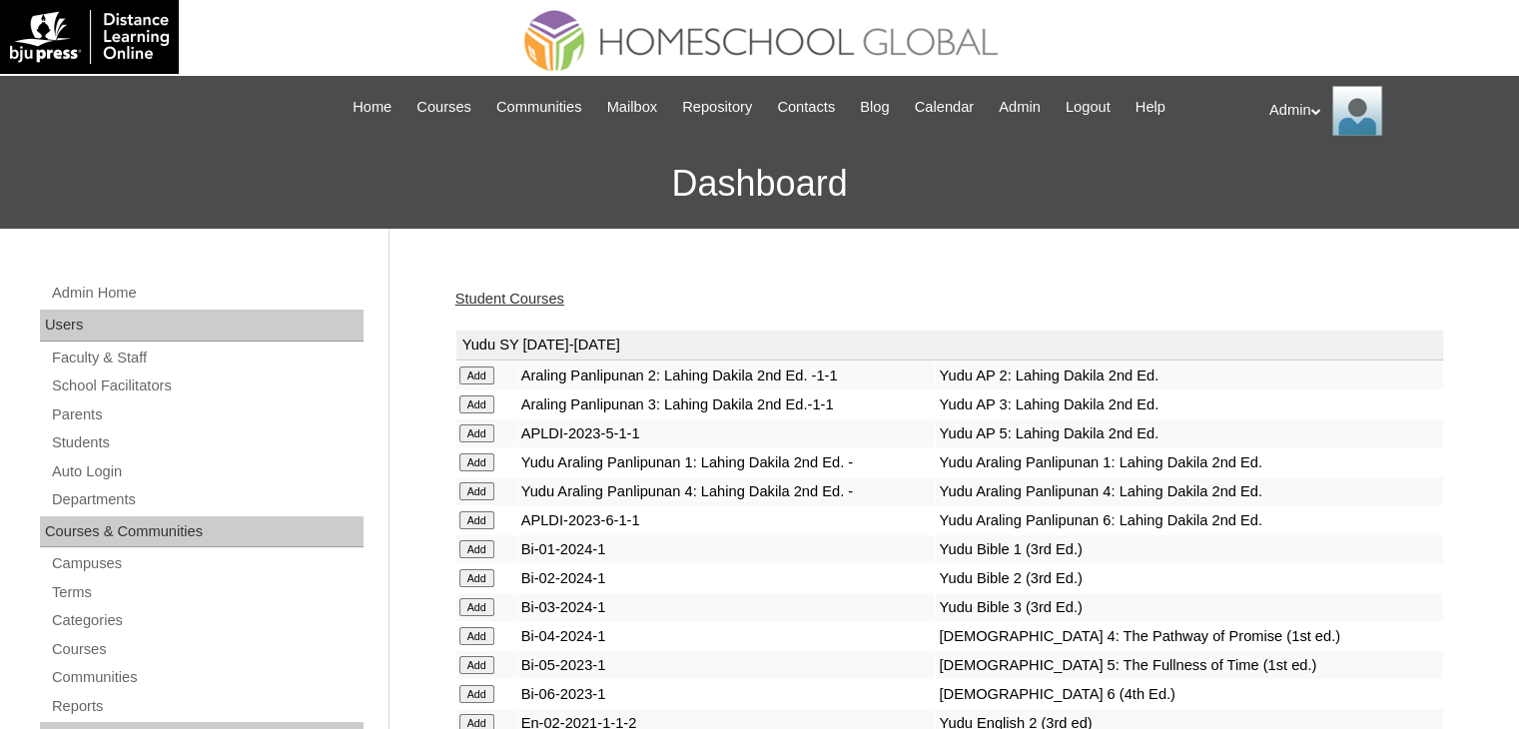
click at [479, 362] on td "Add" at bounding box center [486, 376] width 61 height 28
click at [97, 442] on link "Students" at bounding box center [207, 442] width 314 height 25
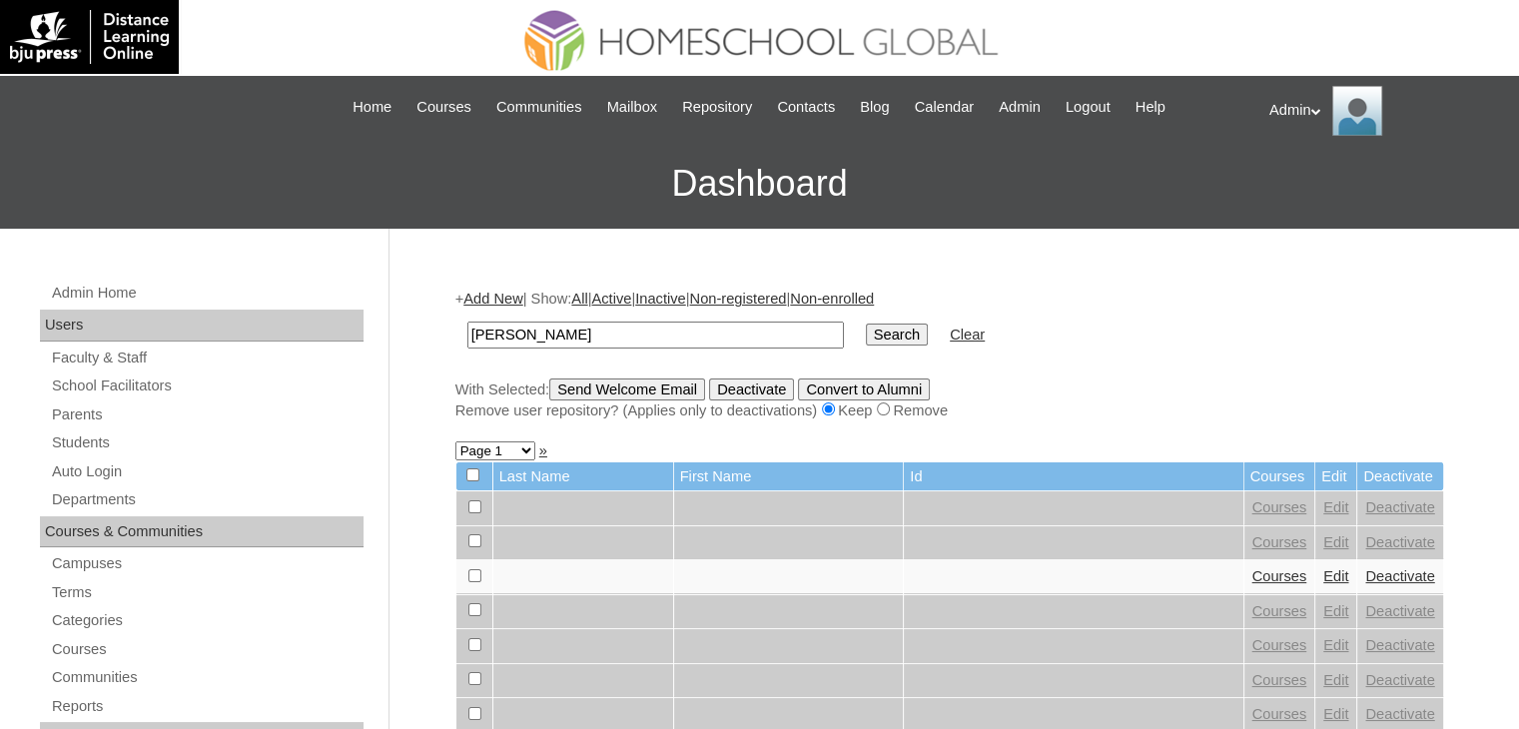
type input "[PERSON_NAME]"
click at [866, 340] on input "Search" at bounding box center [897, 335] width 62 height 22
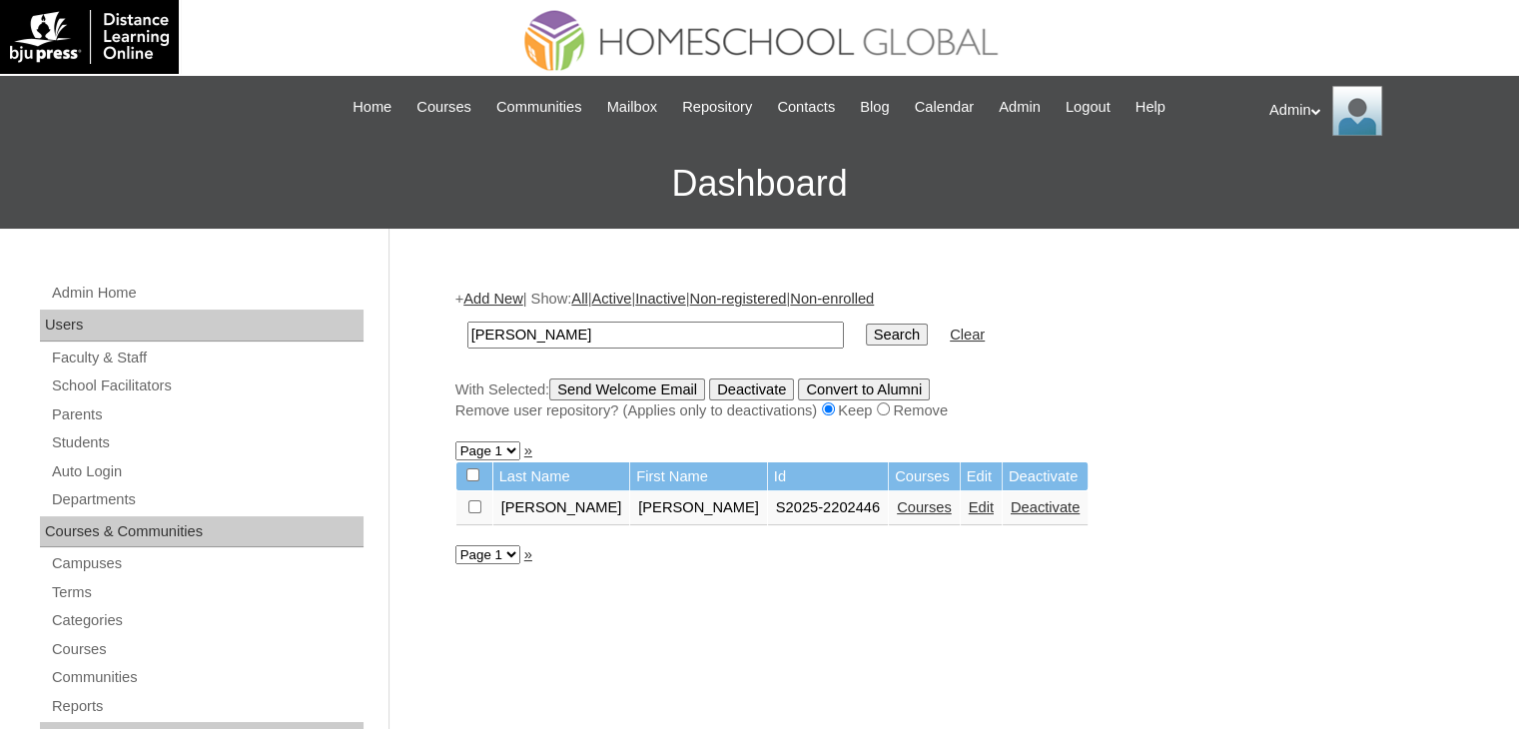
click at [897, 504] on link "Courses" at bounding box center [924, 507] width 55 height 16
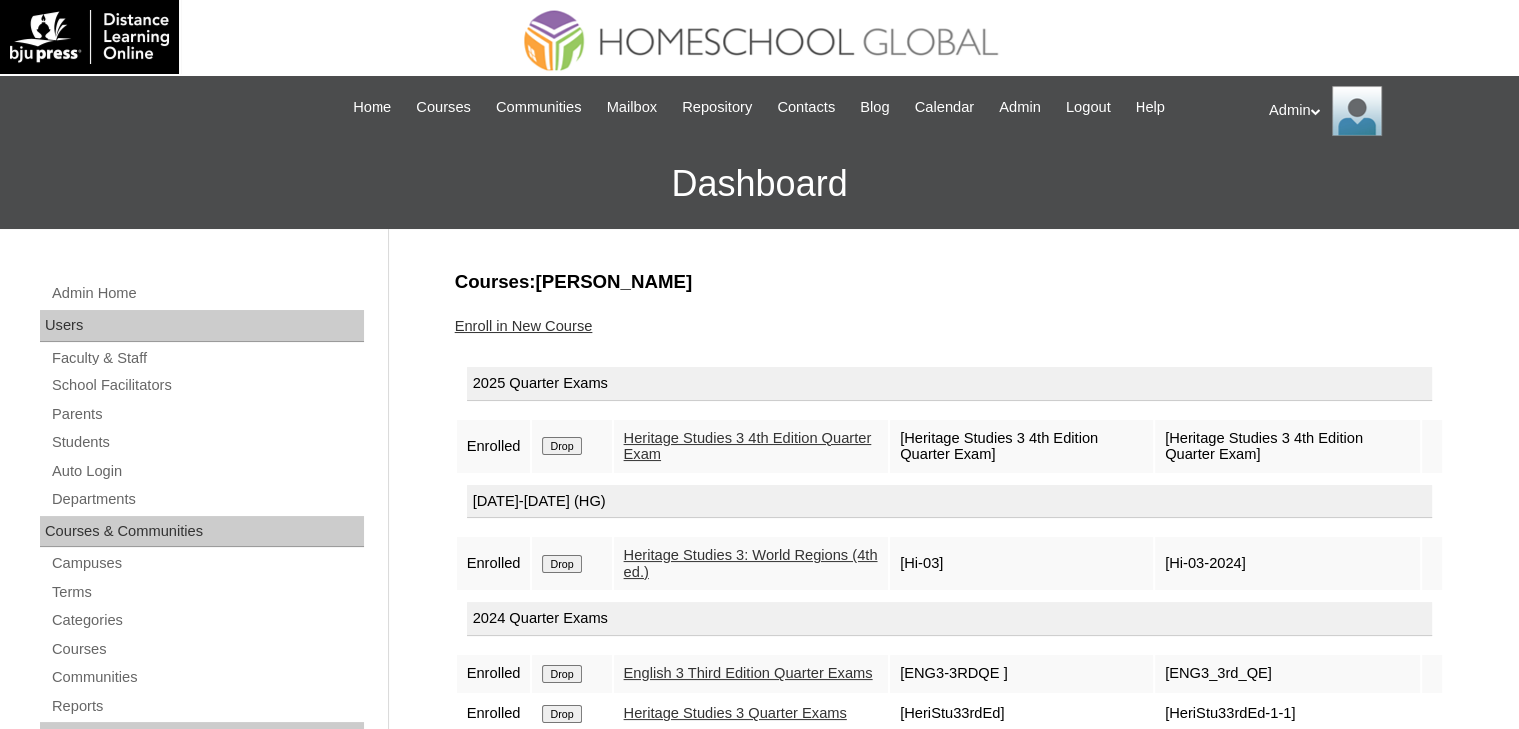
click at [554, 319] on link "Enroll in New Course" at bounding box center [524, 326] width 138 height 16
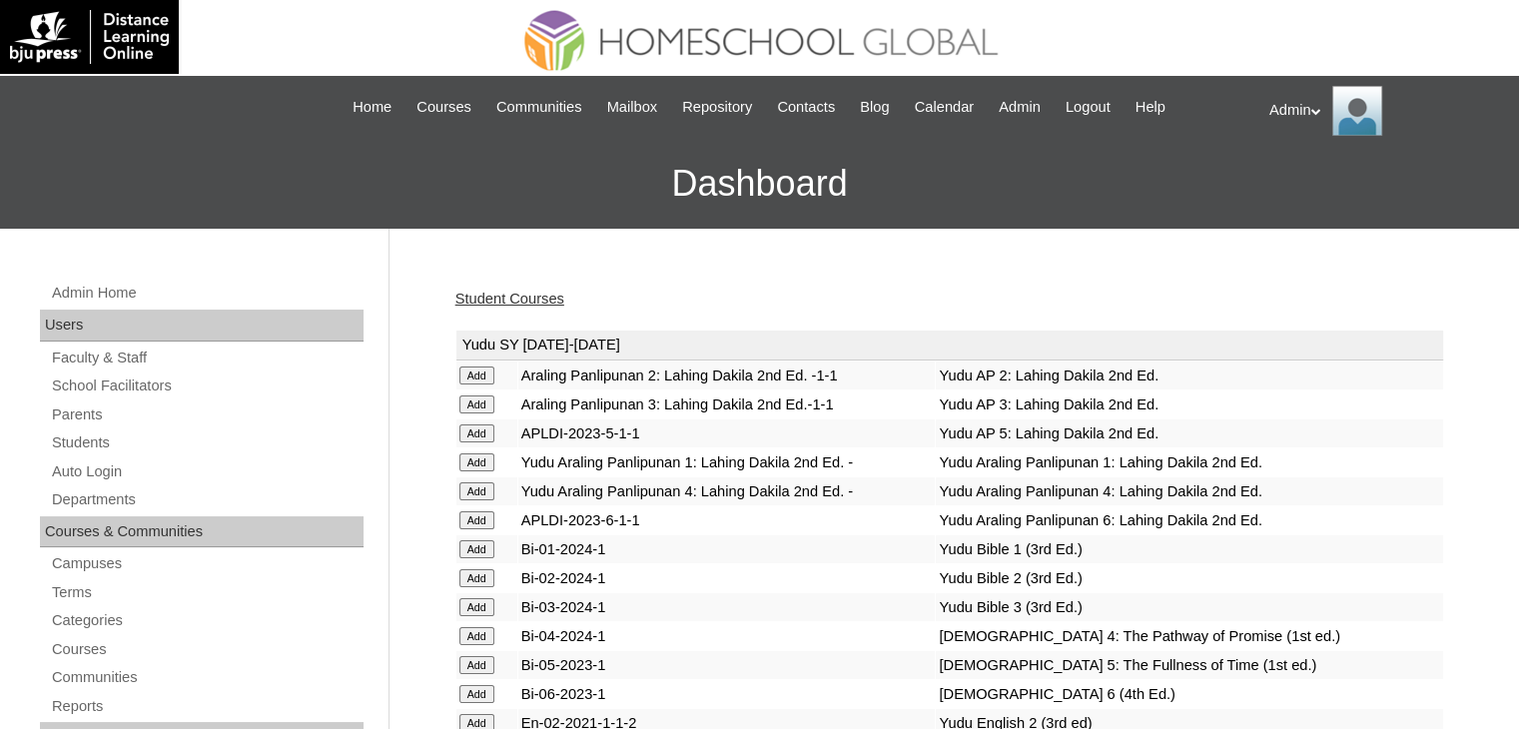
click at [535, 300] on link "Student Courses" at bounding box center [509, 299] width 109 height 16
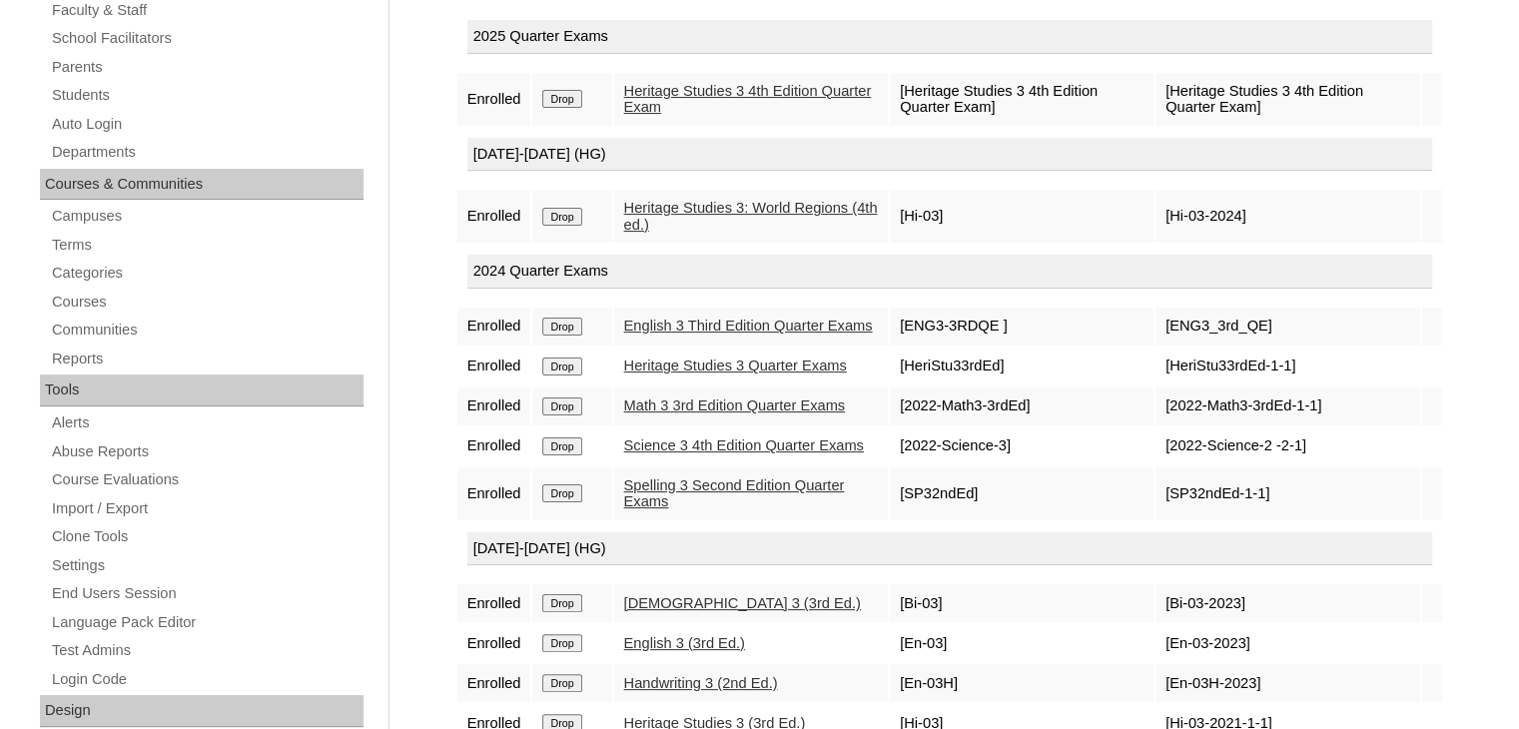
scroll to position [350, 0]
click at [578, 371] on input "Drop" at bounding box center [561, 365] width 39 height 18
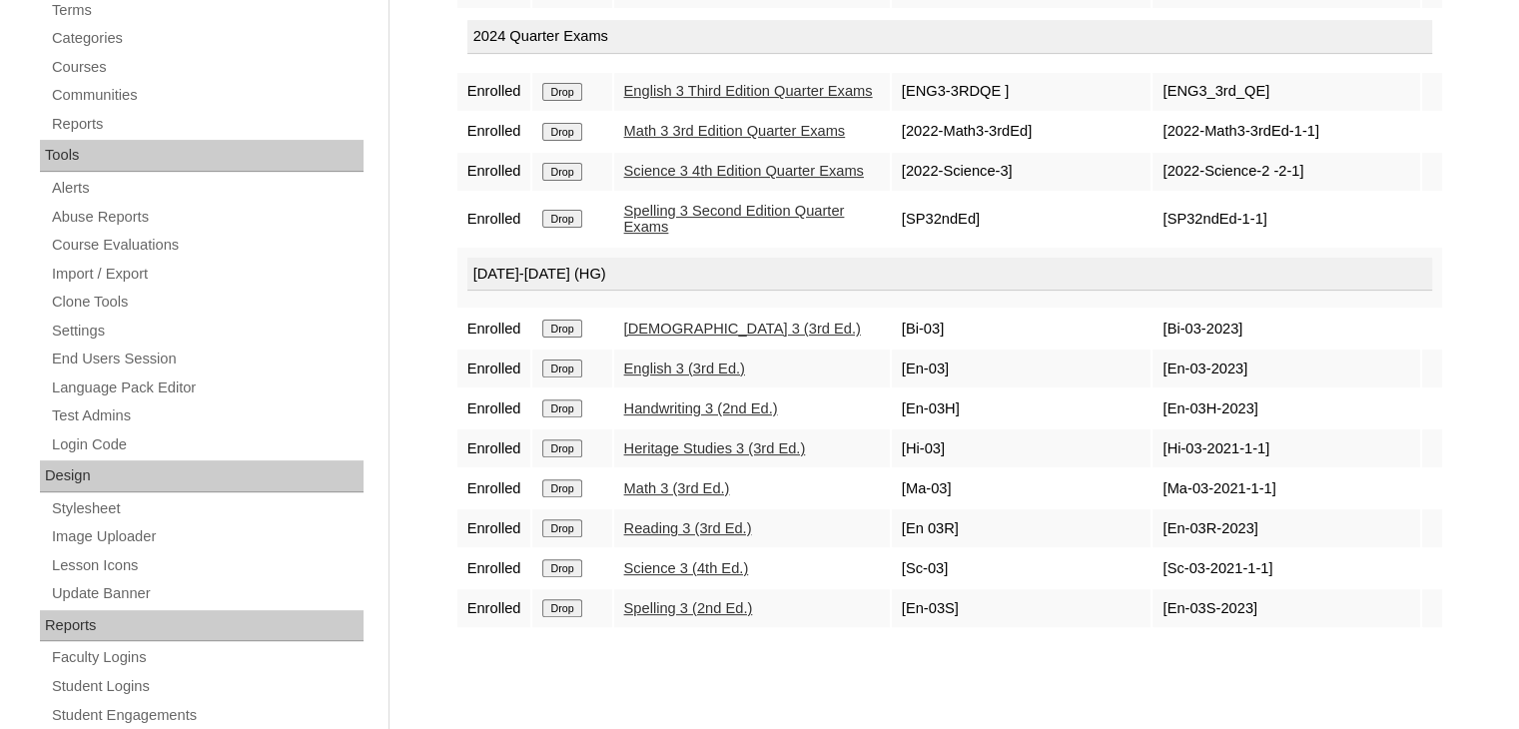
scroll to position [585, 0]
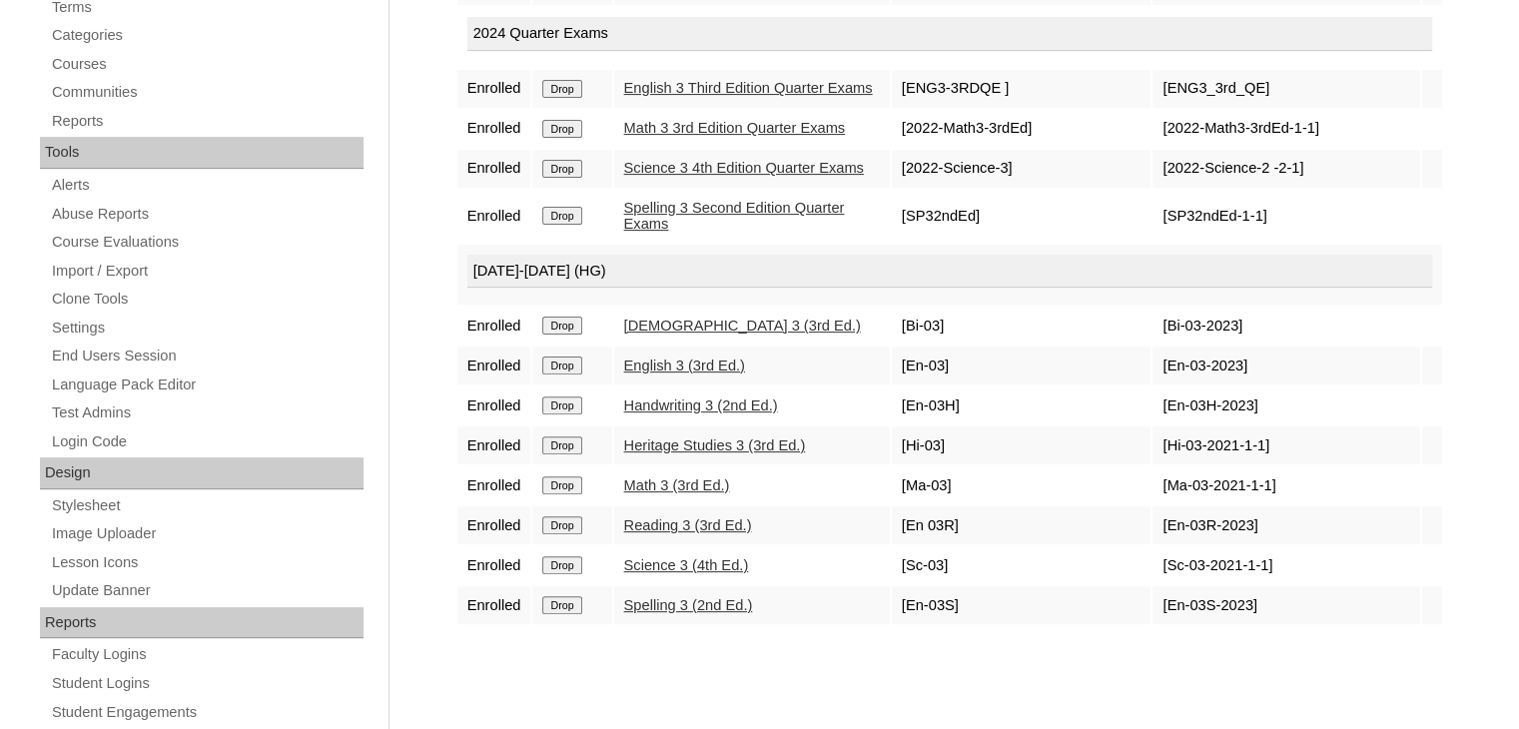
click at [550, 454] on input "Drop" at bounding box center [561, 445] width 39 height 18
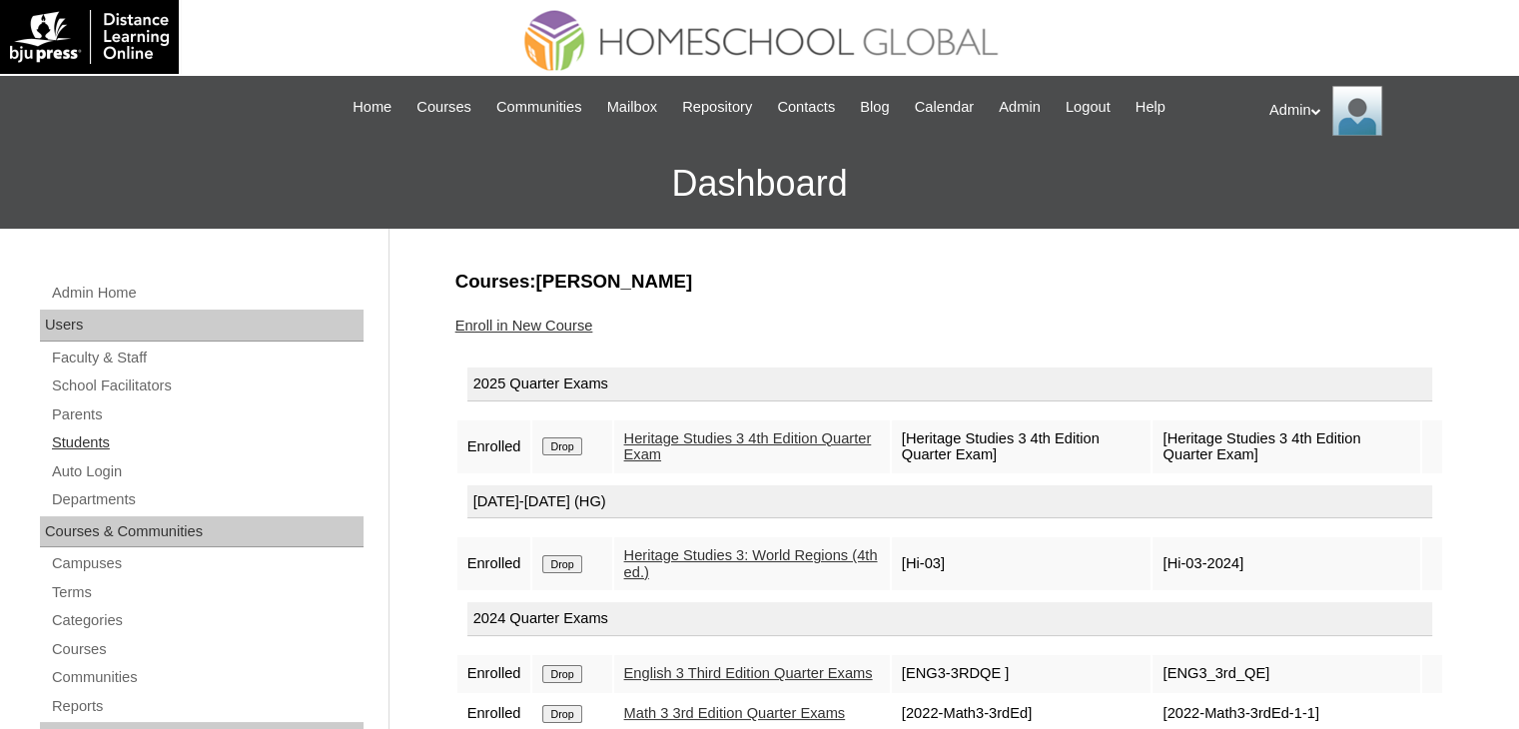
click at [70, 439] on link "Students" at bounding box center [207, 442] width 314 height 25
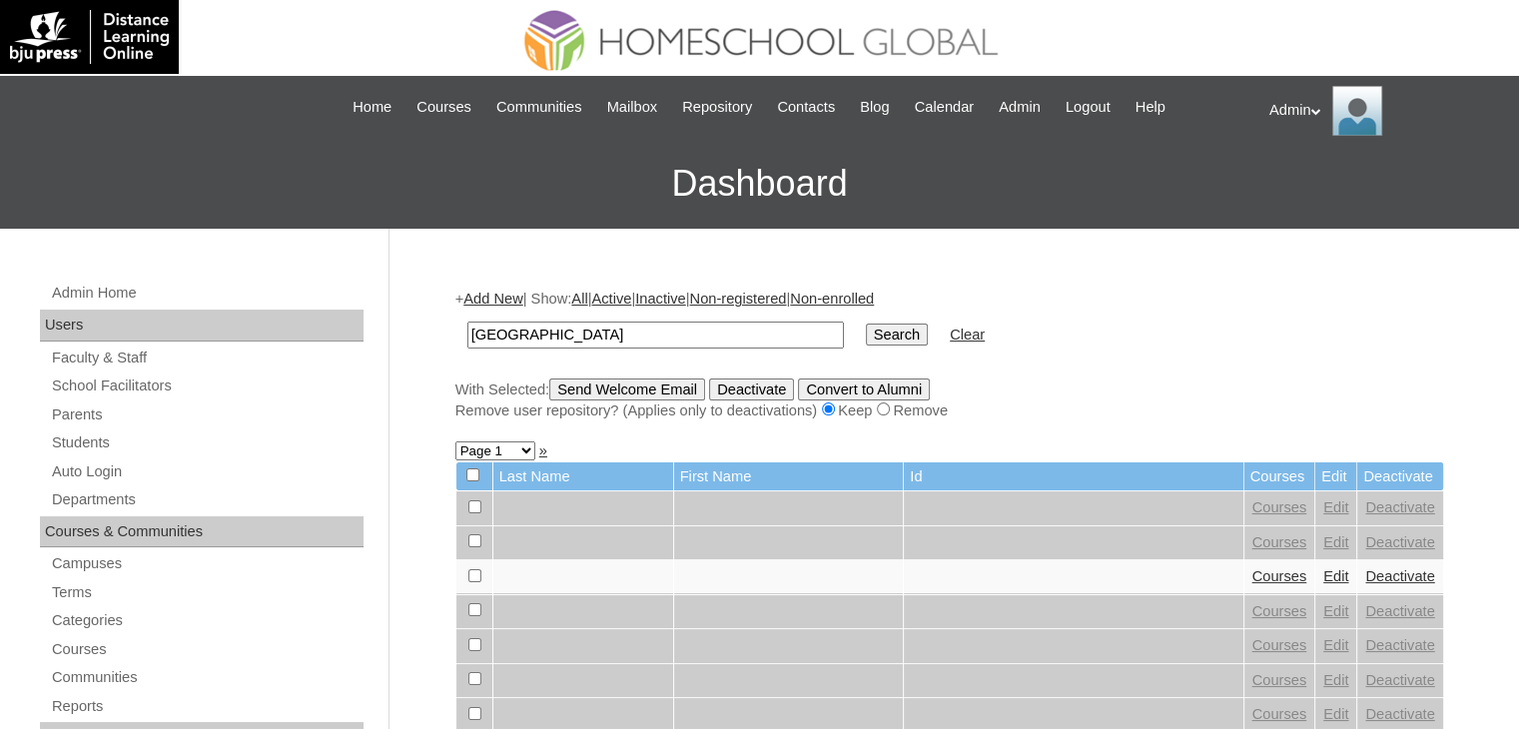
type input "[GEOGRAPHIC_DATA]"
click at [866, 340] on input "Search" at bounding box center [897, 335] width 62 height 22
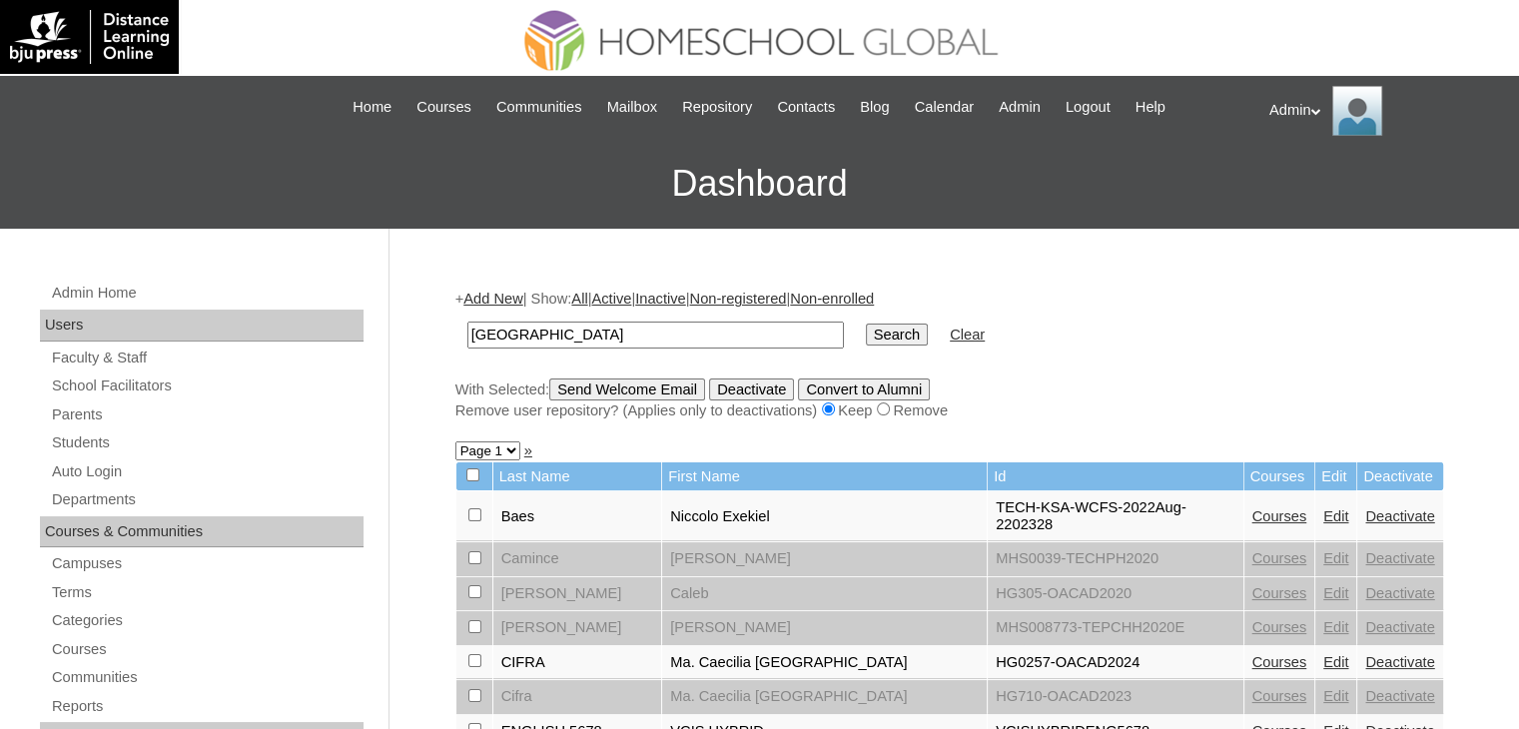
click at [594, 335] on input "roma" at bounding box center [655, 335] width 377 height 27
click at [515, 329] on input "roma Eliam" at bounding box center [655, 335] width 377 height 27
type input "Eliam"
click at [866, 324] on input "Search" at bounding box center [897, 335] width 62 height 22
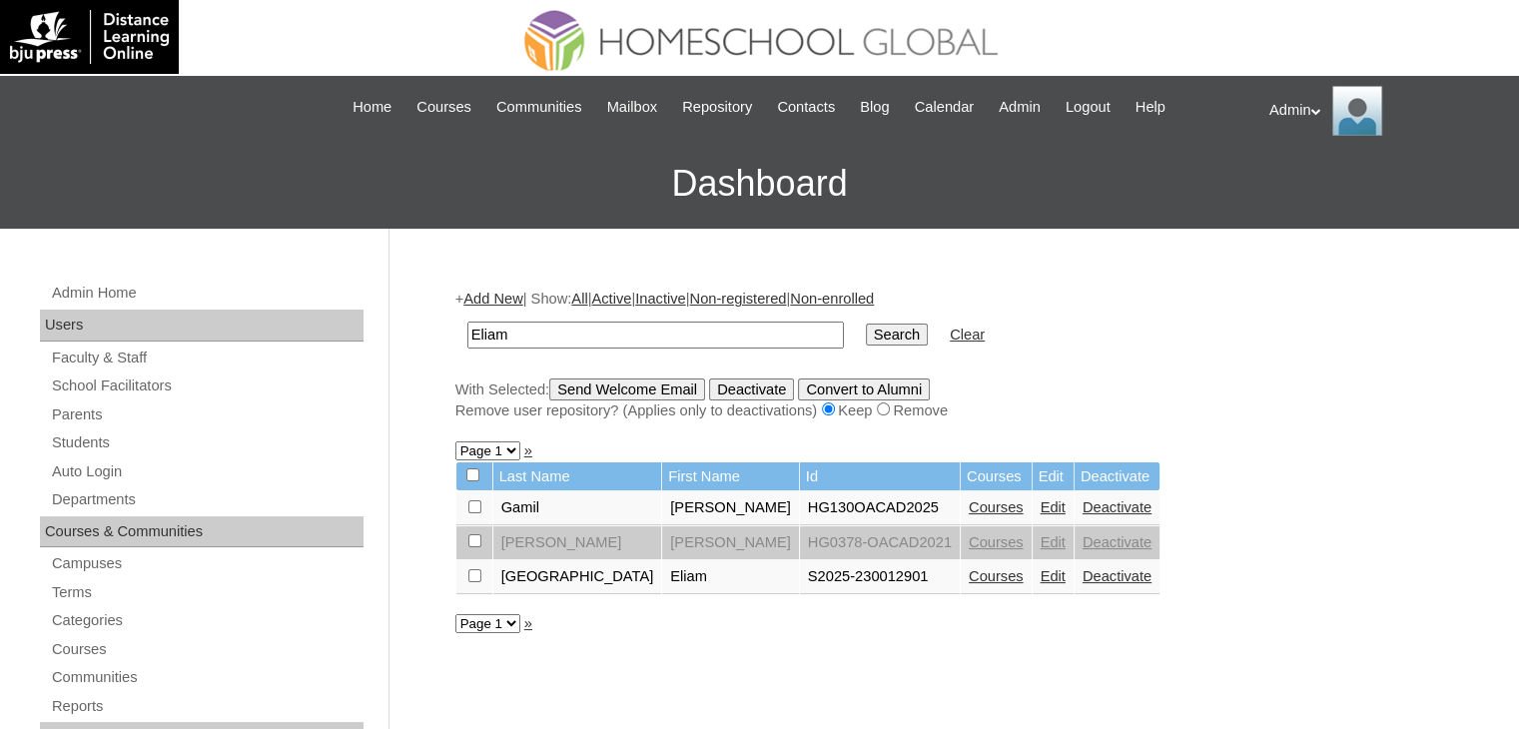
click at [969, 574] on link "Courses" at bounding box center [996, 576] width 55 height 16
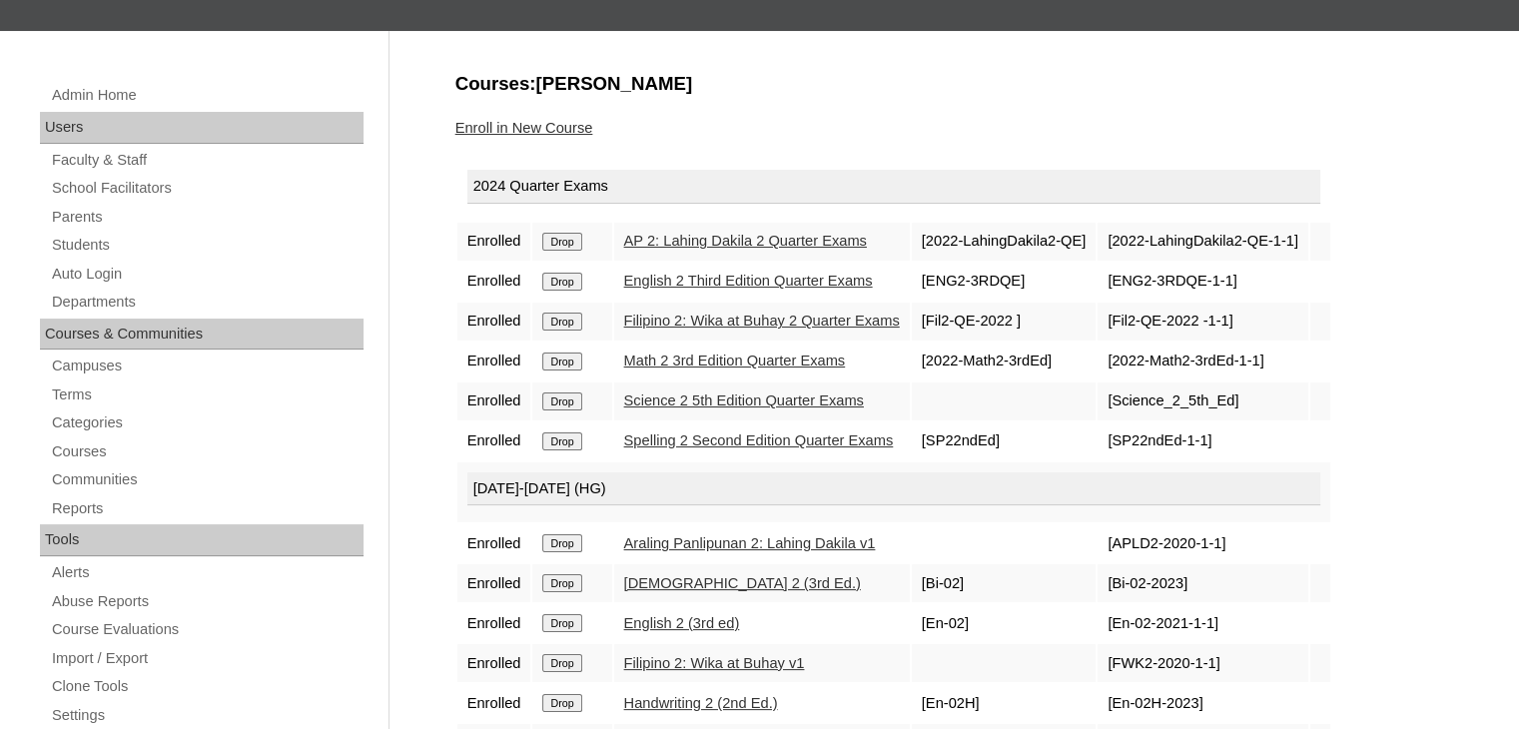
scroll to position [199, 0]
click at [821, 237] on link "AP 2: Lahing Dakila 2 Quarter Exams" at bounding box center [745, 240] width 243 height 16
click at [791, 277] on link "English 2 Third Edition Quarter Exams" at bounding box center [748, 280] width 249 height 16
click at [785, 317] on link "Filipino 2: Wika at Buhay 2 Quarter Exams" at bounding box center [762, 320] width 276 height 16
click at [799, 353] on link "Math 2 3rd Edition Quarter Exams" at bounding box center [735, 360] width 222 height 16
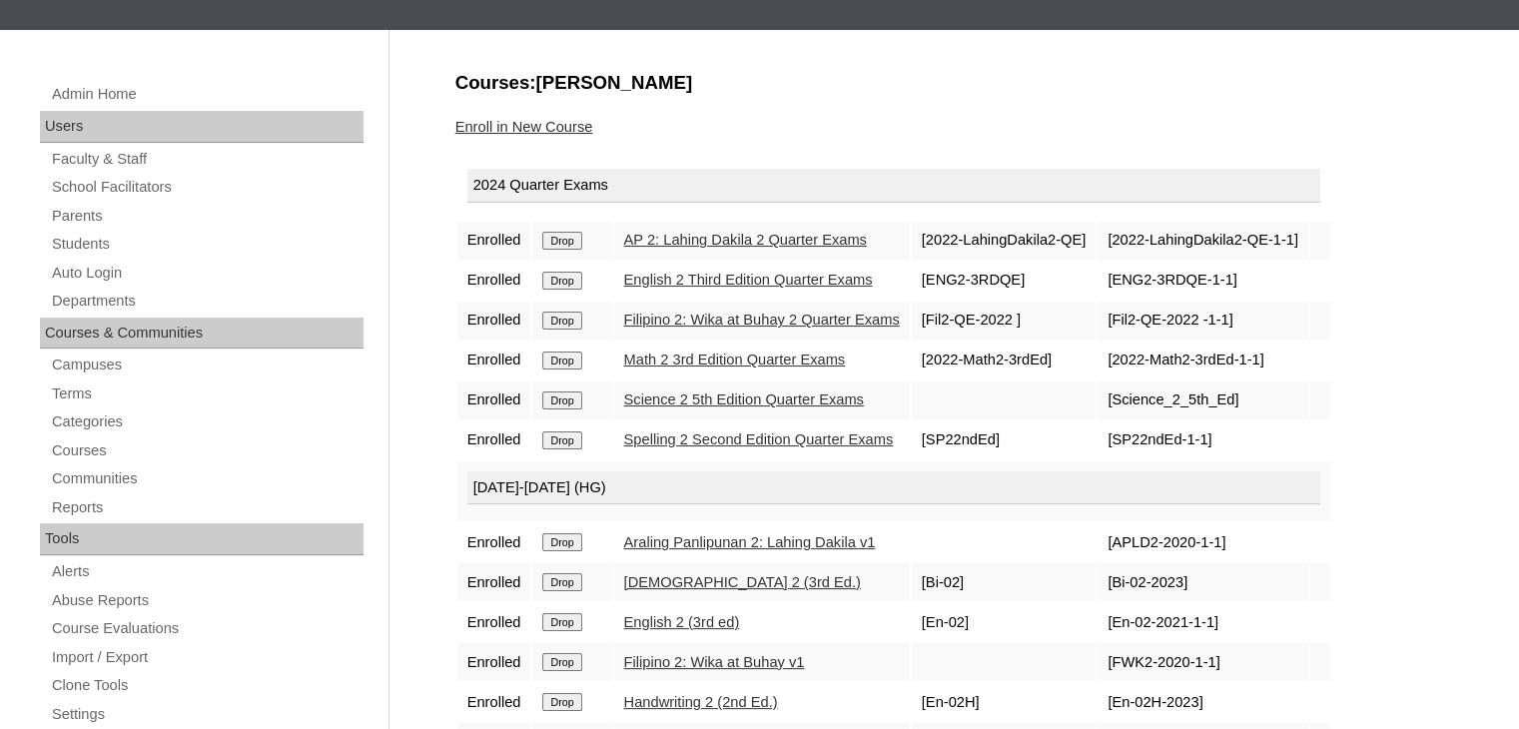
click at [809, 392] on link "Science 2 5th Edition Quarter Exams" at bounding box center [744, 400] width 240 height 16
click at [814, 431] on link "Spelling 2 Second Edition Quarter Exams" at bounding box center [759, 439] width 270 height 16
click at [92, 235] on link "Students" at bounding box center [207, 244] width 314 height 25
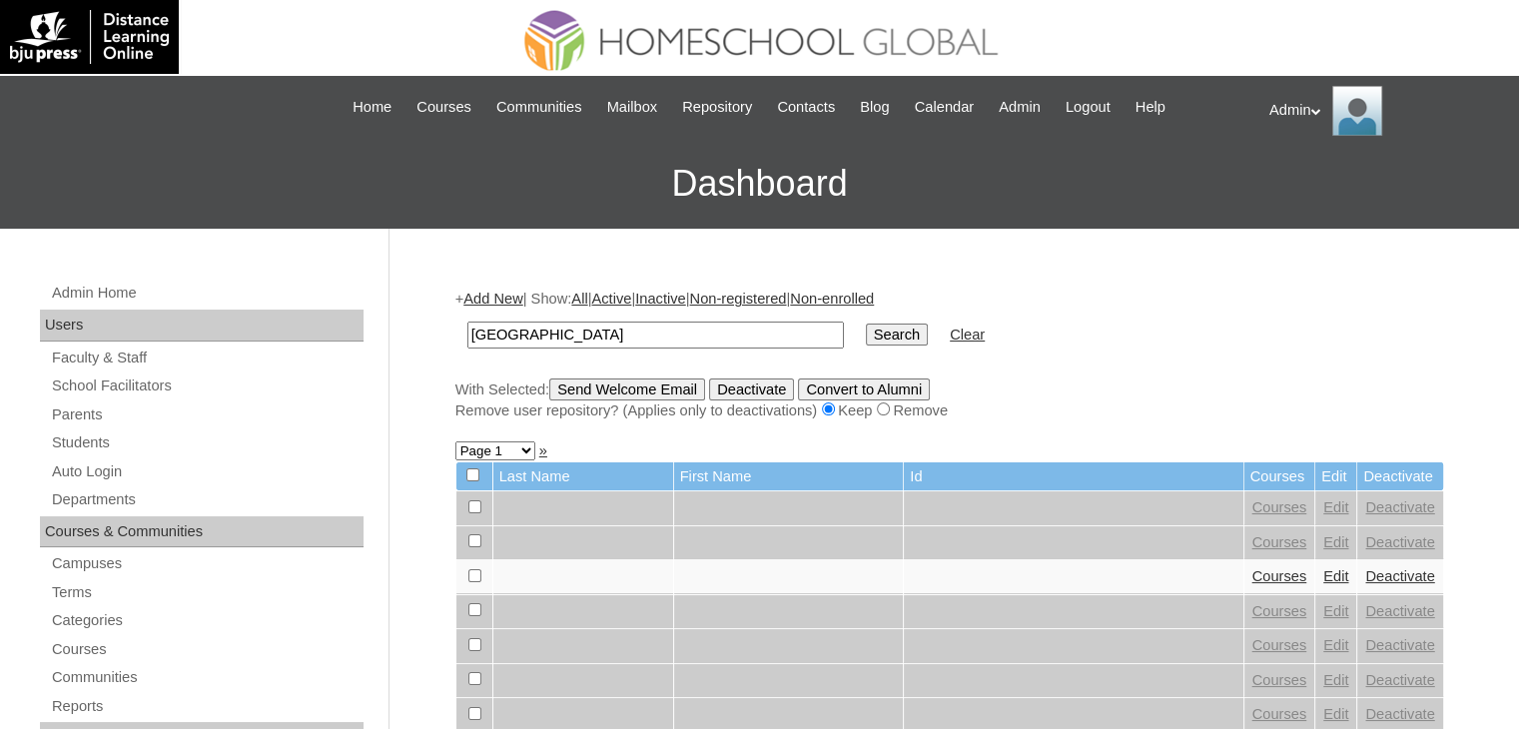
type input "roma Elika Grace"
click at [866, 337] on input "Search" at bounding box center [897, 335] width 62 height 22
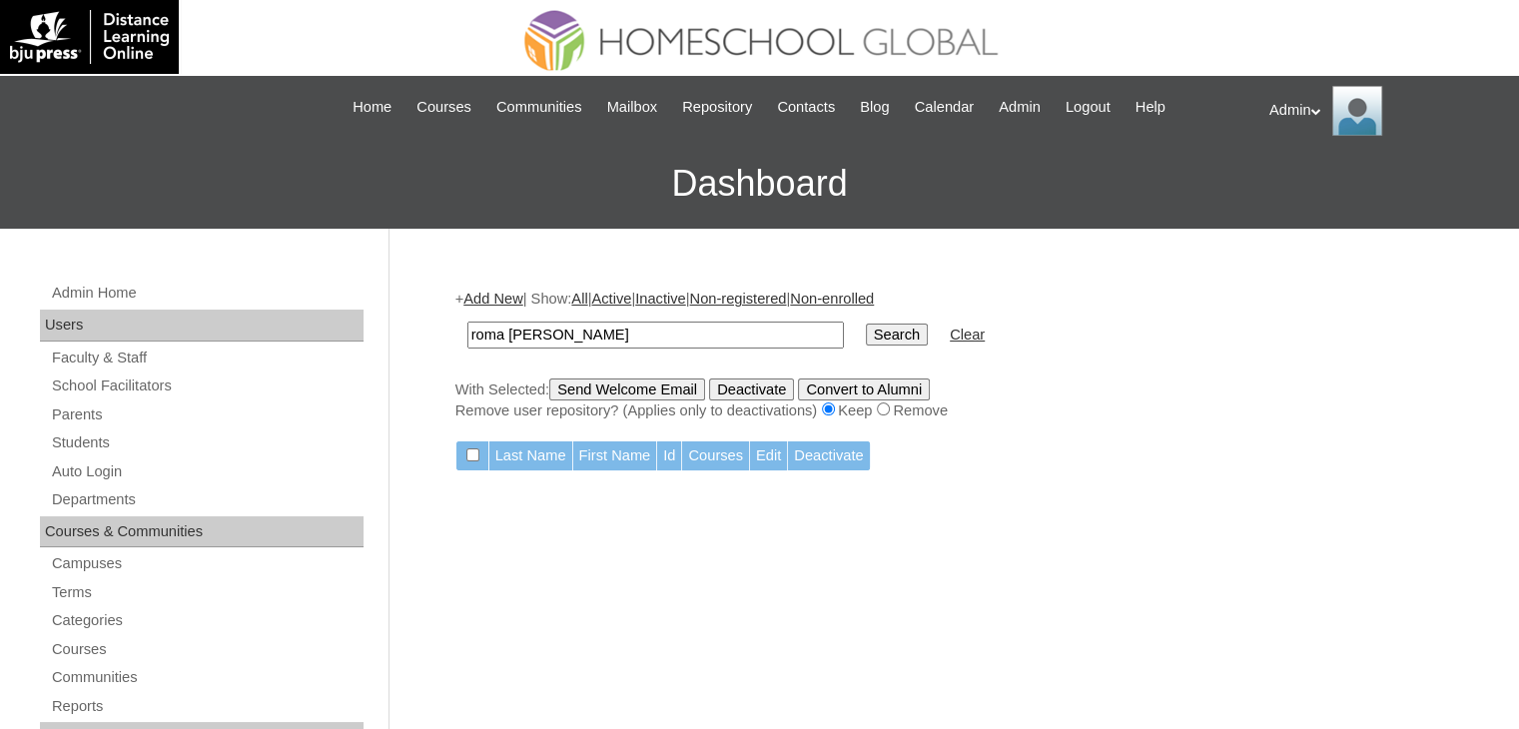
drag, startPoint x: 611, startPoint y: 334, endPoint x: 447, endPoint y: 340, distance: 163.9
type input "[PERSON_NAME]"
click at [866, 331] on input "Search" at bounding box center [897, 335] width 62 height 22
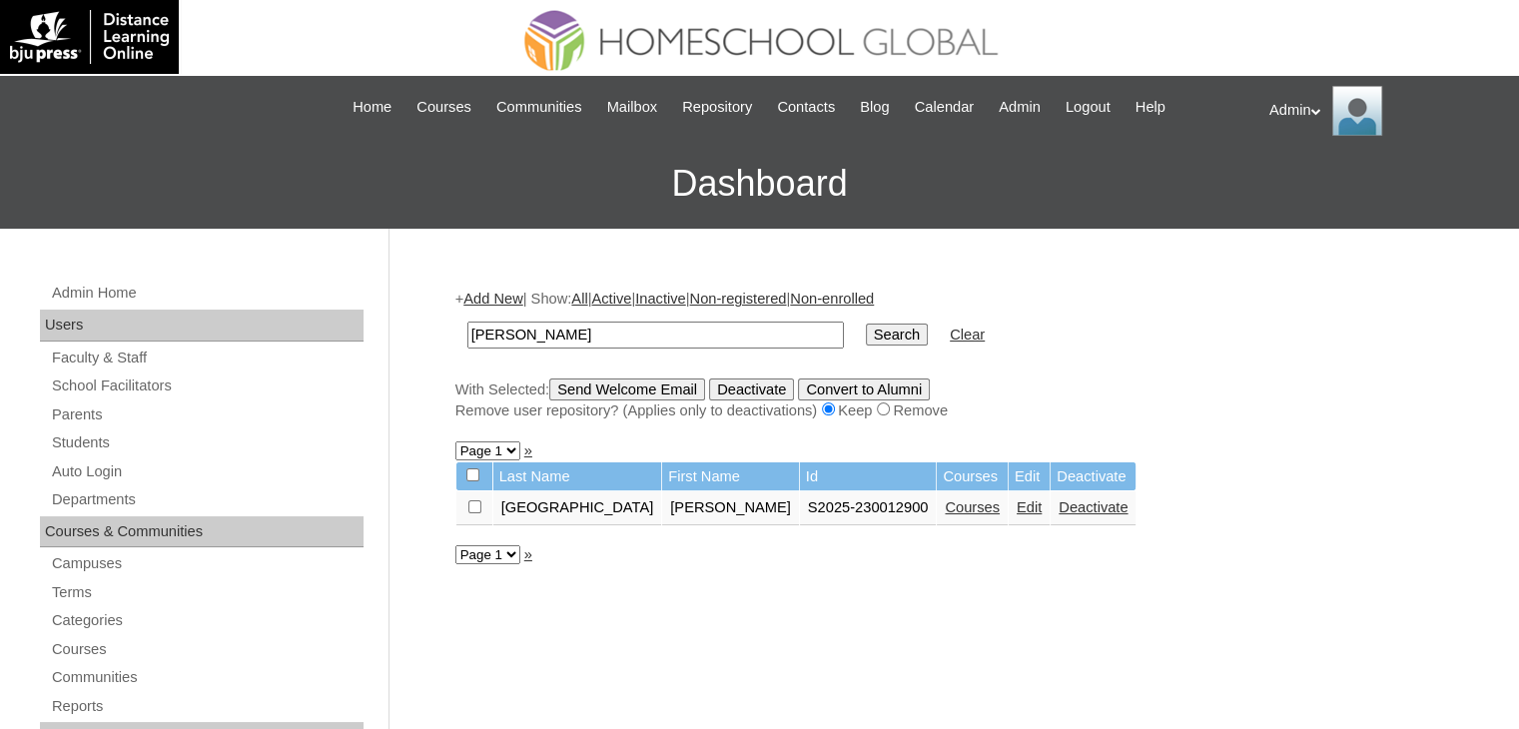
click at [945, 506] on link "Courses" at bounding box center [972, 507] width 55 height 16
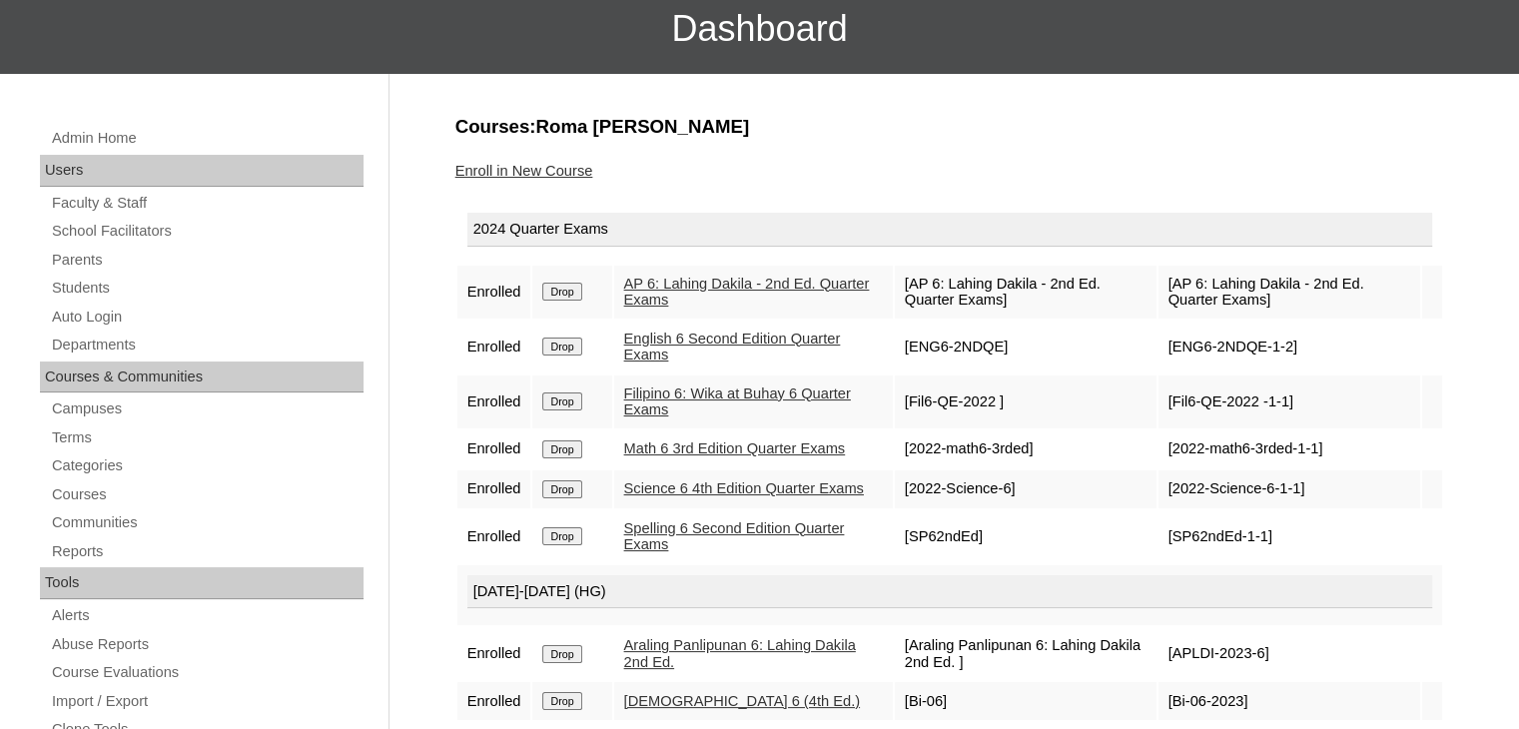
scroll to position [156, 0]
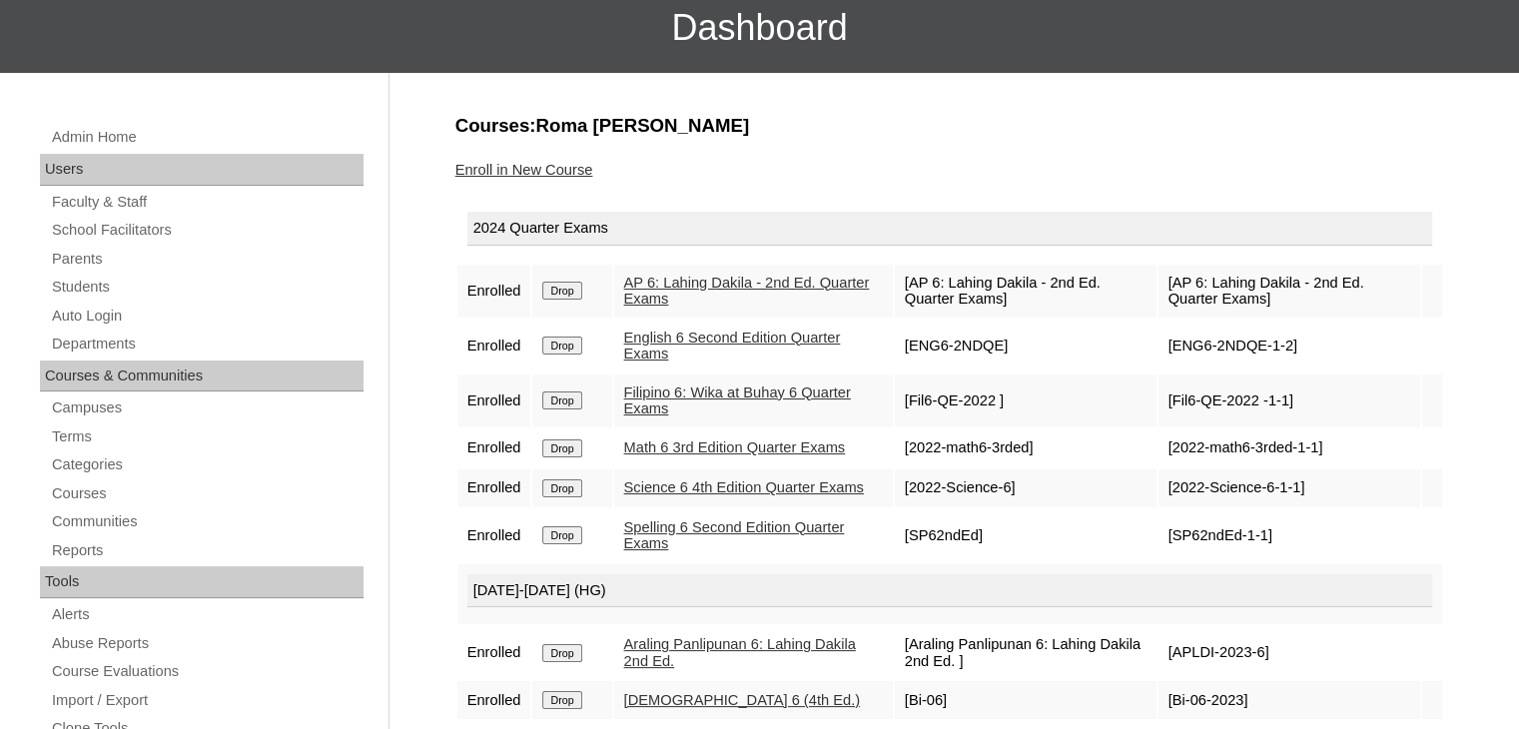
click at [685, 298] on link "AP 6: Lahing Dakila - 2nd Ed. Quarter Exams" at bounding box center [747, 291] width 246 height 33
click at [647, 349] on link "English 6 Second Edition Quarter Exams" at bounding box center [732, 346] width 217 height 33
click at [650, 395] on link "Filipino 6: Wika at Buhay 6 Quarter Exams" at bounding box center [737, 401] width 227 height 33
click at [667, 444] on link "Math 6 3rd Edition Quarter Exams" at bounding box center [735, 447] width 222 height 16
click at [666, 488] on link "Science 6 4th Edition Quarter Exams" at bounding box center [744, 487] width 240 height 16
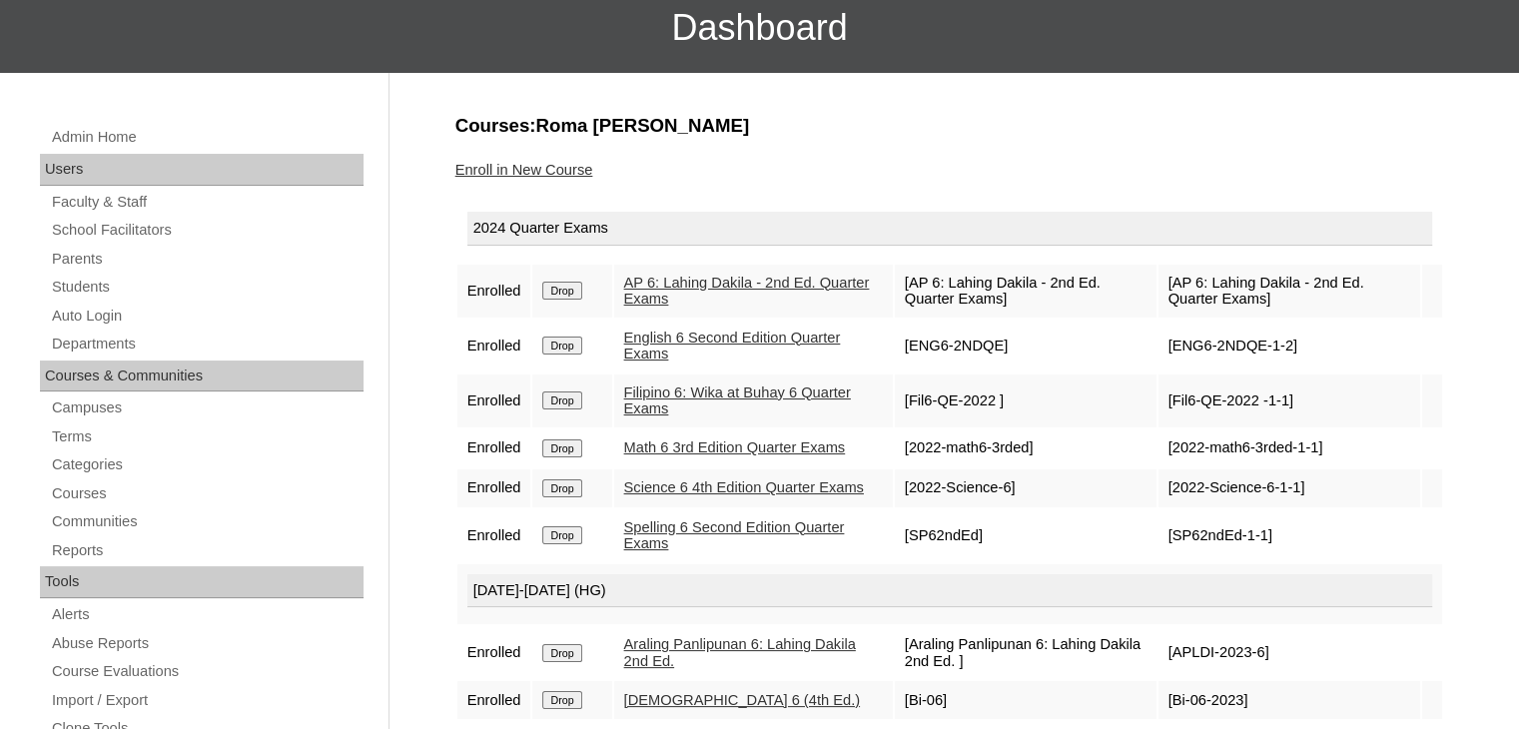
click at [650, 549] on link "Spelling 6 Second Edition Quarter Exams" at bounding box center [734, 535] width 221 height 33
click at [87, 285] on link "Students" at bounding box center [207, 287] width 314 height 25
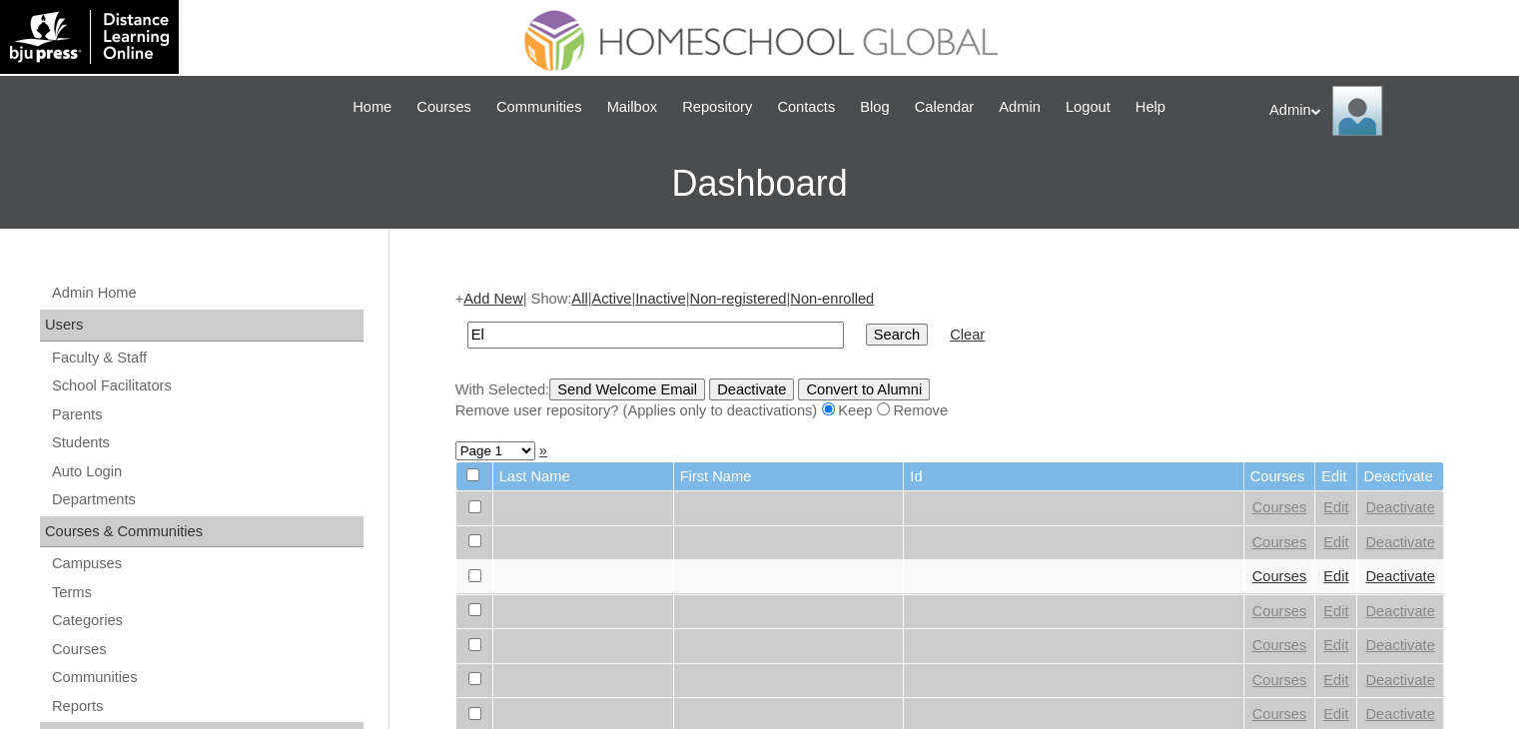
type input "E"
type input "[PERSON_NAME]"
click at [866, 333] on input "Search" at bounding box center [897, 335] width 62 height 22
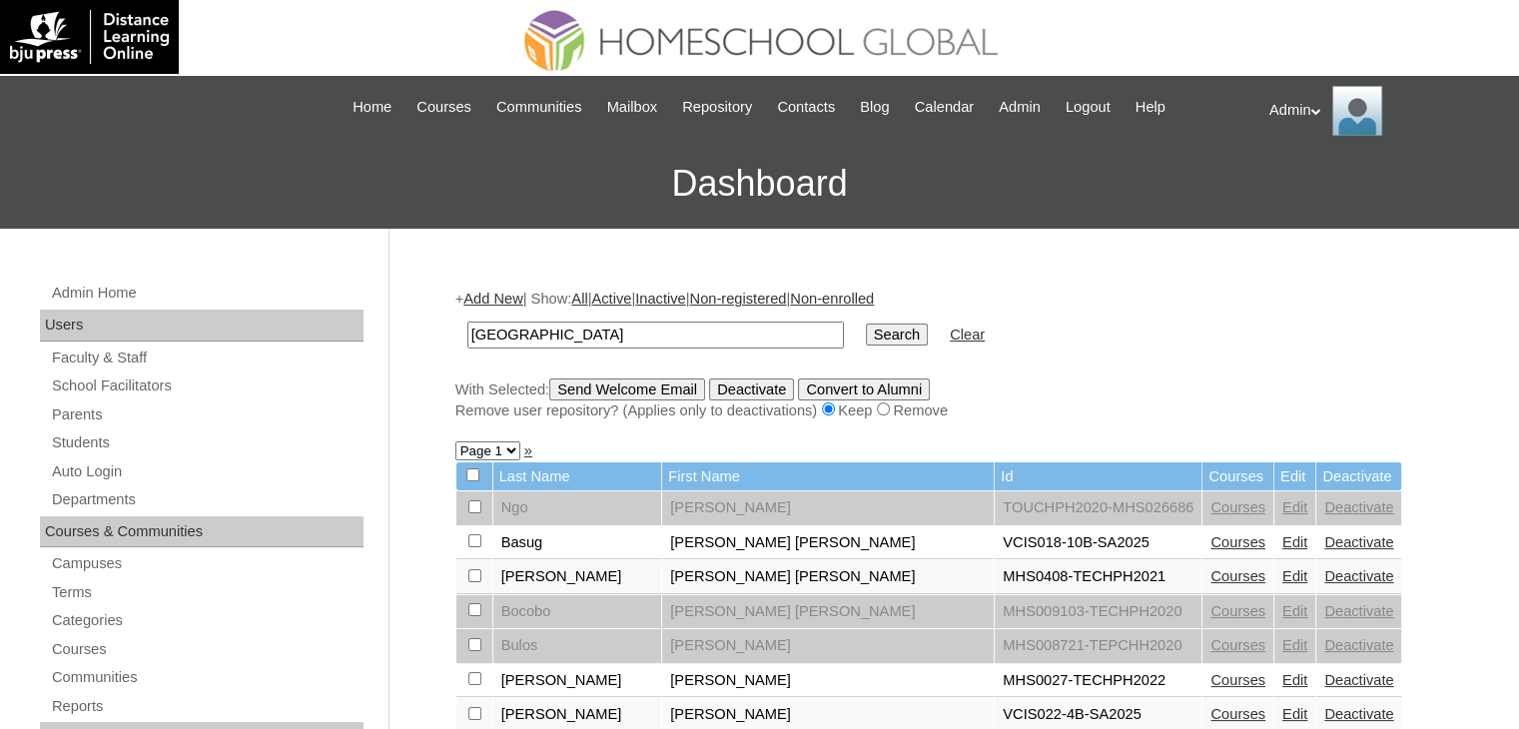
type input "roma Eliam"
click at [866, 325] on input "Search" at bounding box center [897, 335] width 62 height 22
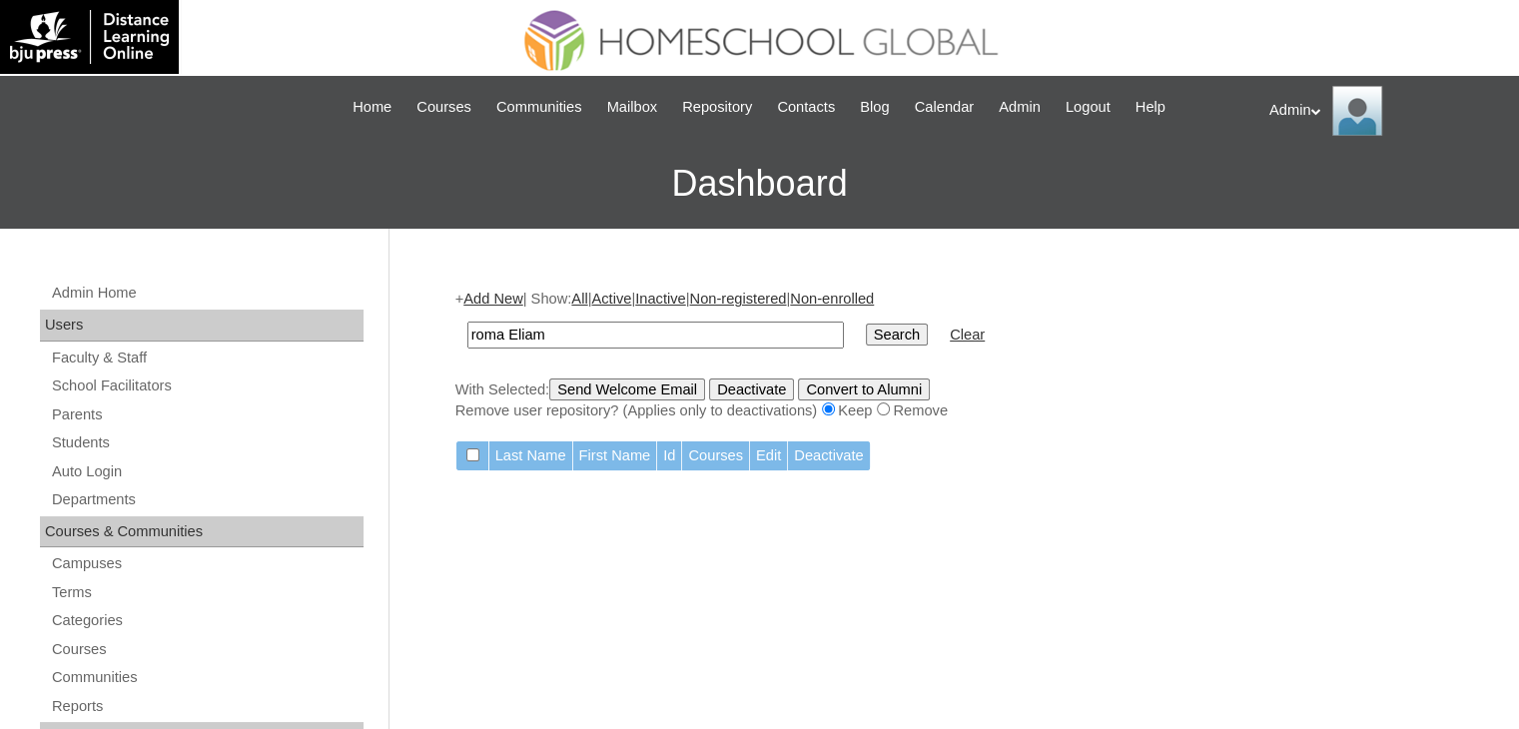
click at [627, 325] on input "roma Eliam" at bounding box center [655, 335] width 377 height 27
drag, startPoint x: 0, startPoint y: 0, endPoint x: 336, endPoint y: 333, distance: 472.5
type input "R"
type input "[PERSON_NAME]"
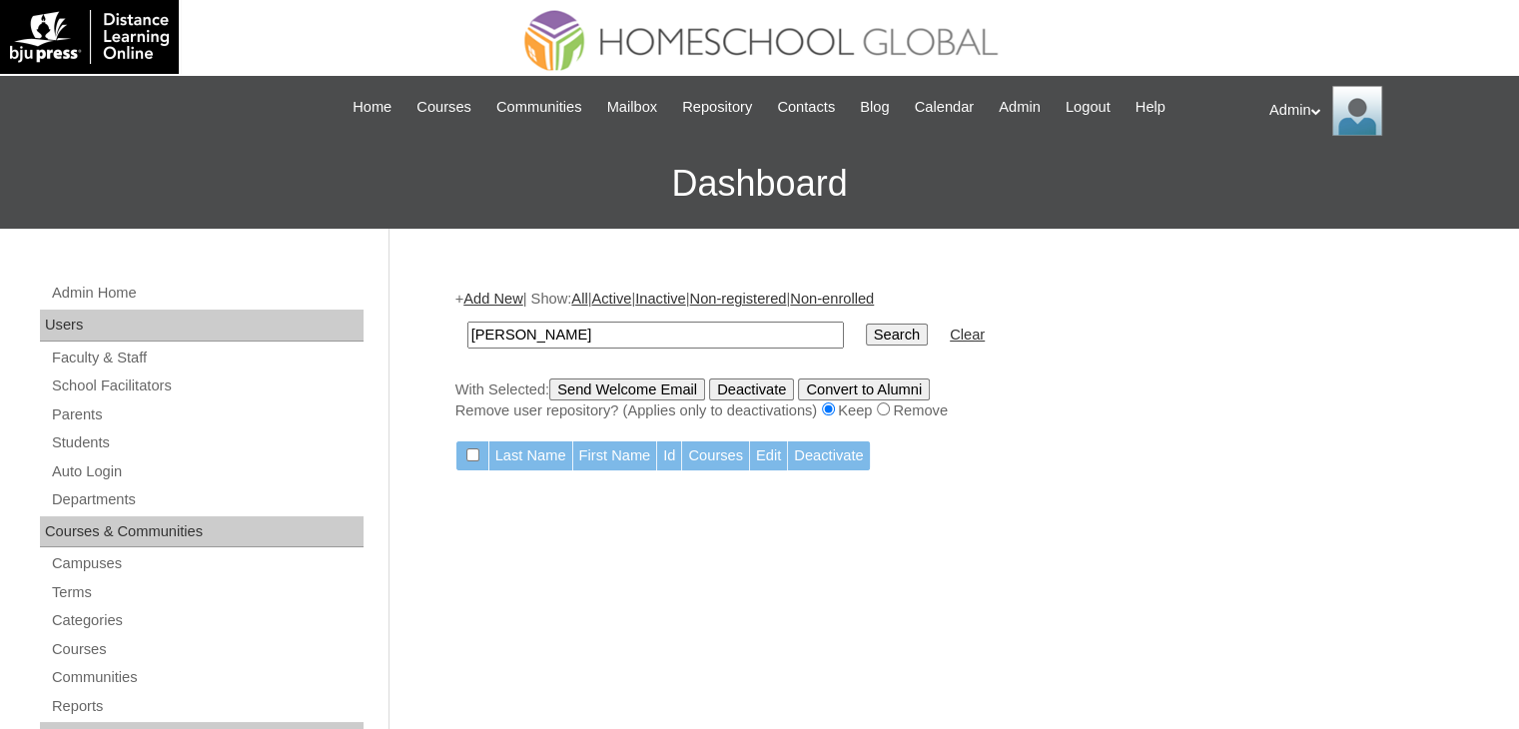
click at [866, 325] on input "Search" at bounding box center [897, 335] width 62 height 22
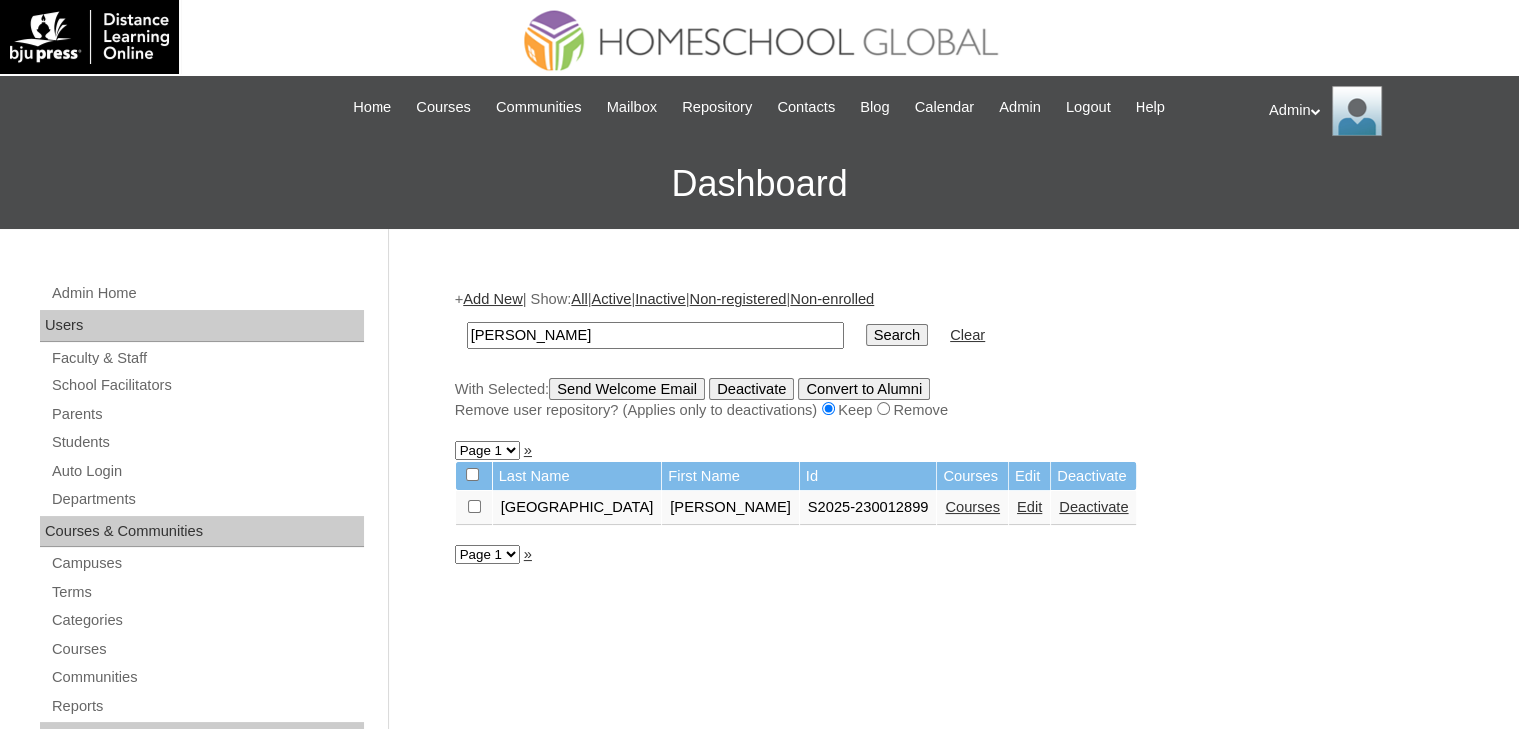
click at [945, 503] on link "Courses" at bounding box center [972, 507] width 55 height 16
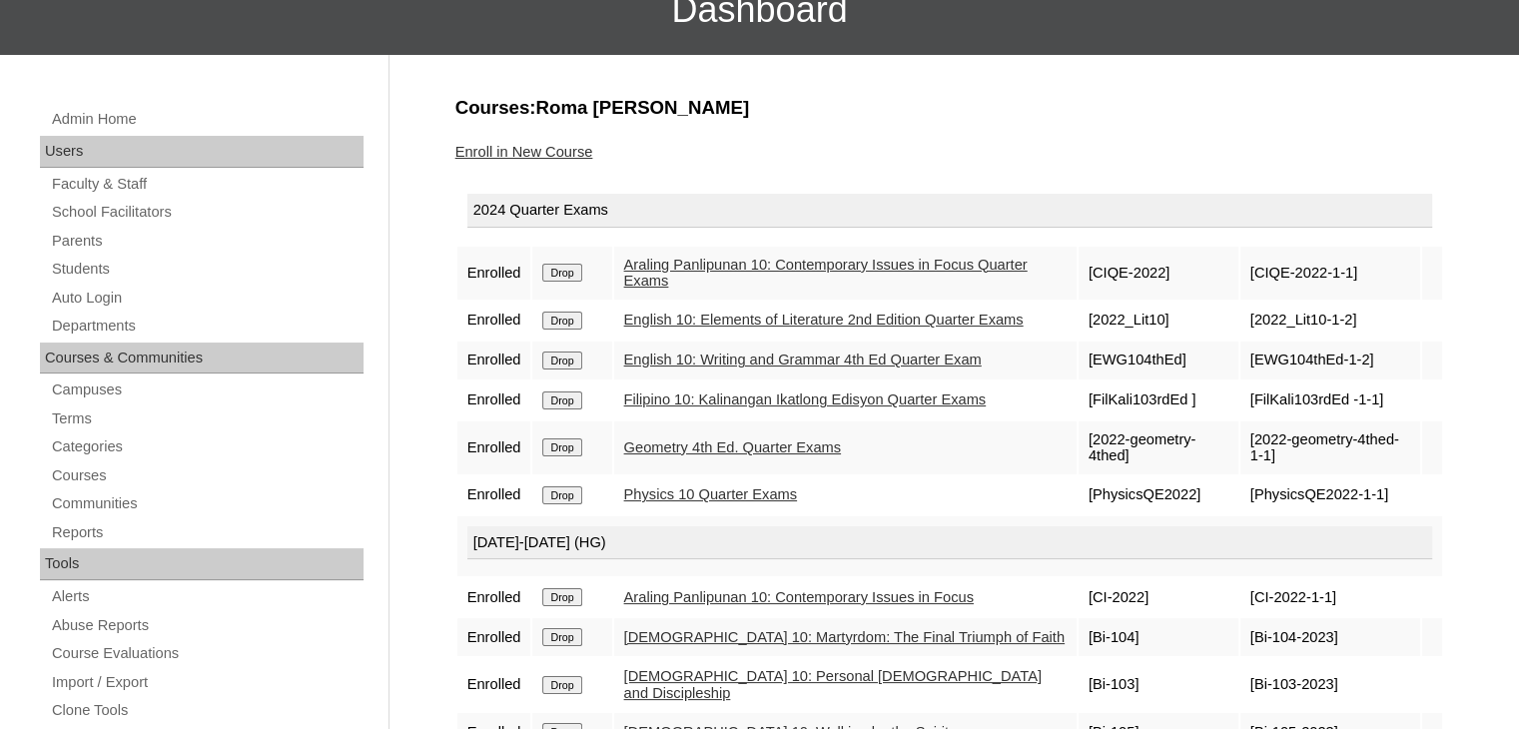
scroll to position [179, 0]
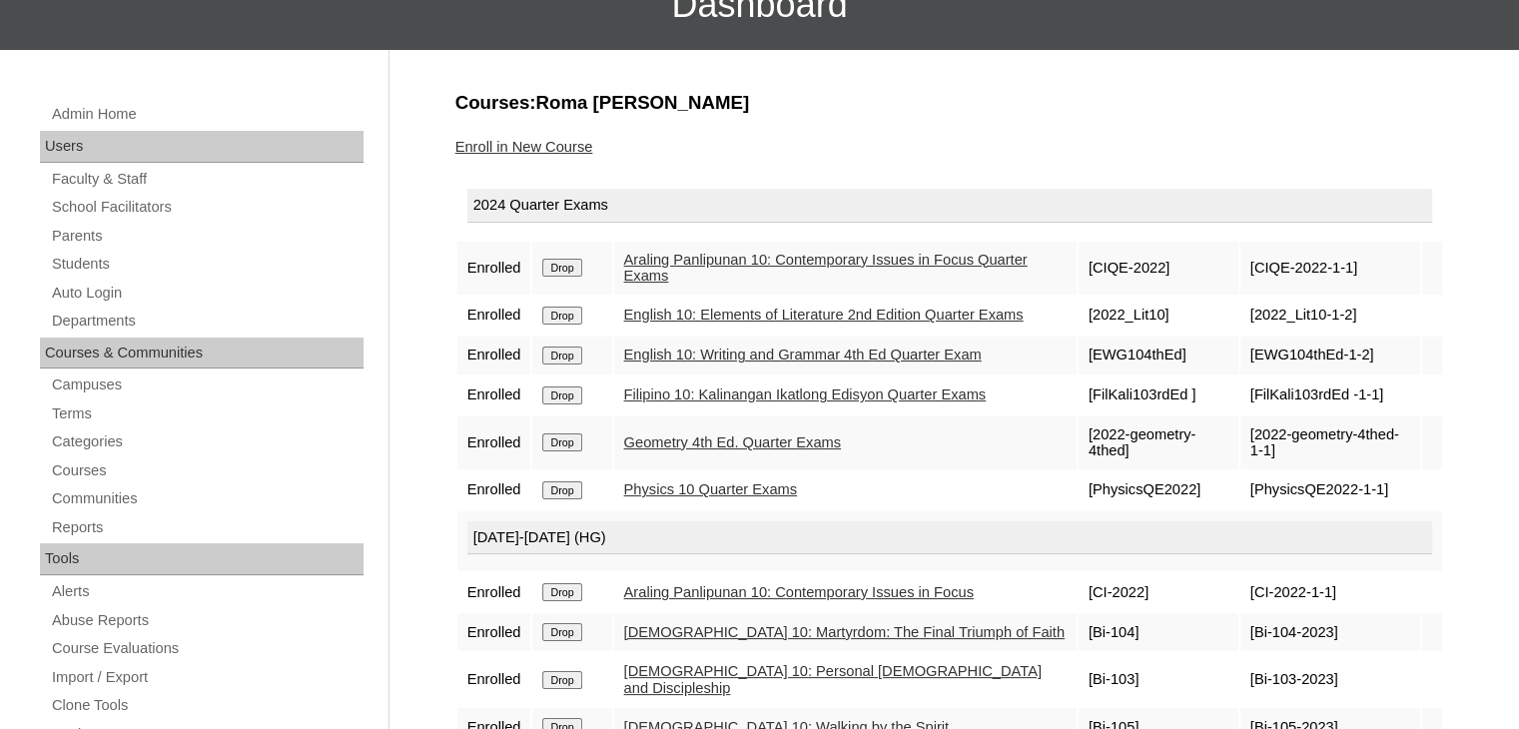
click at [712, 261] on link "Araling Panlipunan 10: Contemporary Issues in Focus Quarter Exams" at bounding box center [825, 268] width 403 height 33
click at [680, 322] on td "English 10: Elements of Literature 2nd Edition Quarter Exams" at bounding box center [845, 316] width 462 height 38
click at [689, 363] on link "English 10: Writing and Grammar 4th Ed Quarter Exam" at bounding box center [803, 355] width 358 height 16
click at [699, 402] on link "Filipino 10: Kalinangan Ikatlong Edisyon Quarter Exams" at bounding box center [805, 395] width 363 height 16
click at [713, 450] on link "Geometry 4th Ed. Quarter Exams" at bounding box center [732, 442] width 217 height 16
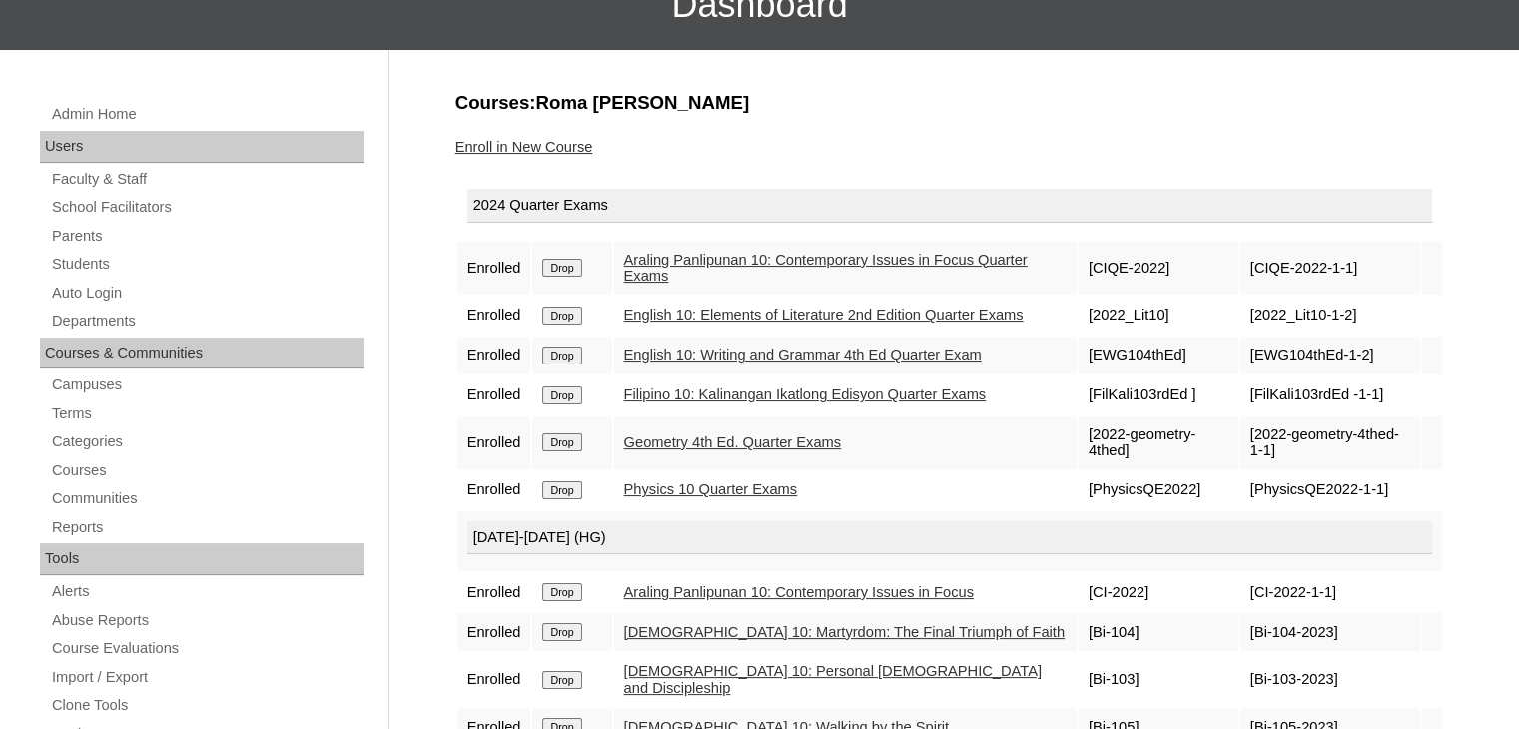
click at [717, 497] on link "Physics 10 Quarter Exams" at bounding box center [711, 489] width 174 height 16
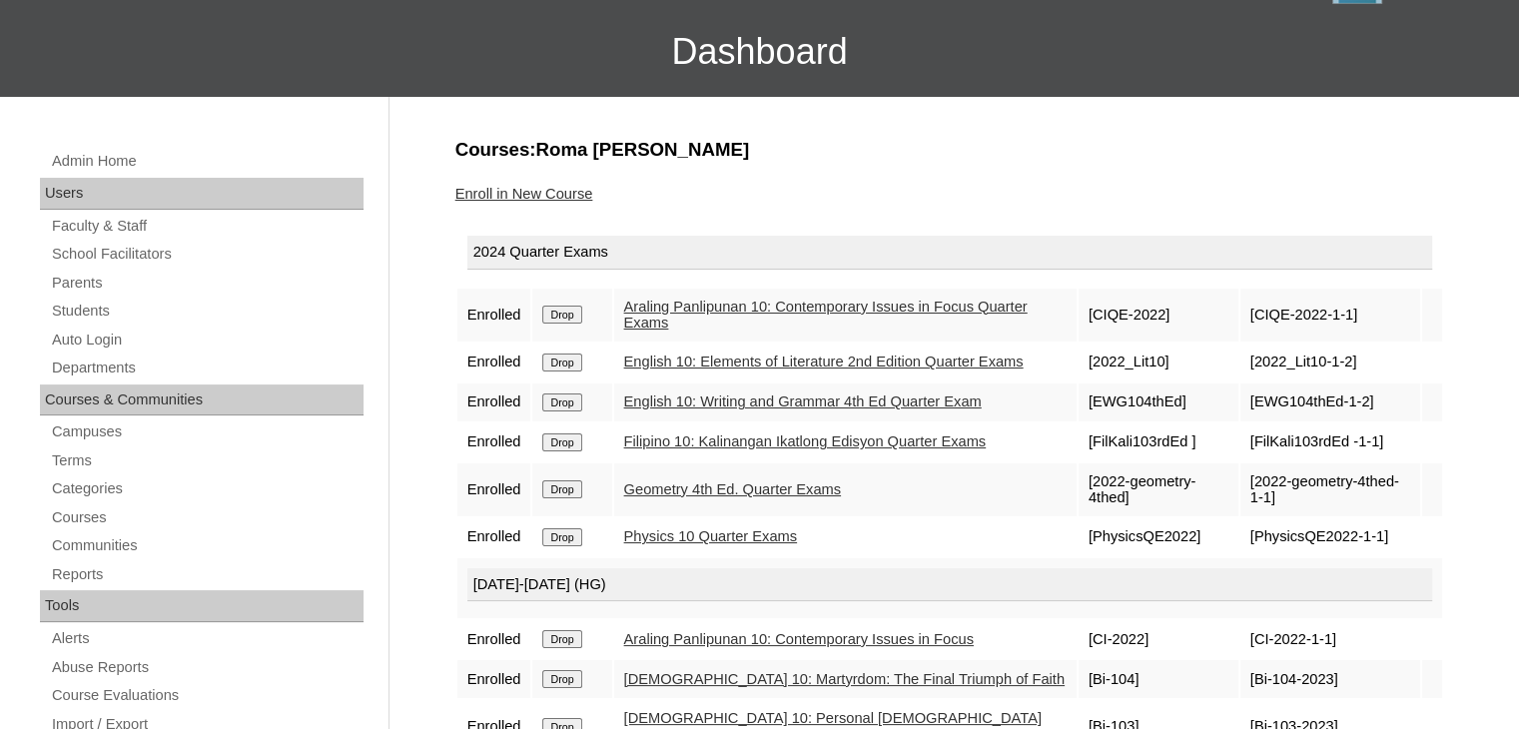
scroll to position [132, 0]
click at [548, 192] on link "Enroll in New Course" at bounding box center [524, 194] width 138 height 16
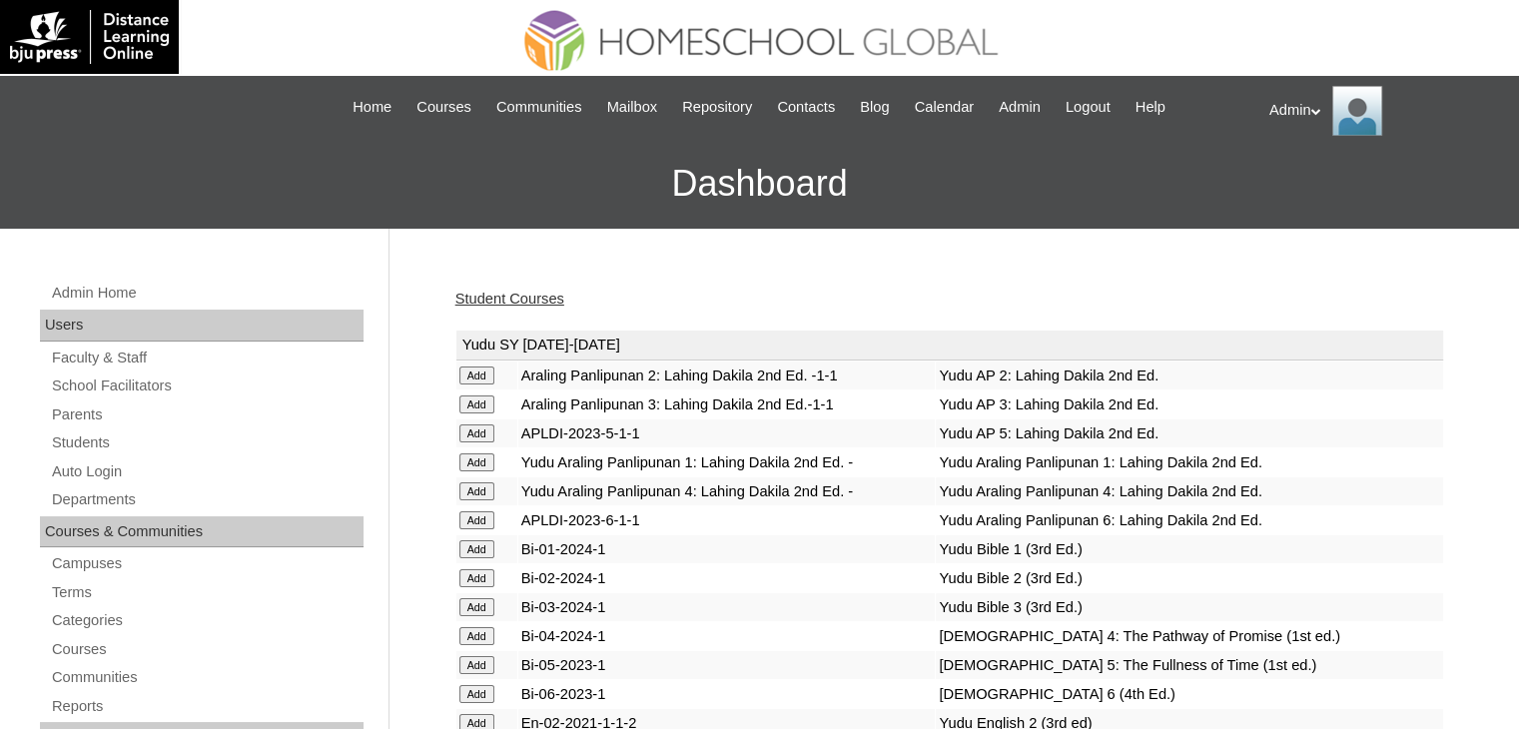
click at [548, 192] on h3 "Dashboard" at bounding box center [759, 184] width 1499 height 90
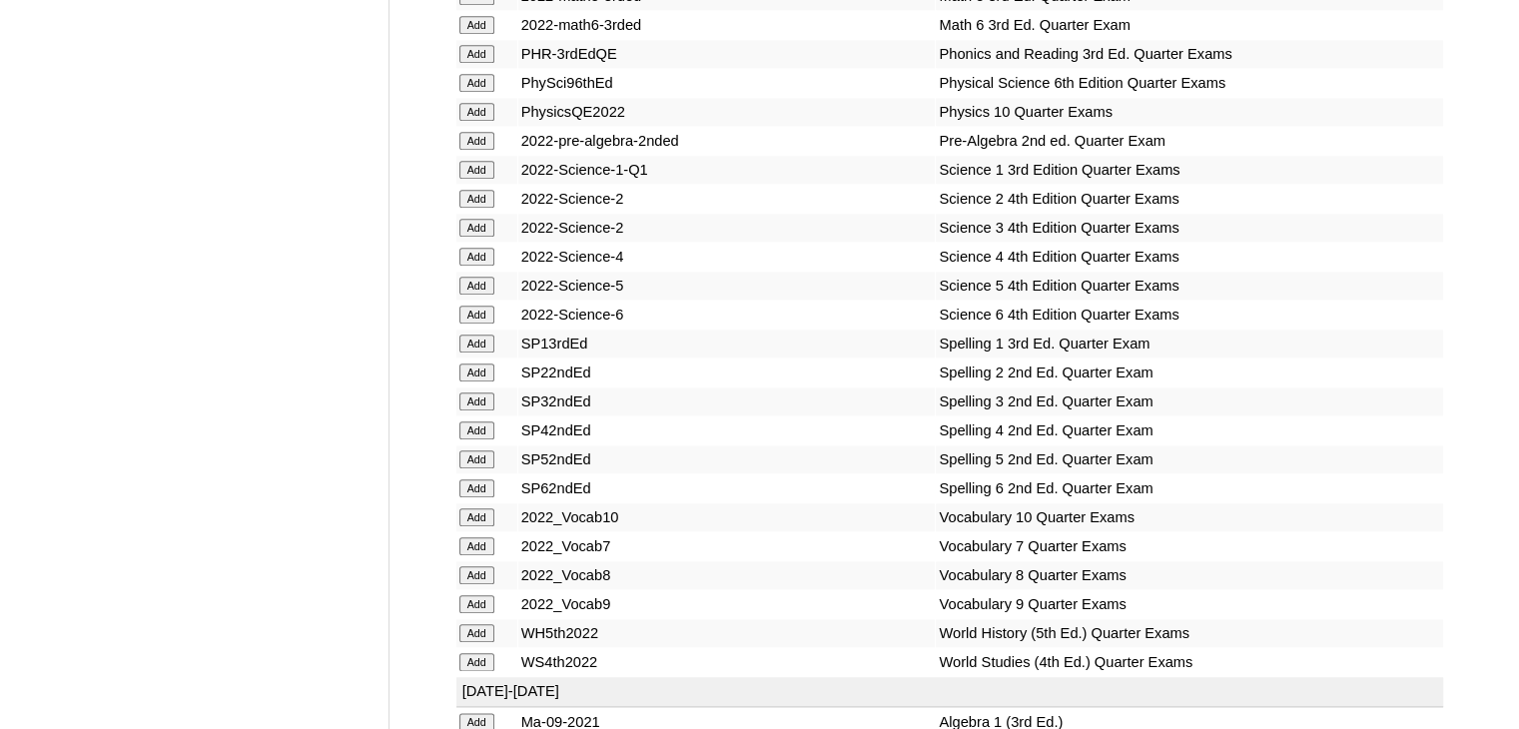
scroll to position [4356, 0]
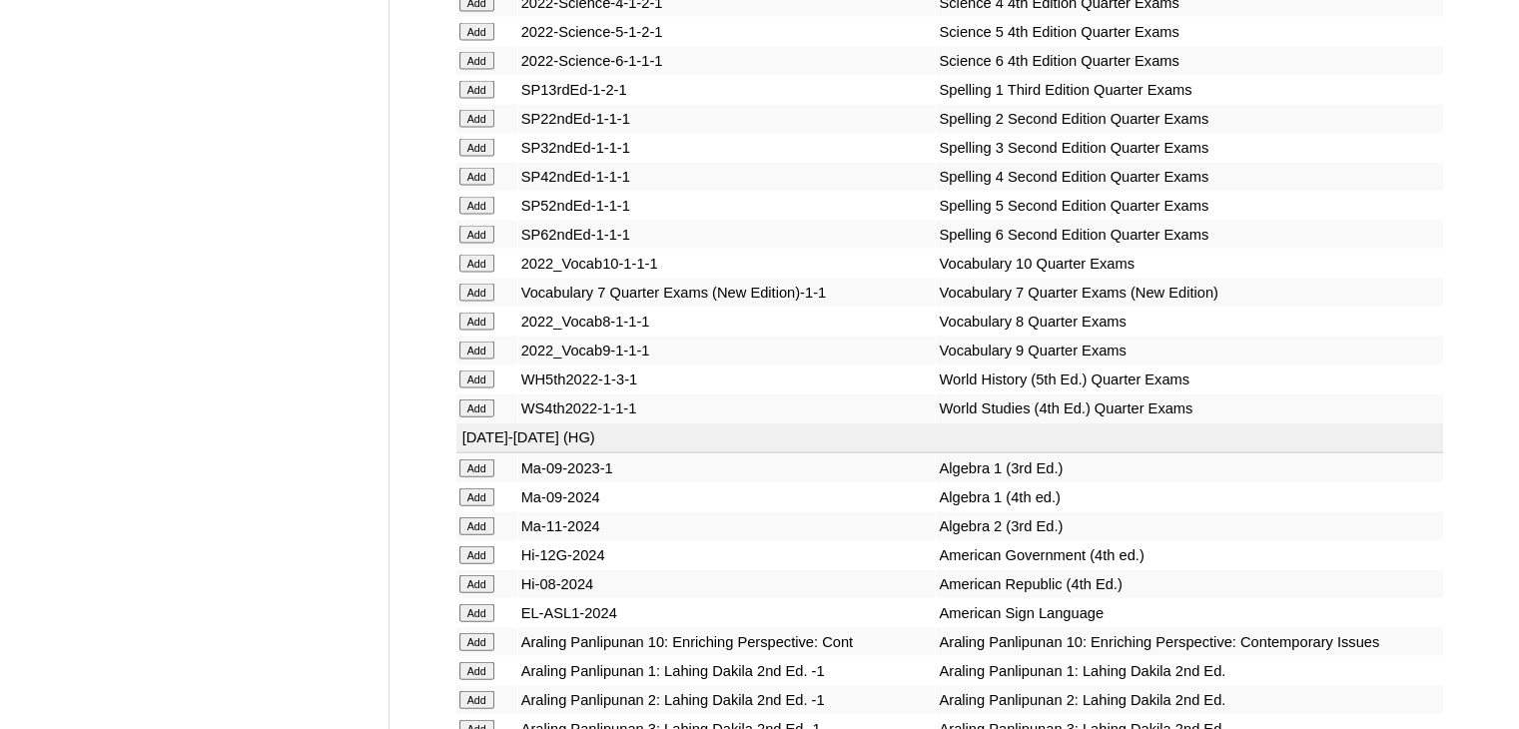
click at [482, 273] on input "Add" at bounding box center [476, 264] width 35 height 18
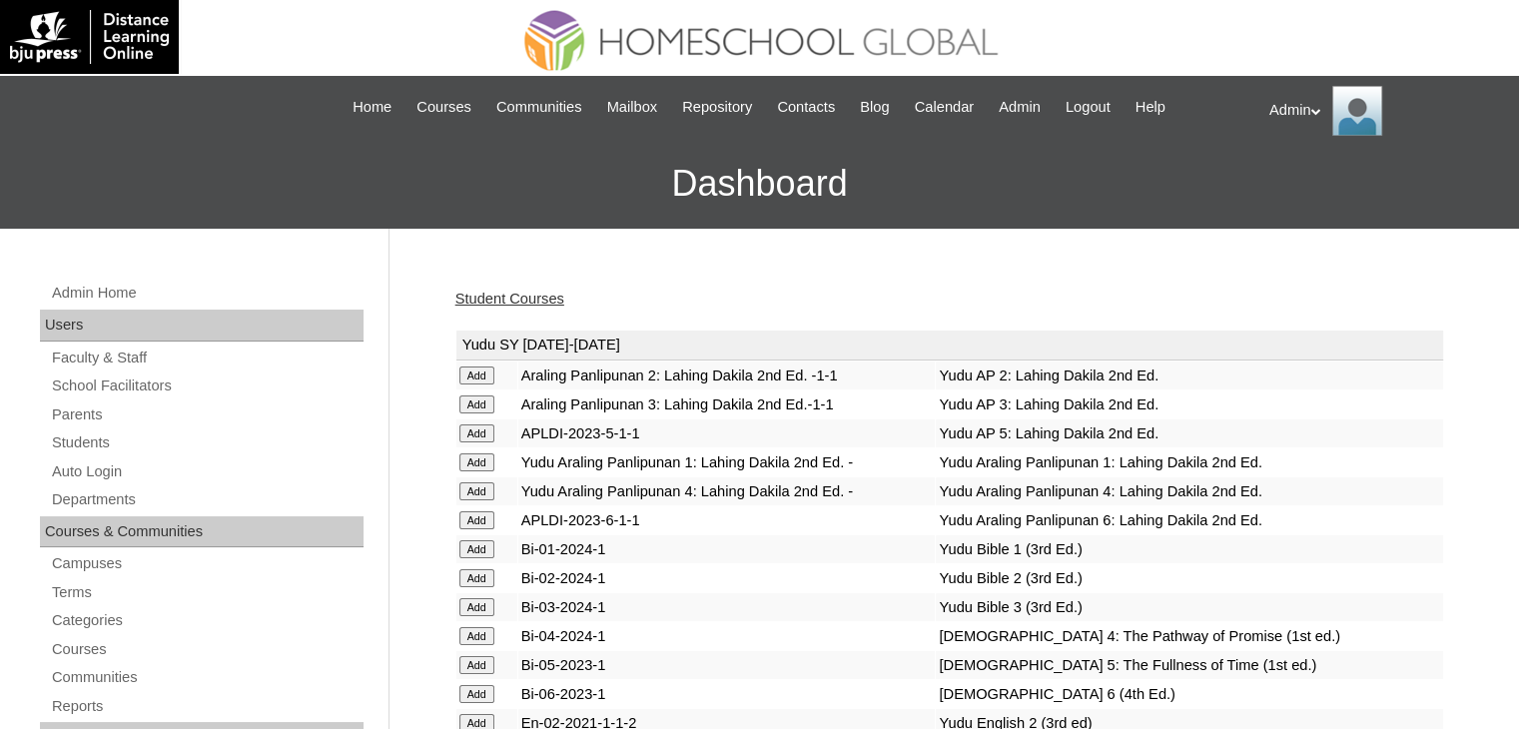
click at [485, 294] on link "Student Courses" at bounding box center [509, 299] width 109 height 16
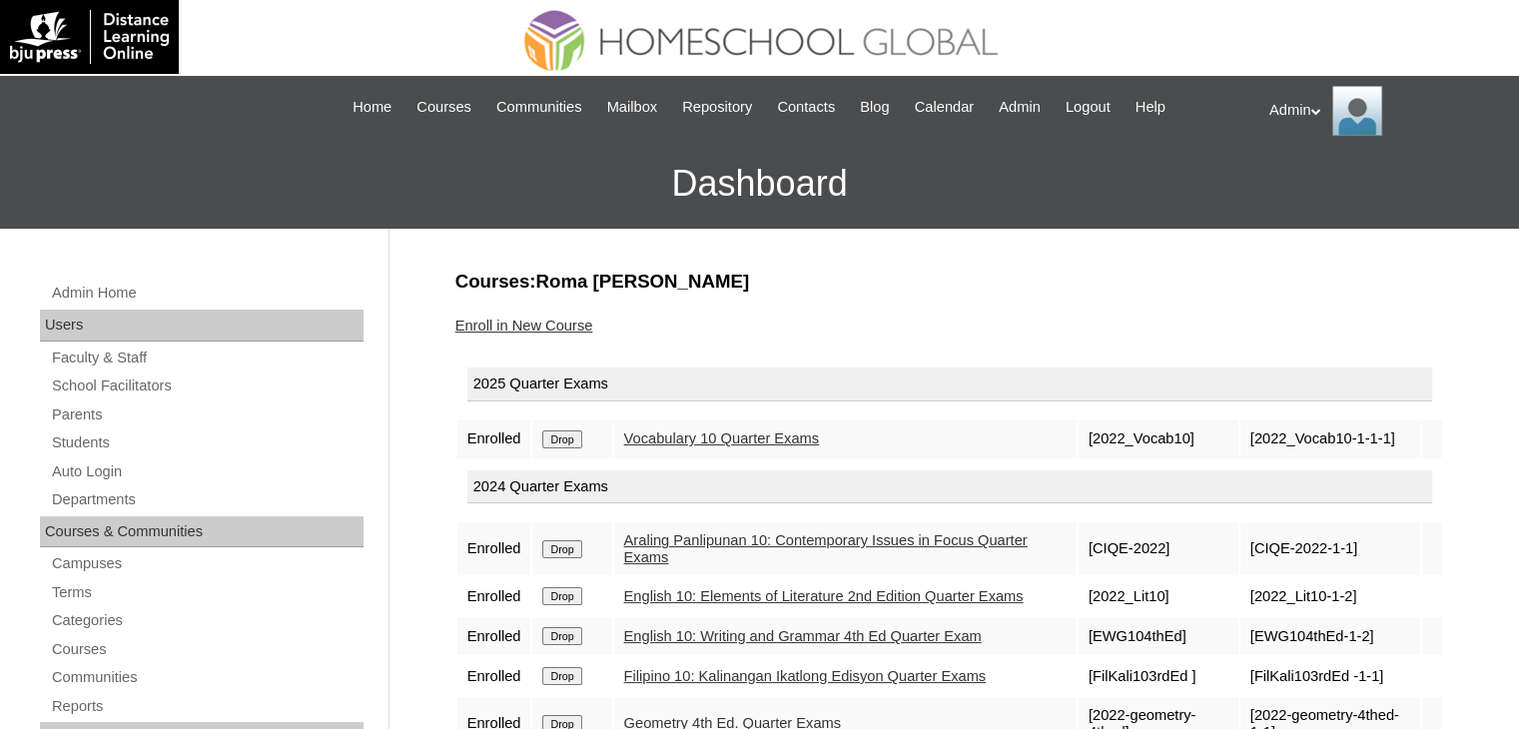
click at [570, 436] on input "Drop" at bounding box center [561, 439] width 39 height 18
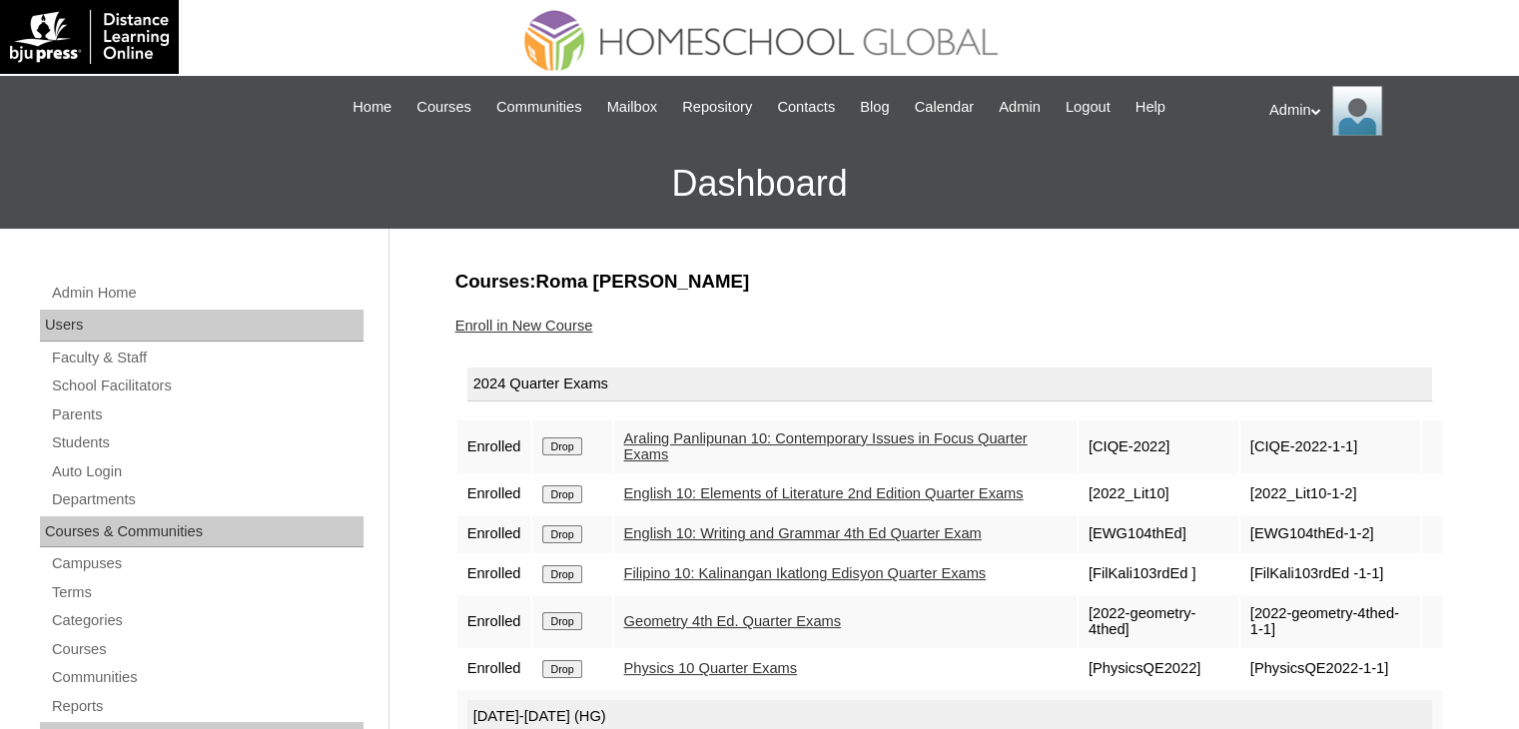
click at [520, 326] on link "Enroll in New Course" at bounding box center [524, 326] width 138 height 16
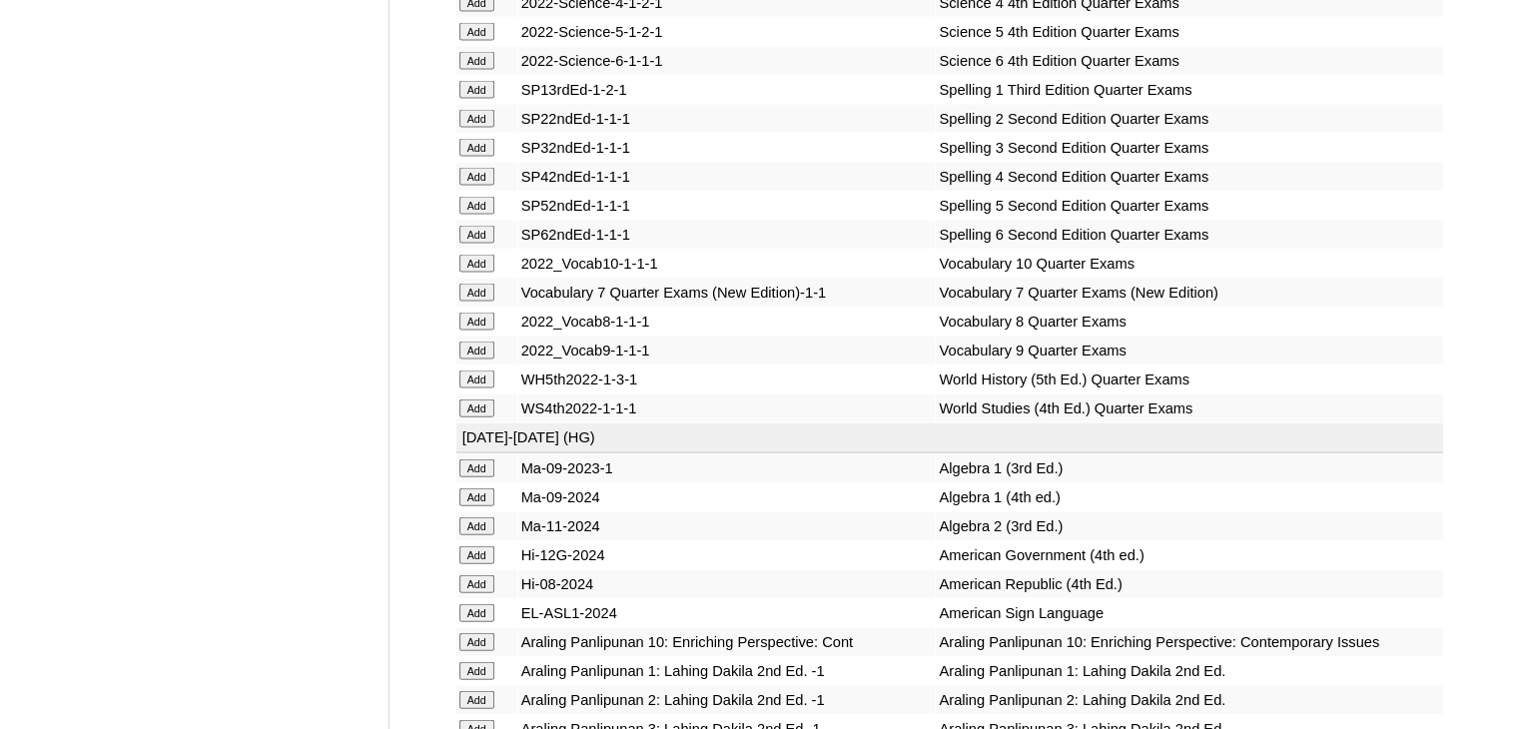
scroll to position [11645, 0]
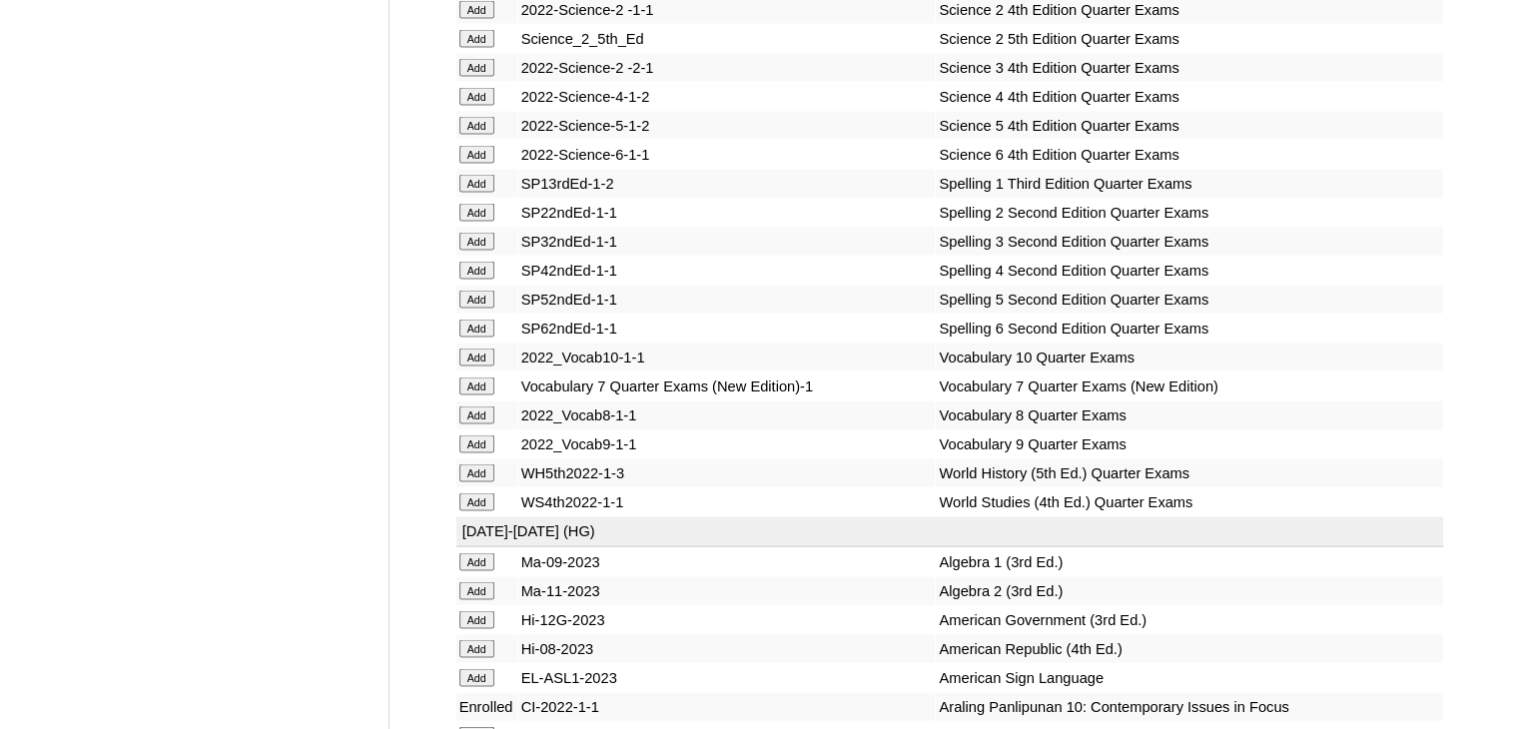
click at [476, 367] on input "Add" at bounding box center [476, 358] width 35 height 18
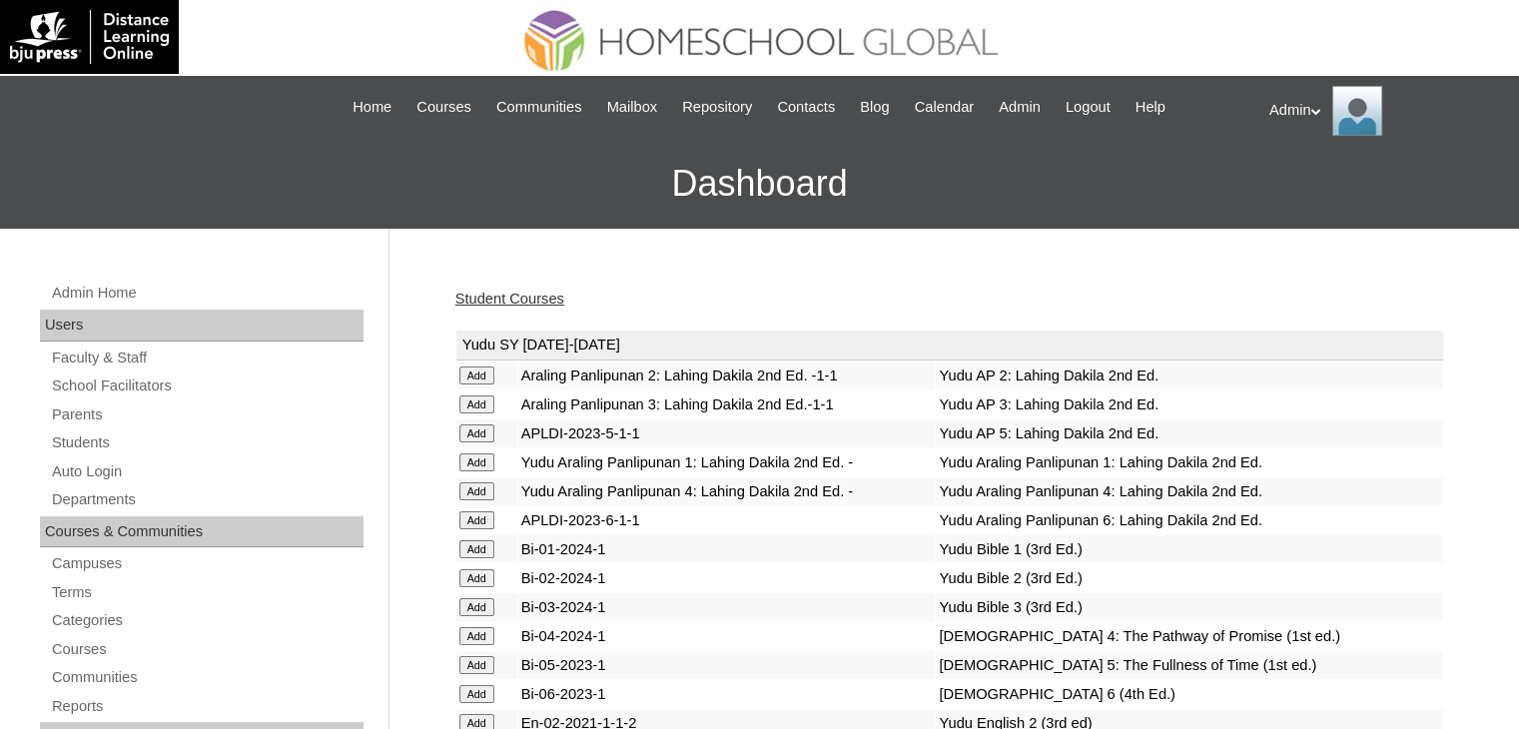
click at [528, 299] on link "Student Courses" at bounding box center [509, 299] width 109 height 16
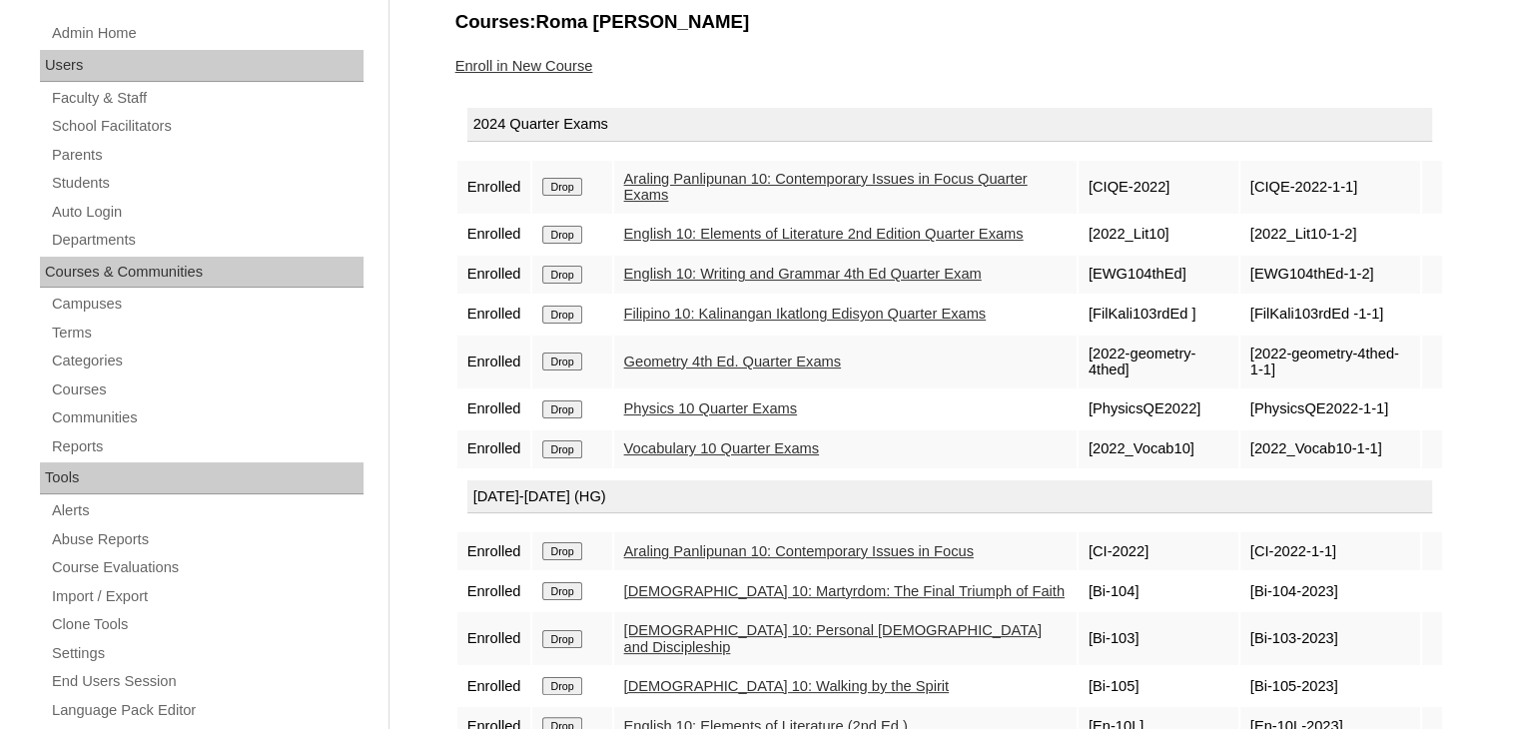
scroll to position [263, 0]
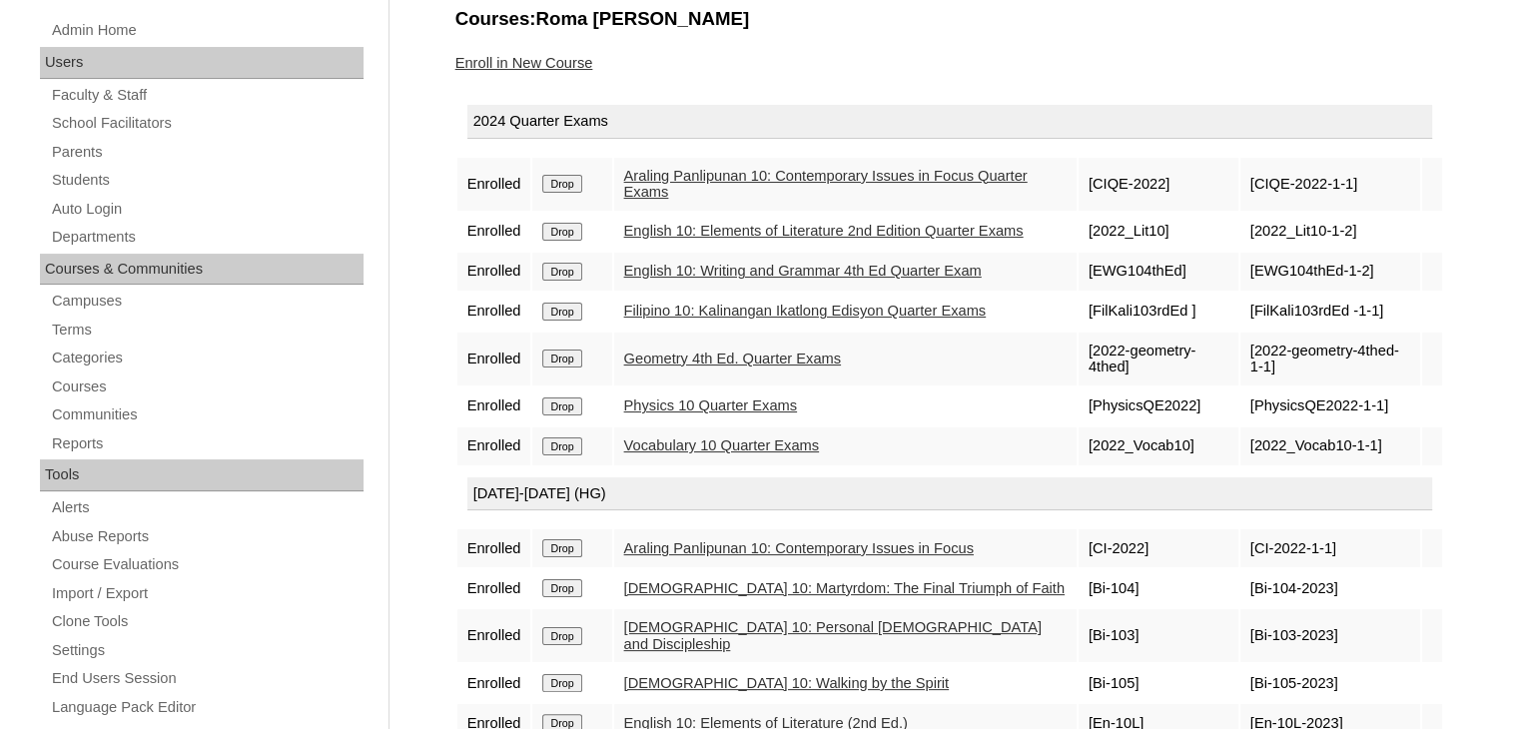
click at [704, 453] on link "Vocabulary 10 Quarter Exams" at bounding box center [722, 445] width 196 height 16
click at [807, 223] on link "English 10: Elements of Literature 2nd Edition Quarter Exams" at bounding box center [823, 231] width 399 height 16
click at [89, 181] on link "Students" at bounding box center [207, 180] width 314 height 25
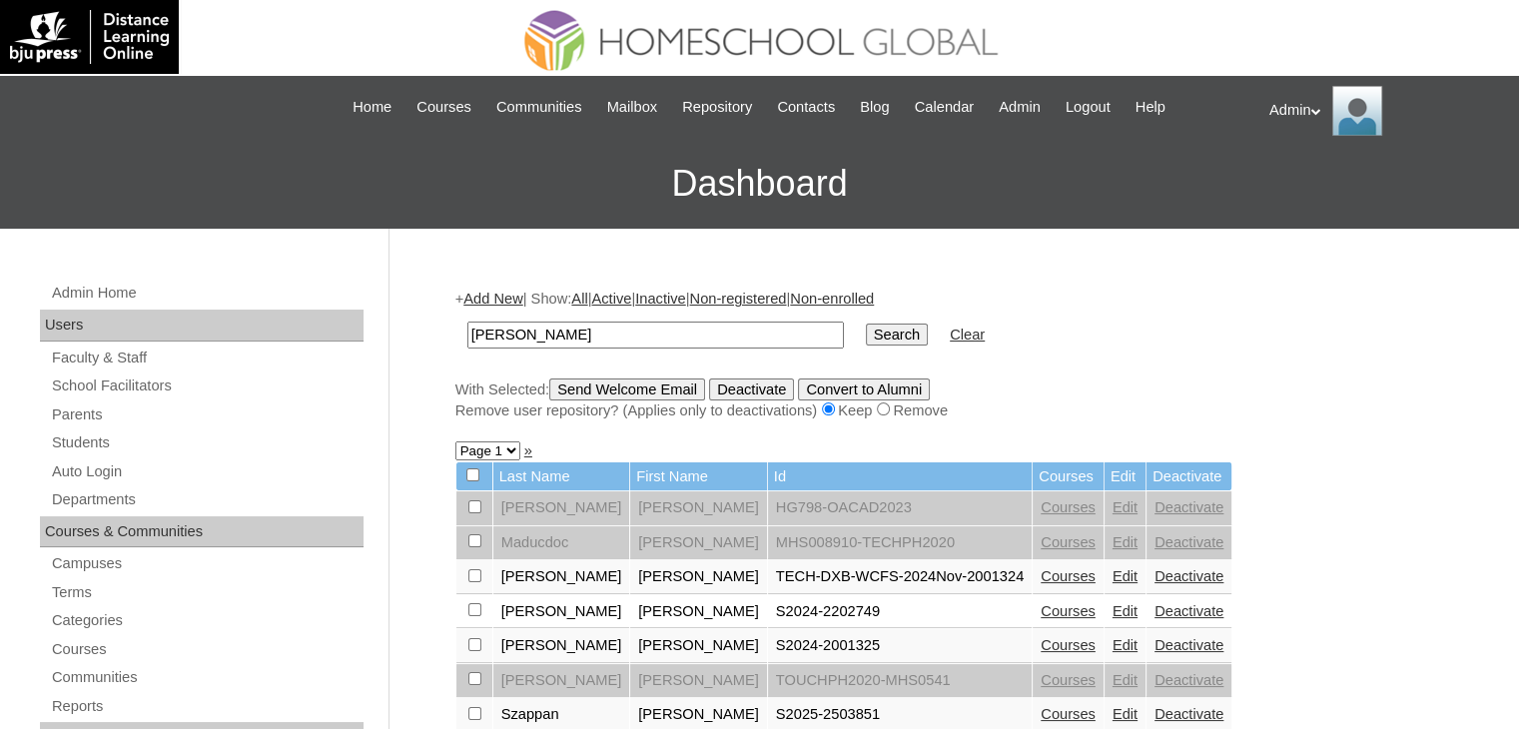
scroll to position [148, 0]
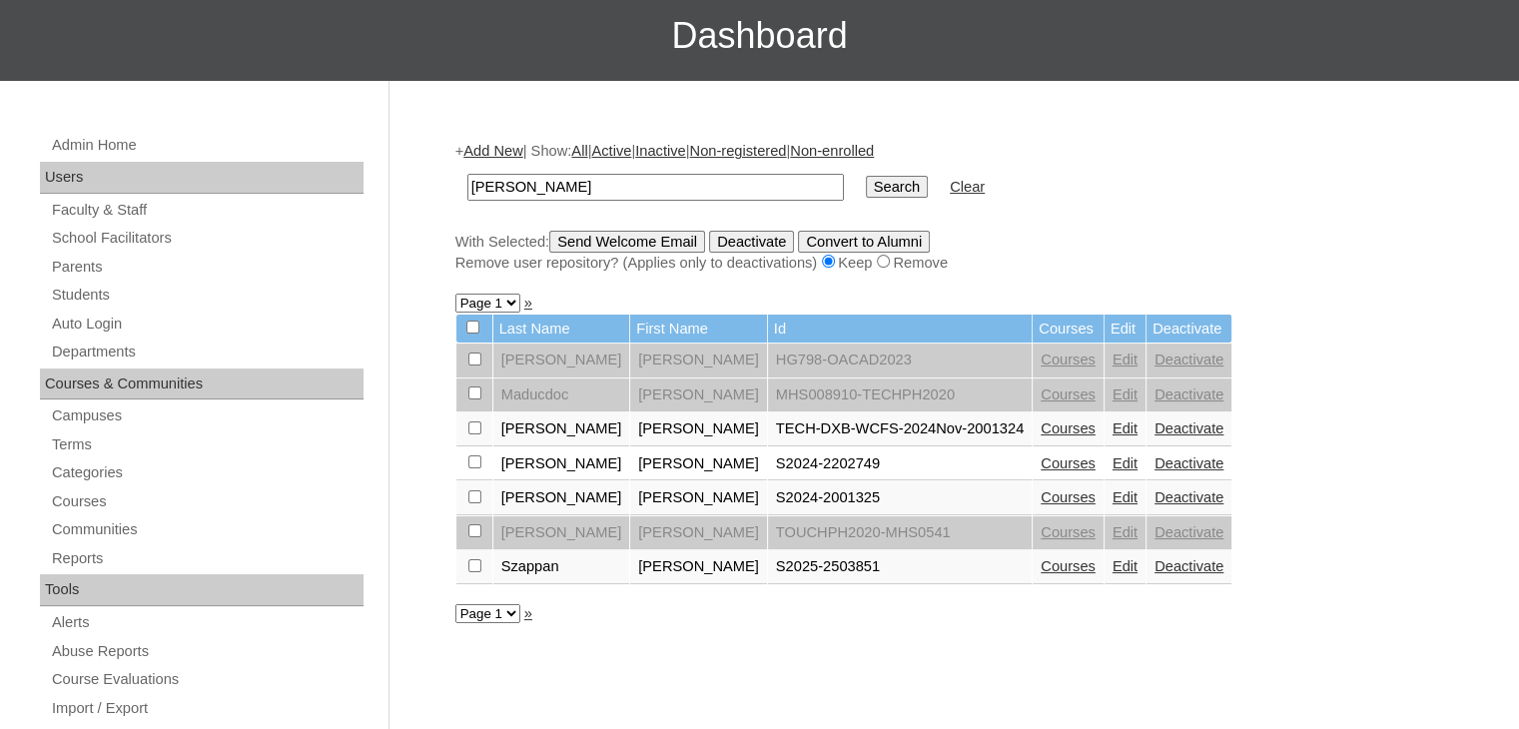
click at [1041, 489] on link "Courses" at bounding box center [1068, 497] width 55 height 16
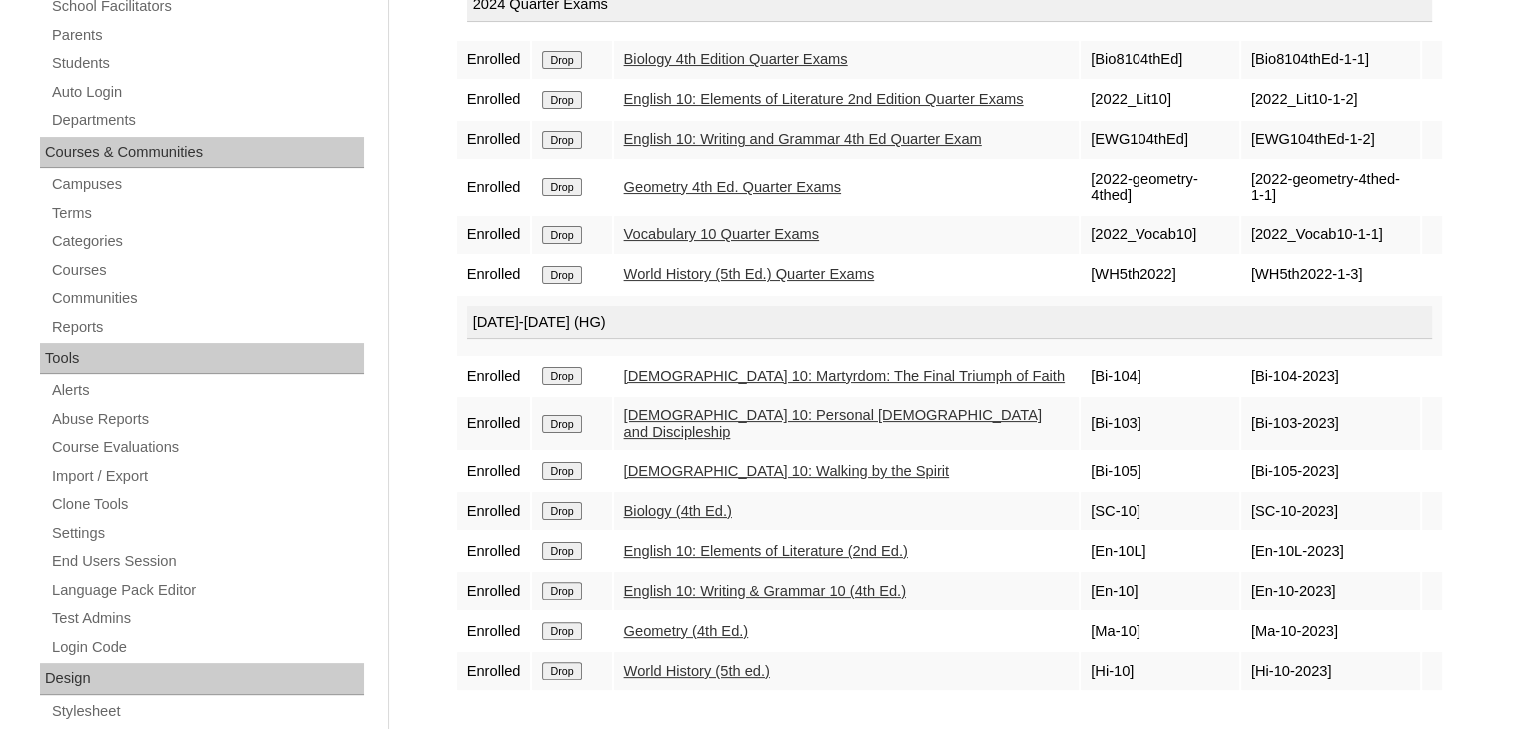
scroll to position [384, 0]
